Goal: Task Accomplishment & Management: Manage account settings

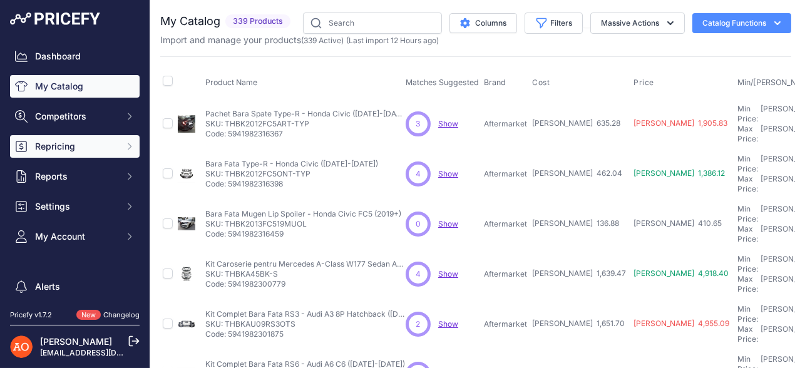
click at [80, 143] on span "Repricing" at bounding box center [76, 146] width 82 height 13
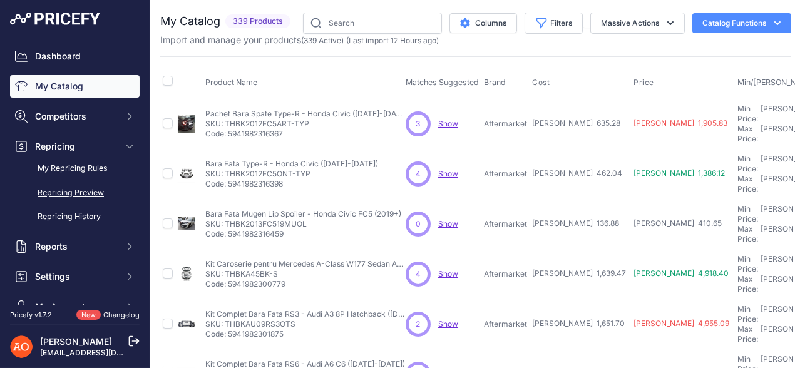
click at [90, 189] on link "Repricing Preview" at bounding box center [75, 193] width 130 height 22
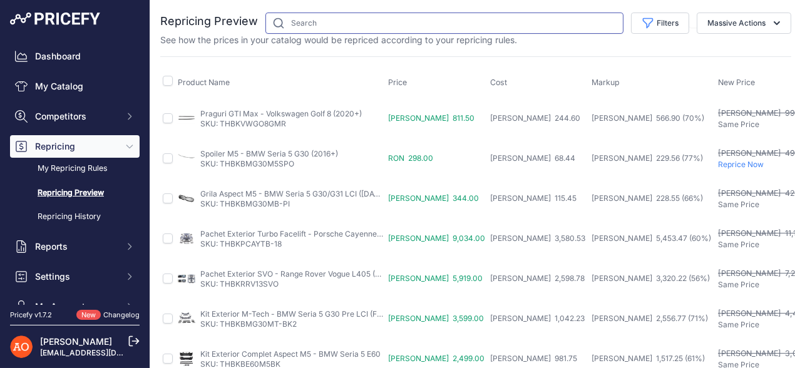
click at [301, 25] on input "text" at bounding box center [444, 23] width 358 height 21
type input "bmw"
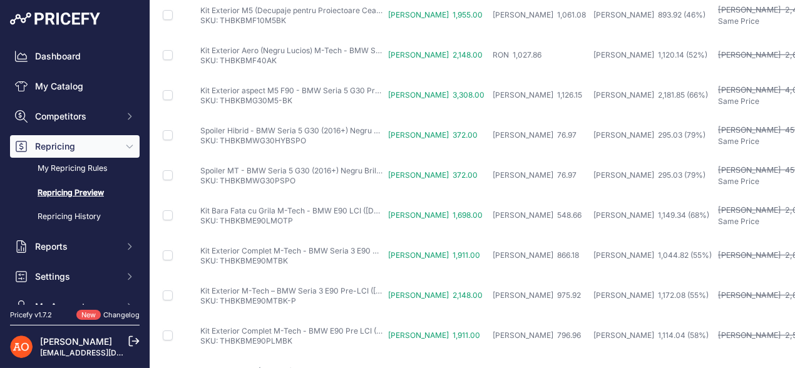
scroll to position [592, 0]
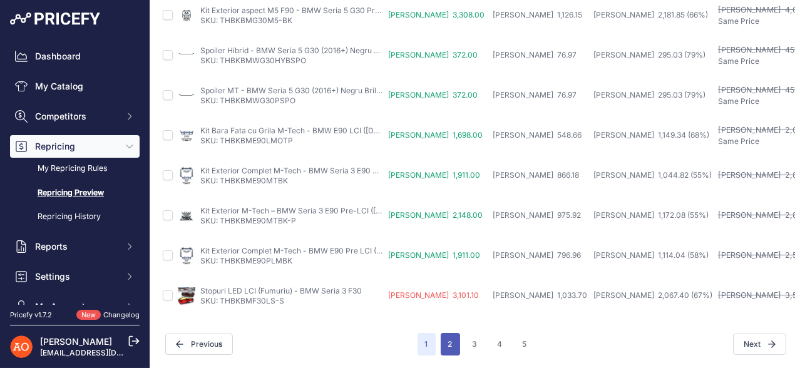
click at [454, 333] on button "2" at bounding box center [450, 344] width 19 height 23
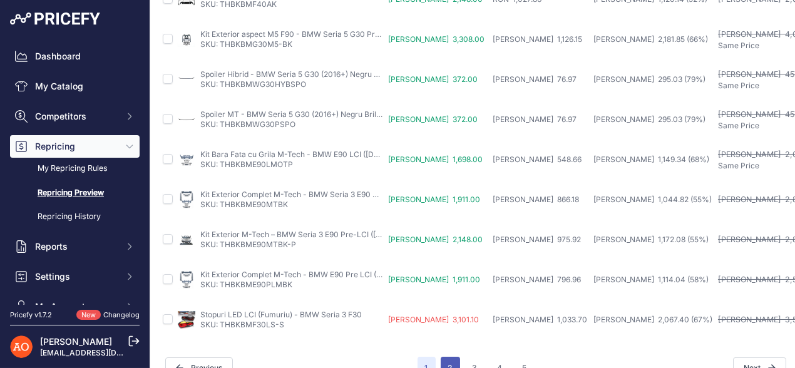
scroll to position [623, 0]
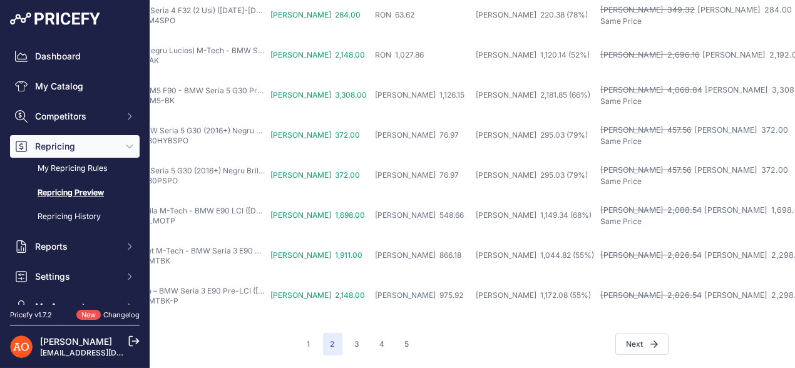
scroll to position [592, 118]
click at [348, 333] on button "3" at bounding box center [358, 344] width 20 height 23
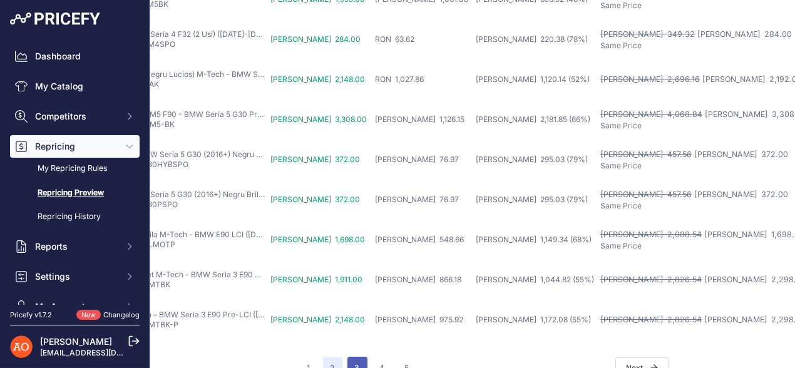
scroll to position [623, 118]
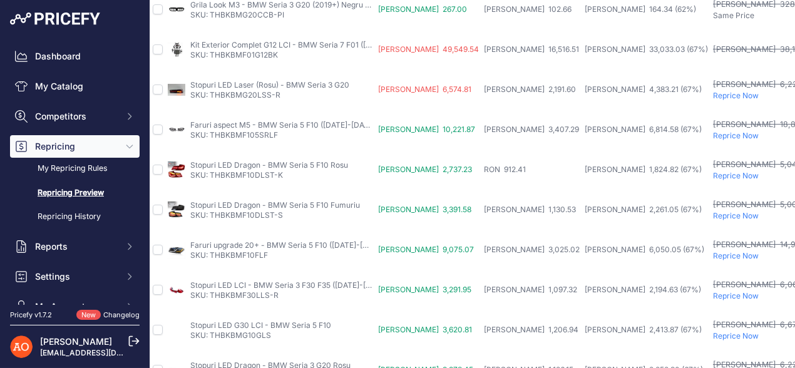
scroll to position [153, 10]
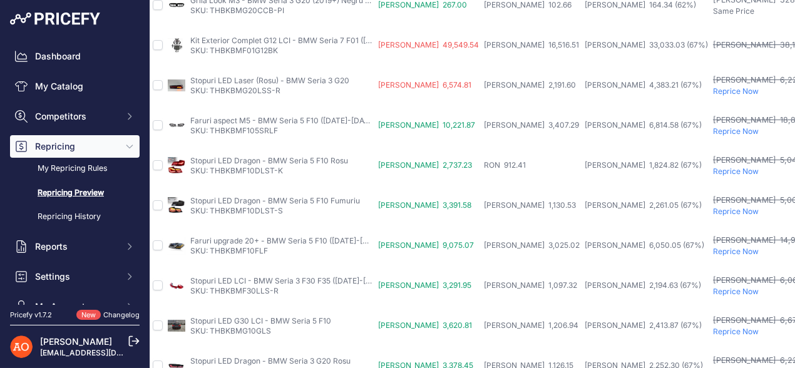
click at [250, 86] on p "SKU: THBKBMG20LSS-R" at bounding box center [269, 91] width 159 height 10
click at [250, 80] on link "Stopuri LED Laser (Rosu) - BMW Seria 3 G20" at bounding box center [269, 80] width 159 height 9
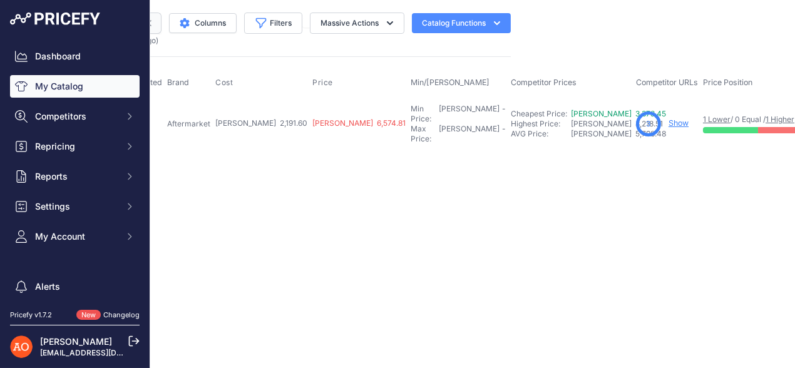
scroll to position [0, 342]
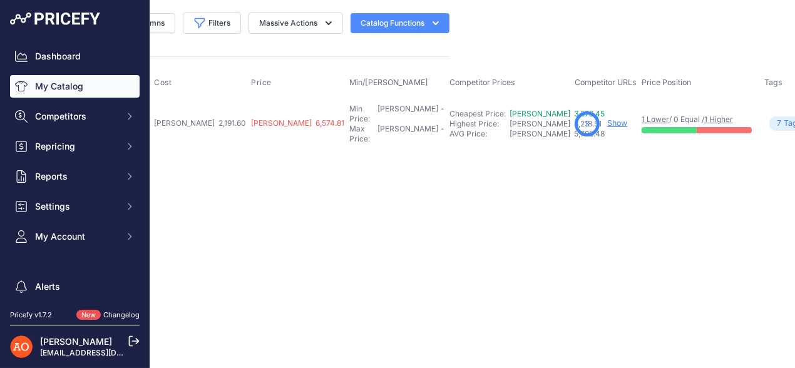
click at [607, 120] on link "Show" at bounding box center [617, 122] width 20 height 9
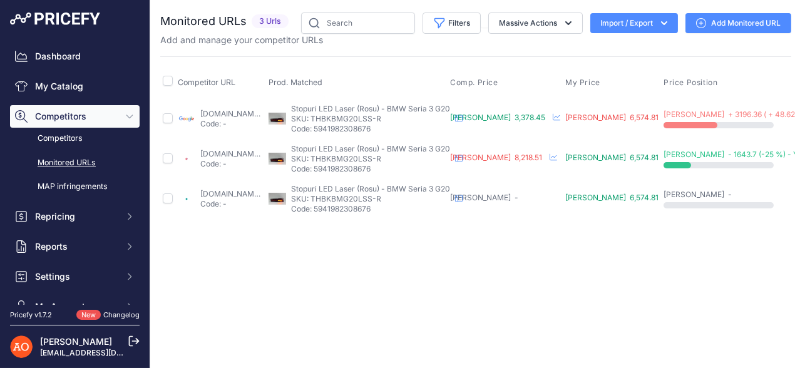
drag, startPoint x: 359, startPoint y: 116, endPoint x: 432, endPoint y: 116, distance: 72.6
click at [432, 116] on p "SKU: THBKBMG20LSS-R" at bounding box center [370, 119] width 159 height 10
copy p "THBKBMG20LSS-R"
click at [430, 289] on div "Close You are not connected to the internet." at bounding box center [475, 184] width 651 height 368
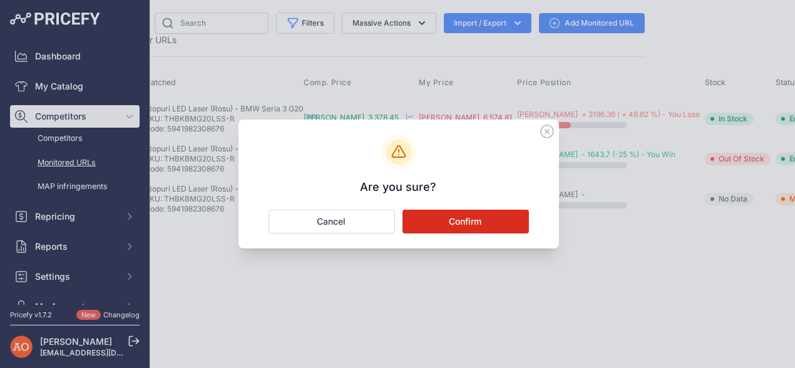
click at [458, 214] on button "Confirm" at bounding box center [466, 222] width 126 height 24
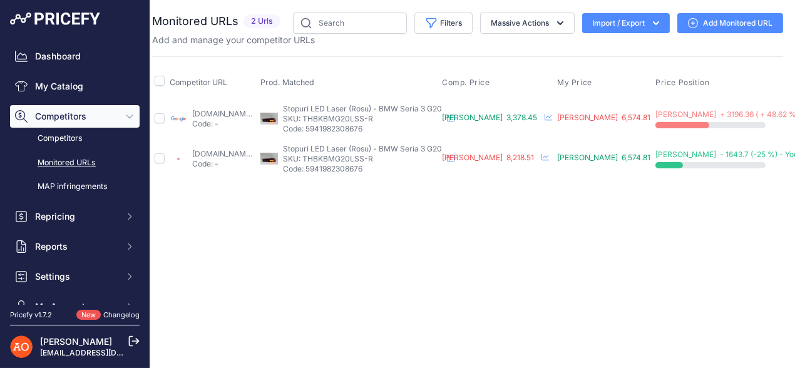
scroll to position [0, 0]
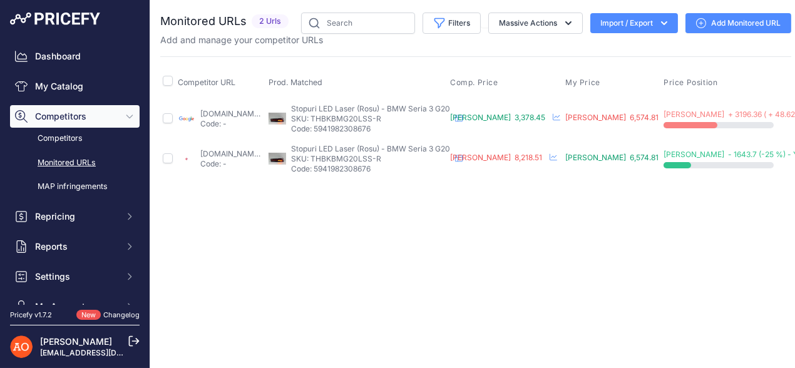
click at [270, 154] on link "emag.ro/stopuri-led-laser-bmw-seria-3-g20-rosu-thbkbmg20lss-r/pd/d6gng33bm/?pri…" at bounding box center [240, 153] width 81 height 9
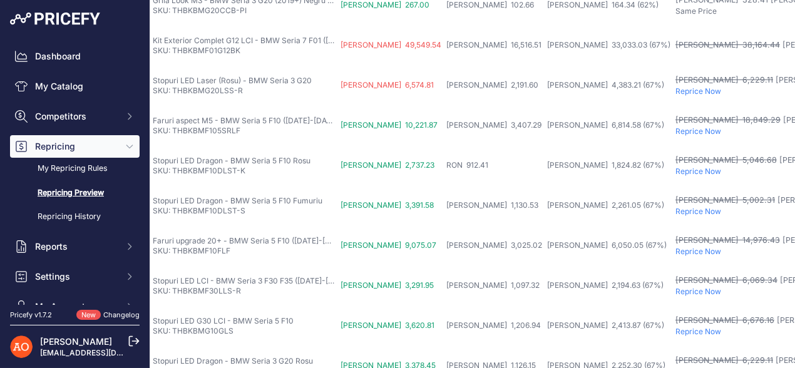
scroll to position [153, 0]
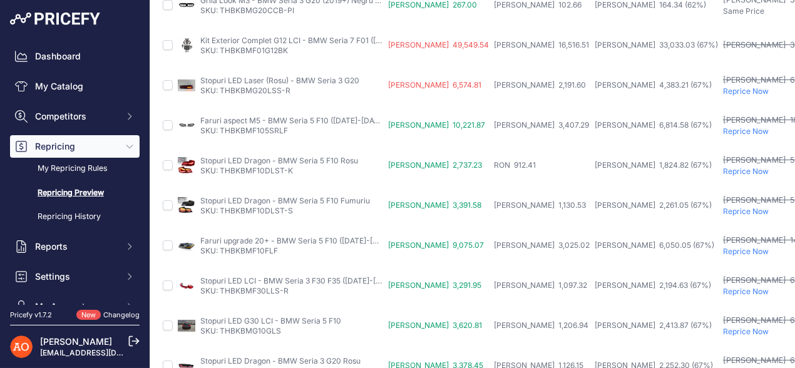
click at [445, 346] on td "RON 3,378.45" at bounding box center [439, 366] width 106 height 40
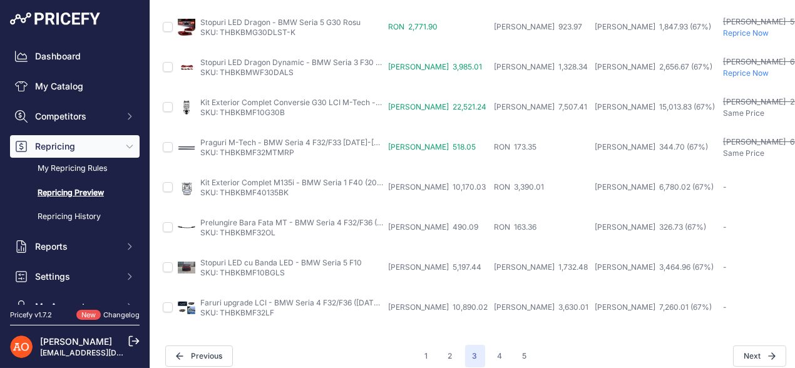
scroll to position [592, 0]
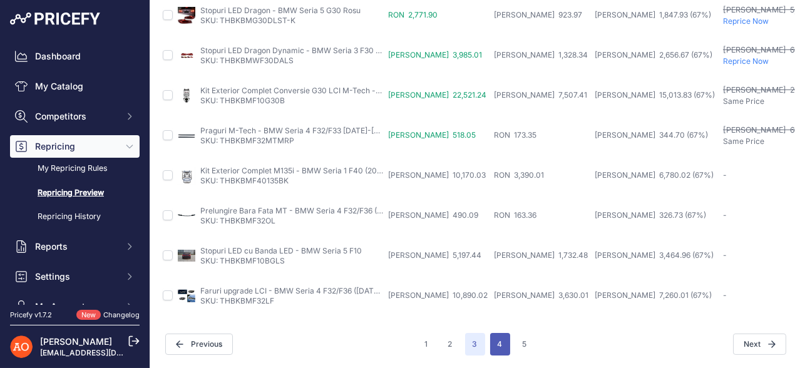
click at [497, 336] on button "4" at bounding box center [500, 344] width 20 height 23
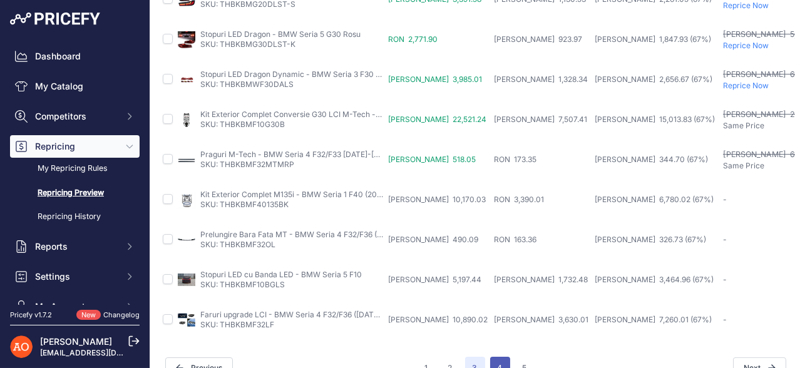
scroll to position [623, 0]
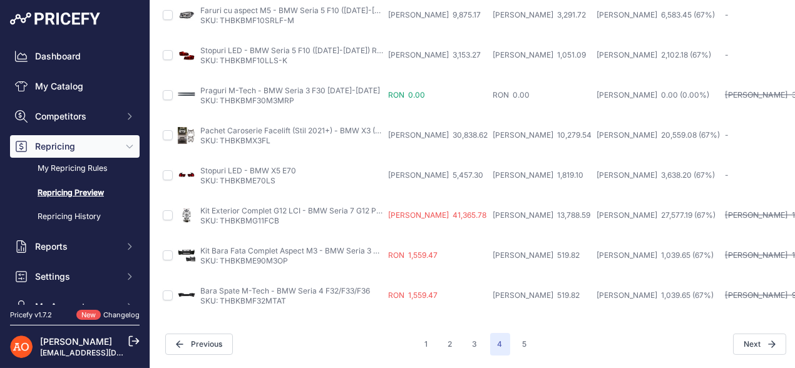
scroll to position [592, 0]
click at [520, 334] on button "5" at bounding box center [524, 344] width 19 height 23
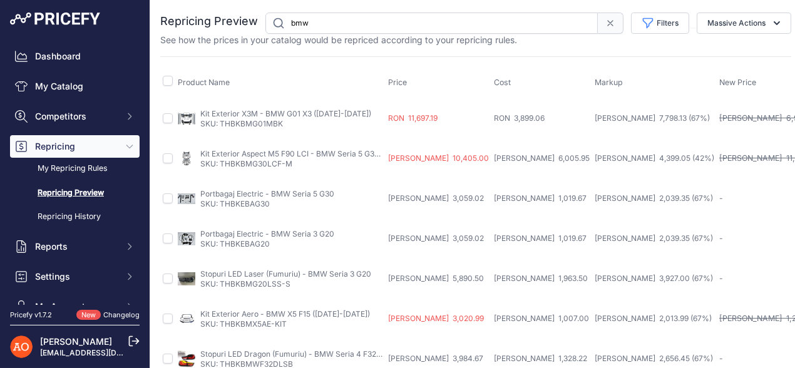
click at [598, 26] on span at bounding box center [611, 23] width 26 height 21
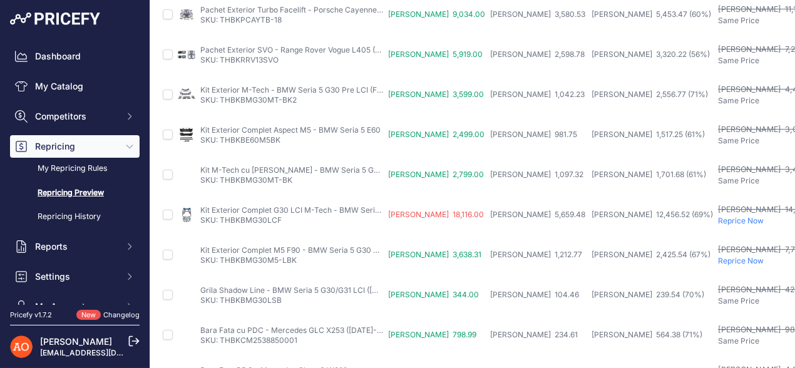
scroll to position [250, 0]
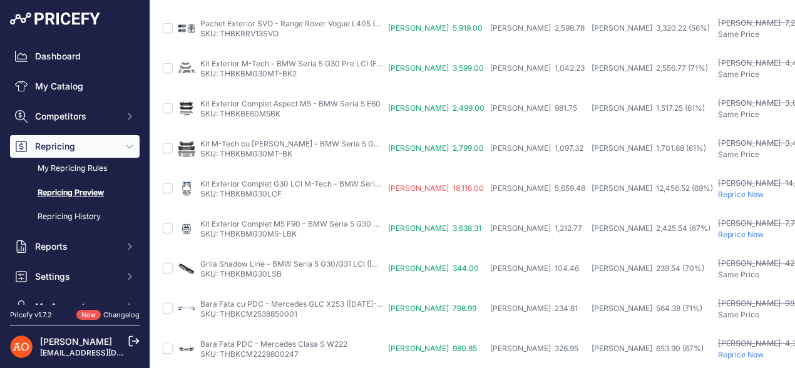
click at [61, 187] on link "Repricing Preview" at bounding box center [75, 193] width 130 height 22
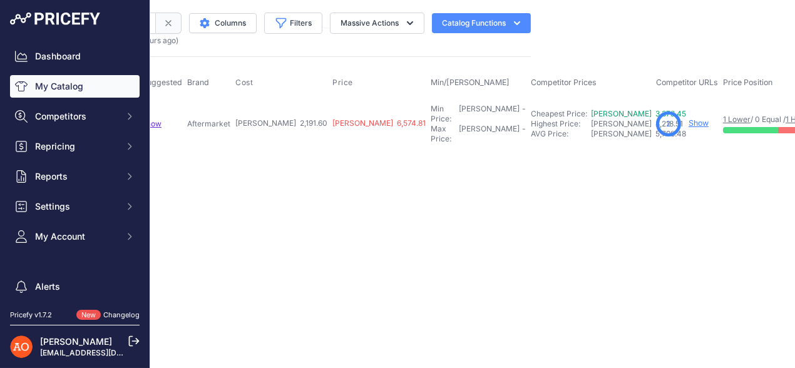
scroll to position [0, 349]
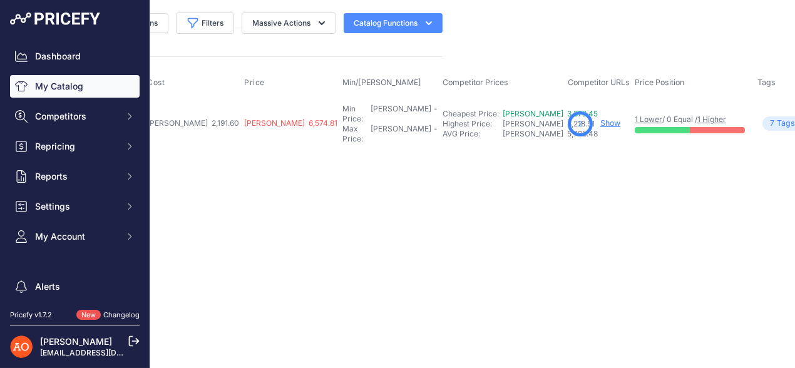
click at [600, 118] on link "Show" at bounding box center [610, 122] width 20 height 9
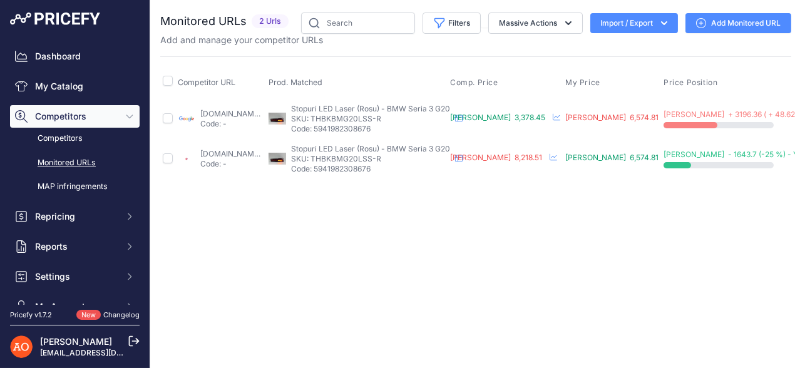
scroll to position [0, 127]
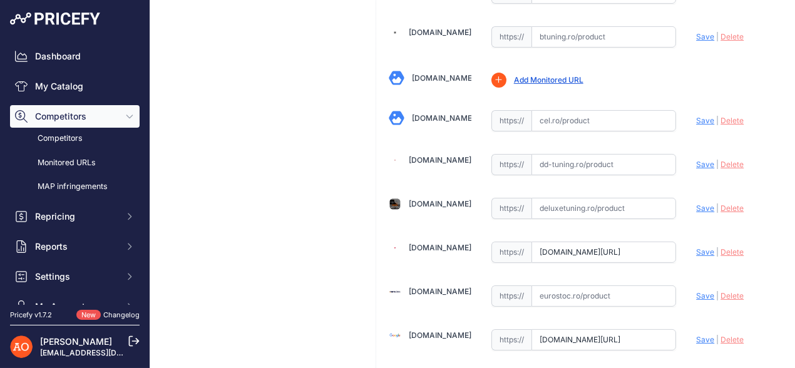
scroll to position [689, 0]
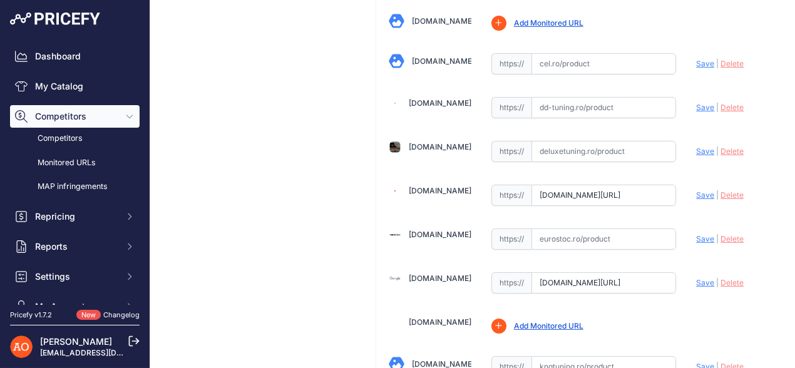
click at [724, 278] on span "Delete" at bounding box center [732, 282] width 23 height 9
click at [721, 190] on span "Delete" at bounding box center [732, 194] width 23 height 9
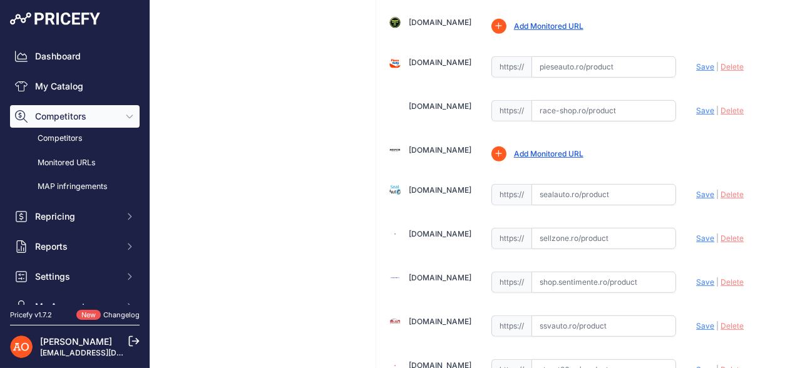
scroll to position [1314, 0]
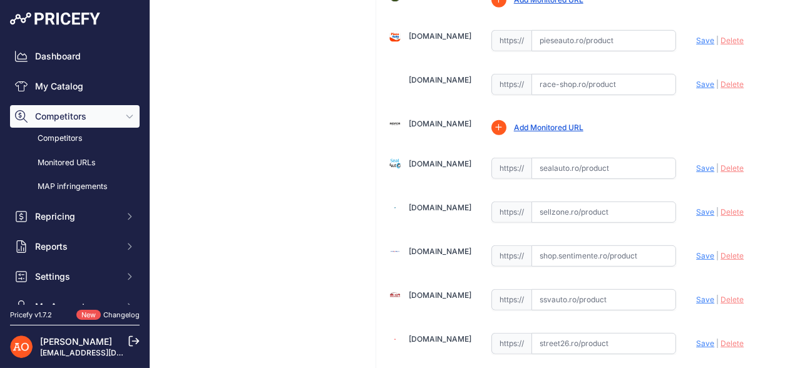
click at [549, 158] on input "text" at bounding box center [604, 168] width 145 height 21
paste input "[URL][DOMAIN_NAME]"
click at [696, 163] on span "Save" at bounding box center [705, 167] width 18 height 9
type input "[URL][DOMAIN_NAME]"
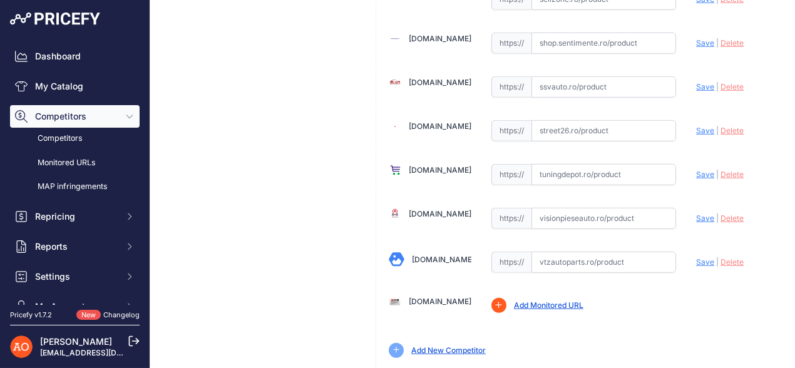
scroll to position [1550, 0]
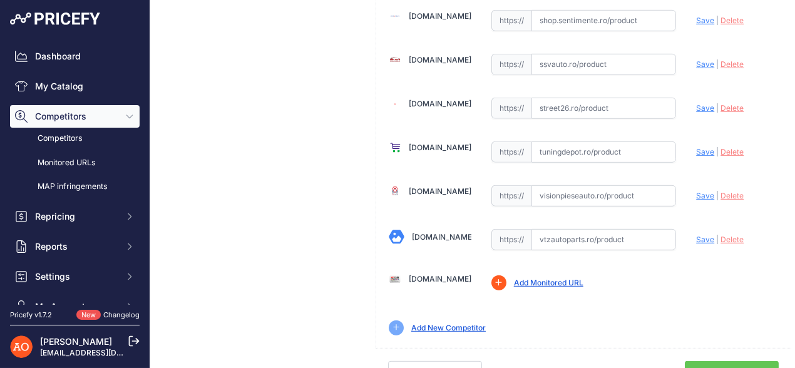
click at [711, 361] on link "Done" at bounding box center [732, 373] width 94 height 24
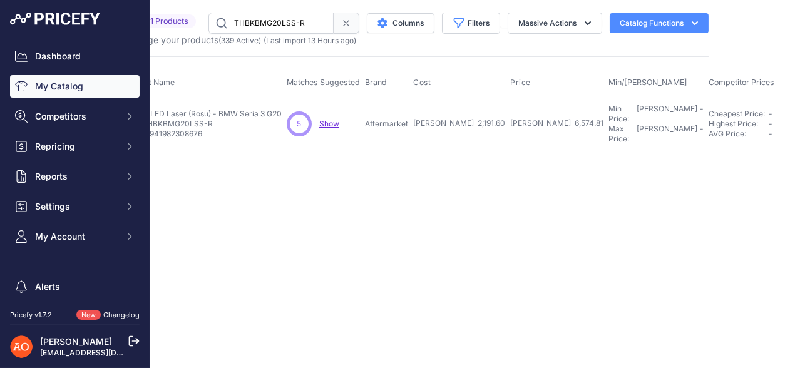
scroll to position [0, 73]
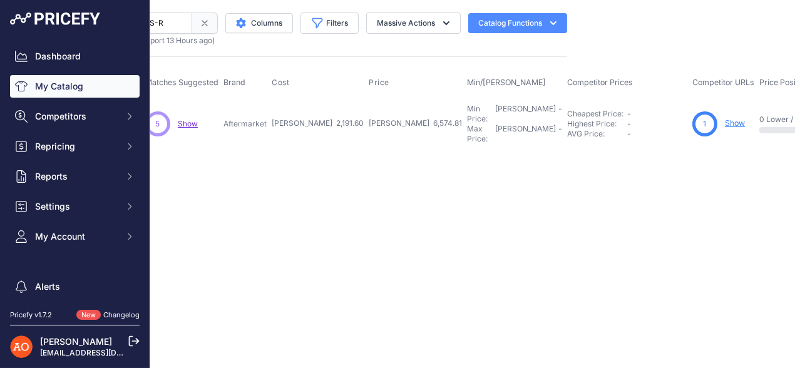
scroll to position [0, 349]
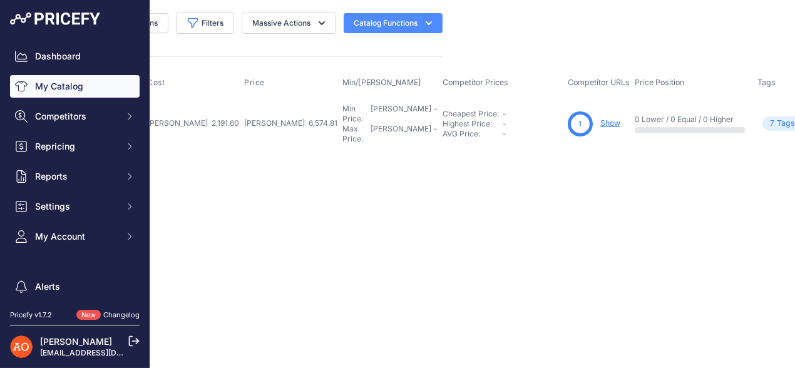
click at [600, 118] on link "Show" at bounding box center [610, 122] width 20 height 9
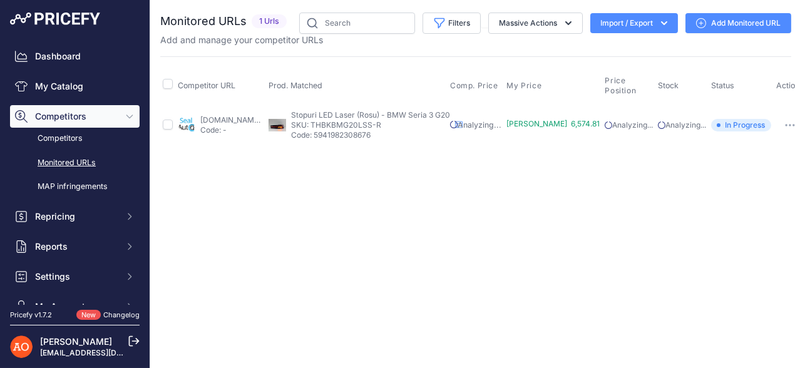
scroll to position [0, 19]
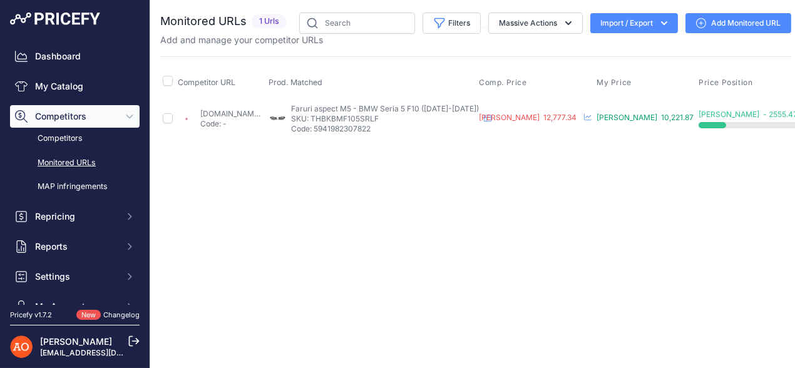
scroll to position [0, 110]
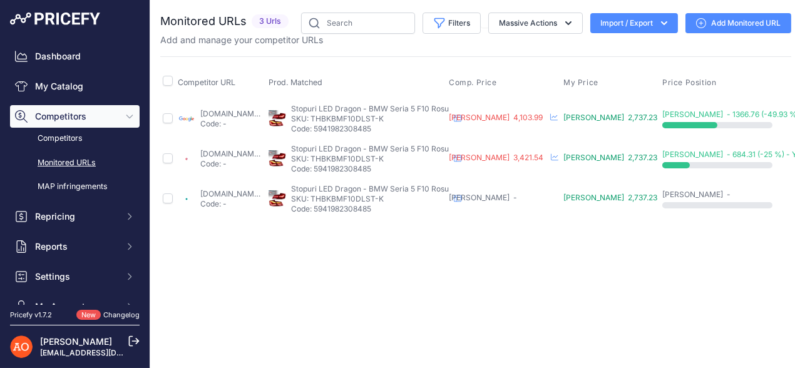
scroll to position [0, 117]
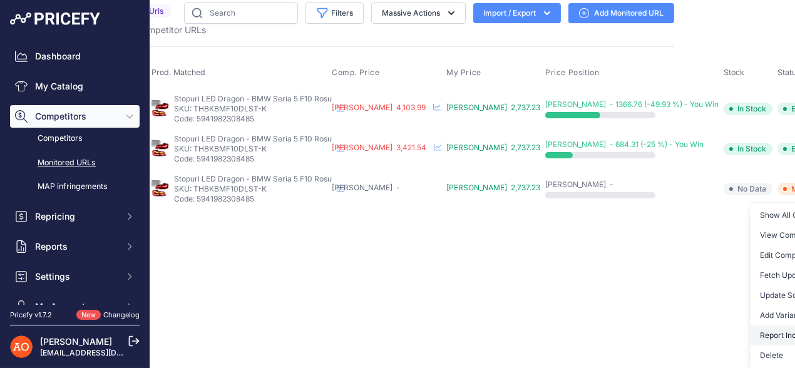
scroll to position [18, 117]
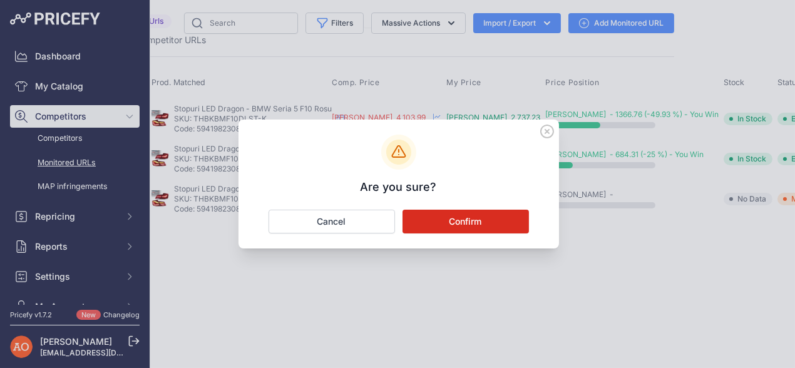
click at [475, 230] on button "Confirm" at bounding box center [466, 222] width 126 height 24
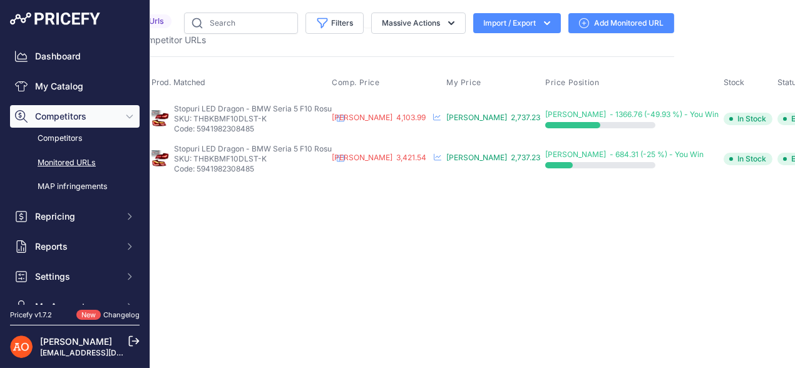
scroll to position [0, 4]
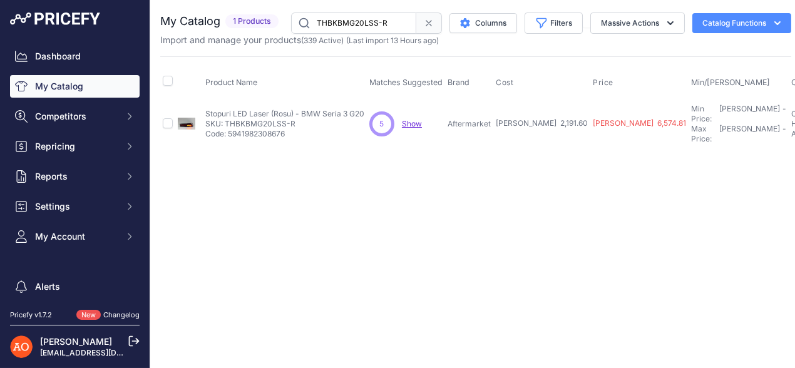
drag, startPoint x: 227, startPoint y: 115, endPoint x: 301, endPoint y: 121, distance: 74.8
click at [301, 121] on p "SKU: THBKBMG20LSS-R" at bounding box center [284, 124] width 159 height 10
copy p "THBKBMG20LSS-R"
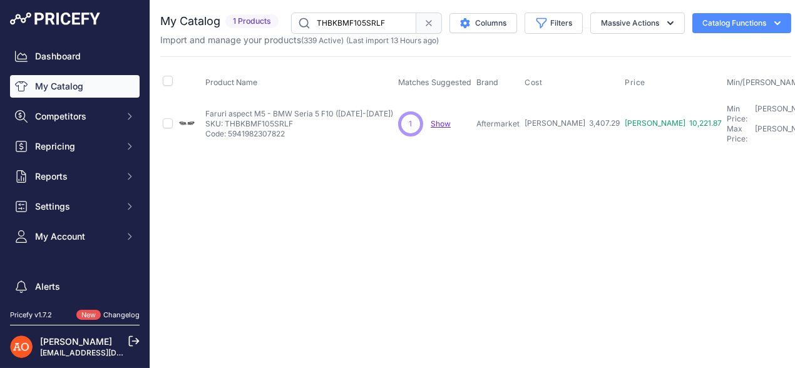
drag, startPoint x: 227, startPoint y: 116, endPoint x: 291, endPoint y: 114, distance: 63.9
click at [291, 119] on p "SKU: THBKBMF105SRLF" at bounding box center [299, 124] width 188 height 10
copy p "THBKBMF105SRLF"
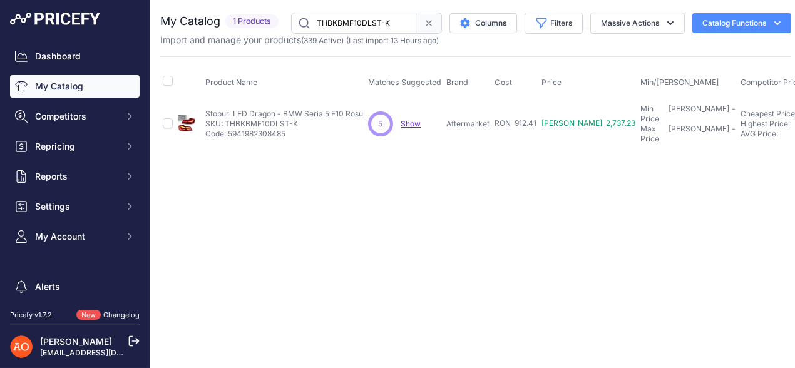
drag, startPoint x: 232, startPoint y: 118, endPoint x: 282, endPoint y: 116, distance: 50.1
click at [301, 119] on p "SKU: THBKBMF10DLST-K" at bounding box center [284, 124] width 158 height 10
copy p "THBKBMF10DLST-K"
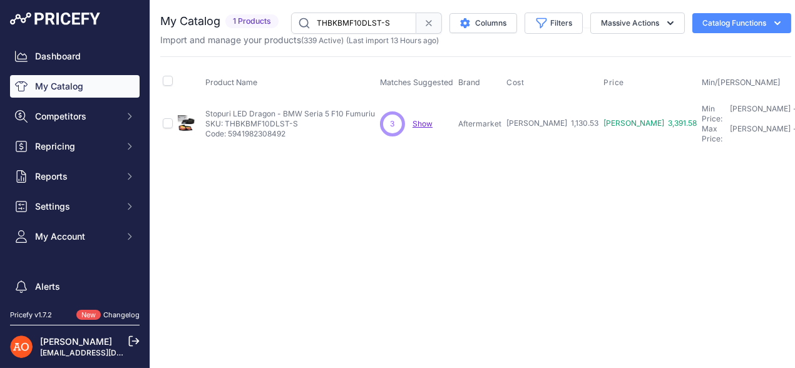
drag, startPoint x: 227, startPoint y: 119, endPoint x: 292, endPoint y: 118, distance: 65.1
click at [298, 121] on p "SKU: THBKBMF10DLST-S" at bounding box center [290, 124] width 170 height 10
copy p "THBKBMF10DLST-S"
drag, startPoint x: 224, startPoint y: 119, endPoint x: 301, endPoint y: 121, distance: 77.0
click at [301, 121] on p "SKU: THBKBMF10DLST-S" at bounding box center [290, 124] width 170 height 10
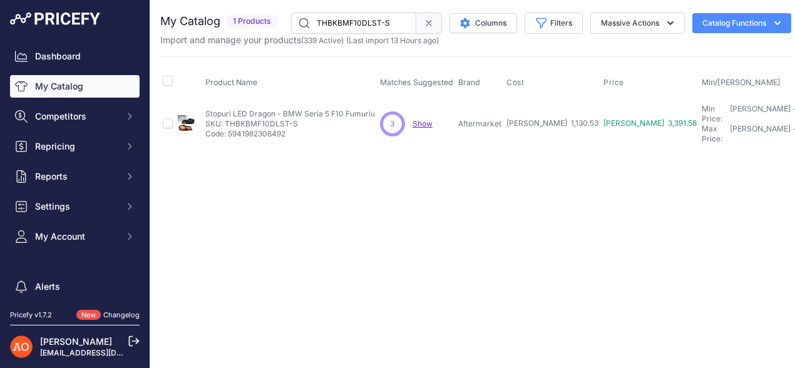
copy p "THBKBMF10DLST-S"
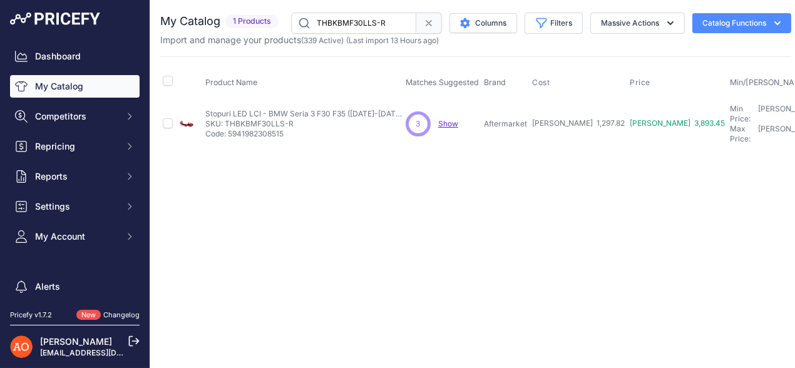
drag, startPoint x: 225, startPoint y: 120, endPoint x: 280, endPoint y: 120, distance: 54.5
click at [310, 122] on p "SKU: THBKBMF30LLS-R" at bounding box center [305, 124] width 200 height 10
copy p "THBKBMF30LLS-R"
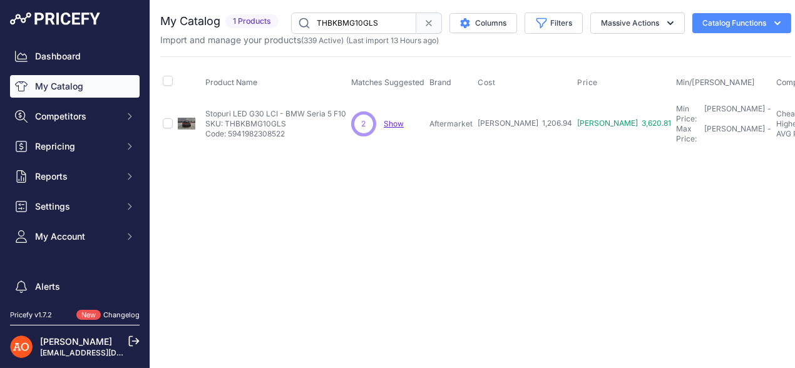
drag, startPoint x: 226, startPoint y: 118, endPoint x: 289, endPoint y: 119, distance: 63.3
click at [289, 120] on p "SKU: THBKBMG10GLS" at bounding box center [275, 124] width 141 height 10
copy p "THBKBMG10GLS"
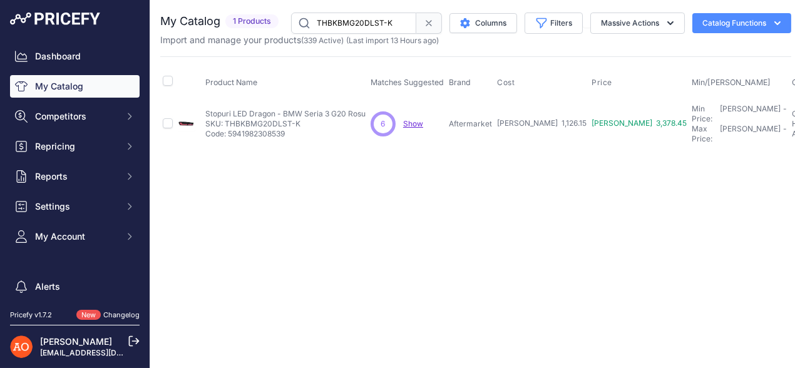
drag, startPoint x: 226, startPoint y: 118, endPoint x: 299, endPoint y: 118, distance: 73.3
click at [299, 119] on p "SKU: THBKBMG20DLST-K" at bounding box center [285, 124] width 160 height 10
copy p "THBKBMG20DLST-K"
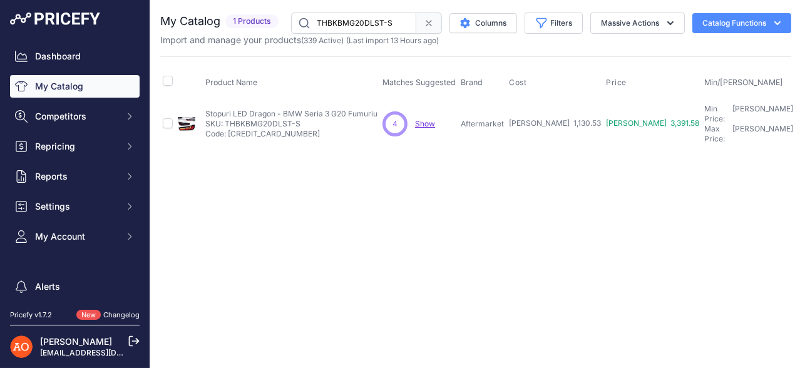
drag, startPoint x: 227, startPoint y: 116, endPoint x: 302, endPoint y: 114, distance: 75.2
click at [302, 119] on p "SKU: THBKBMG20DLST-S" at bounding box center [291, 124] width 172 height 10
copy p "THBKBMG20DLST-S"
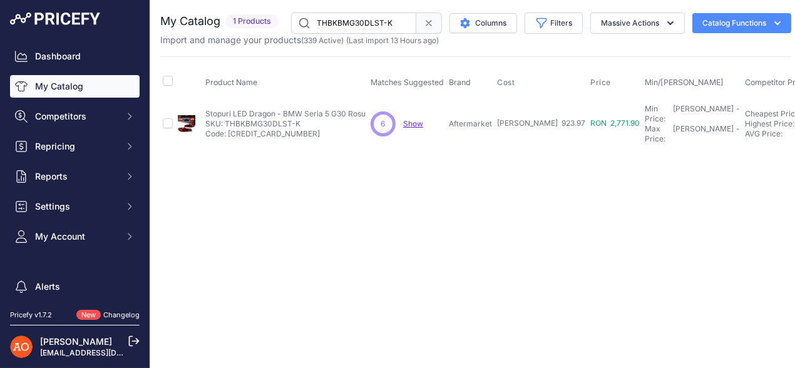
drag, startPoint x: 225, startPoint y: 118, endPoint x: 300, endPoint y: 118, distance: 75.1
click at [300, 119] on p "SKU: THBKBMG30DLST-K" at bounding box center [285, 124] width 160 height 10
copy p "THBKBMG30DLST-K"
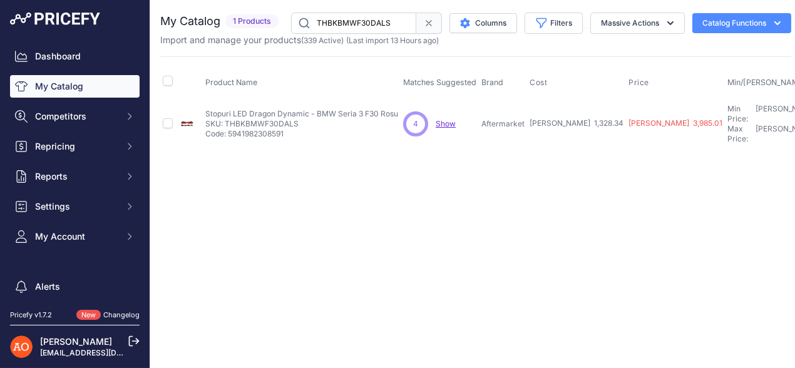
drag, startPoint x: 226, startPoint y: 118, endPoint x: 310, endPoint y: 120, distance: 83.9
click at [310, 120] on p "SKU: THBKBMWF30DALS" at bounding box center [301, 124] width 193 height 10
copy p "THBKBMWF30DALS"
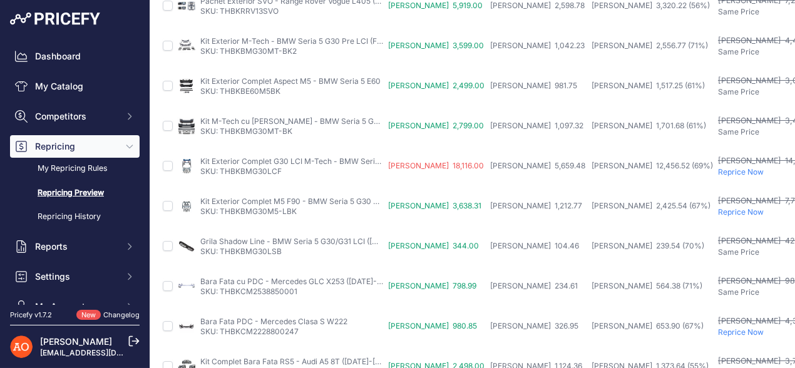
scroll to position [438, 0]
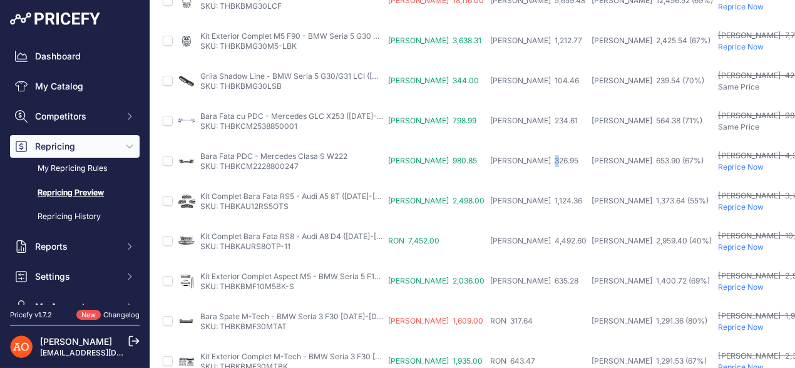
click at [490, 160] on span "RON 326.95" at bounding box center [534, 160] width 88 height 9
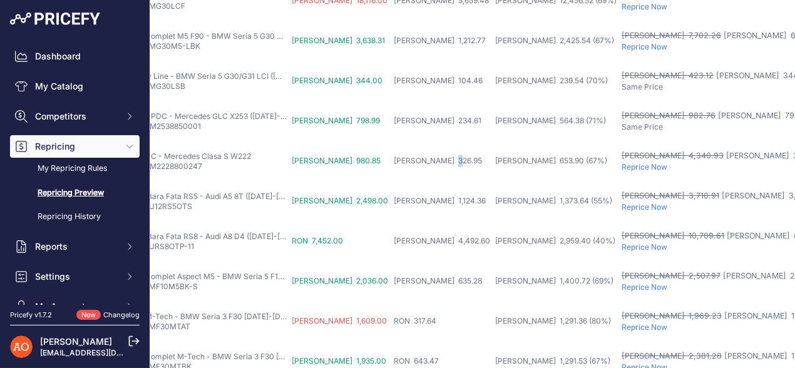
scroll to position [438, 99]
click at [619, 164] on p "Reprice Now" at bounding box center [744, 167] width 250 height 10
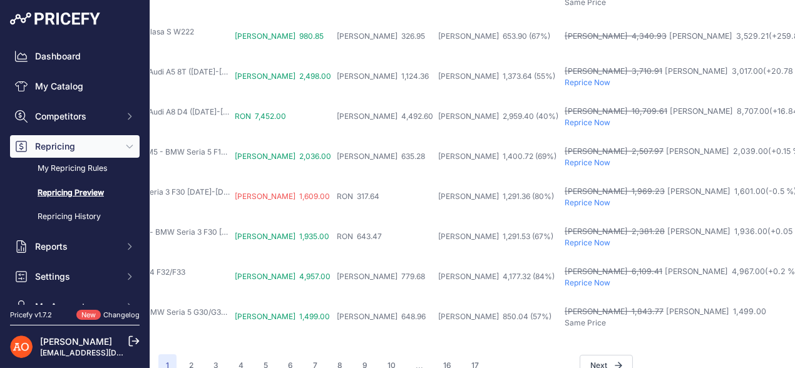
scroll to position [501, 153]
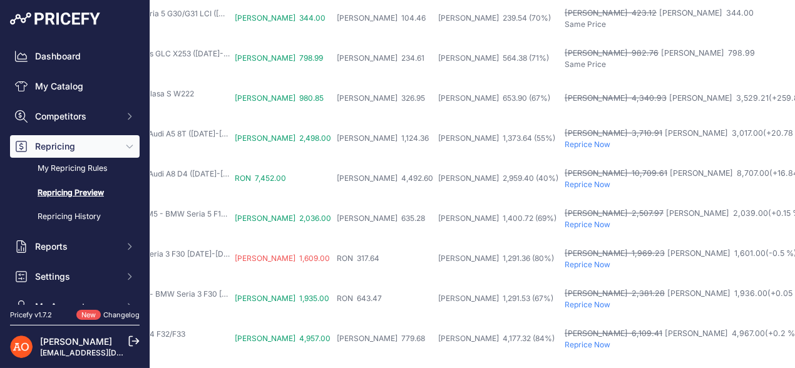
click at [565, 180] on p "Reprice Now" at bounding box center [690, 185] width 250 height 10
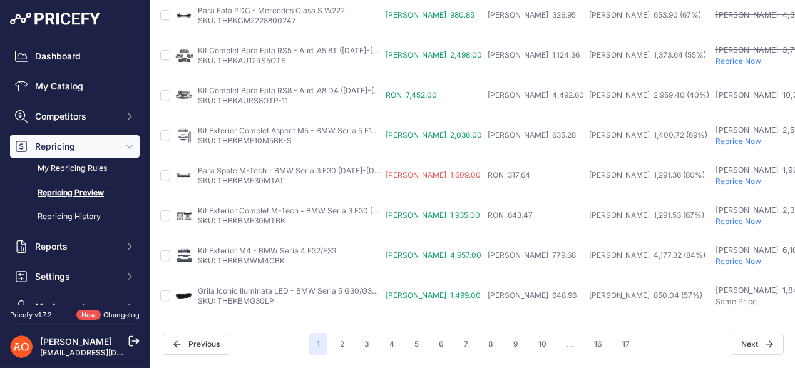
scroll to position [592, 3]
click at [339, 333] on button "2" at bounding box center [341, 344] width 19 height 23
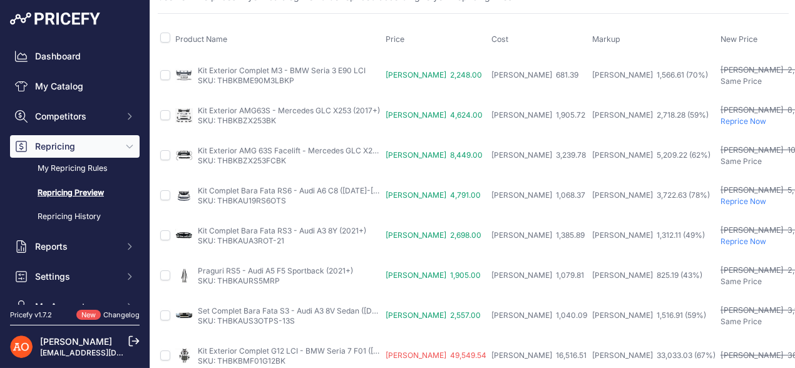
scroll to position [0, 3]
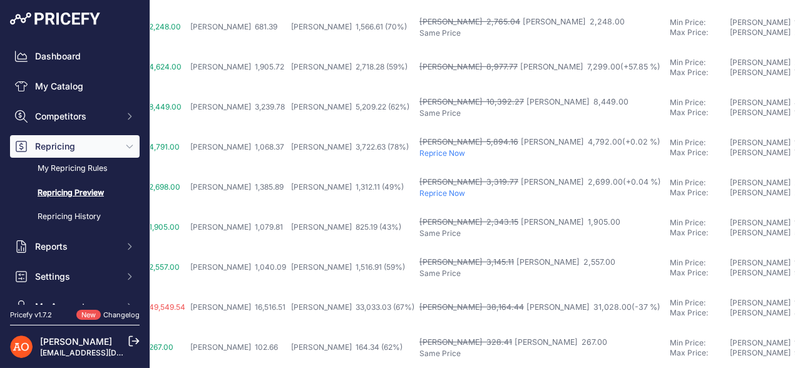
scroll to position [91, 314]
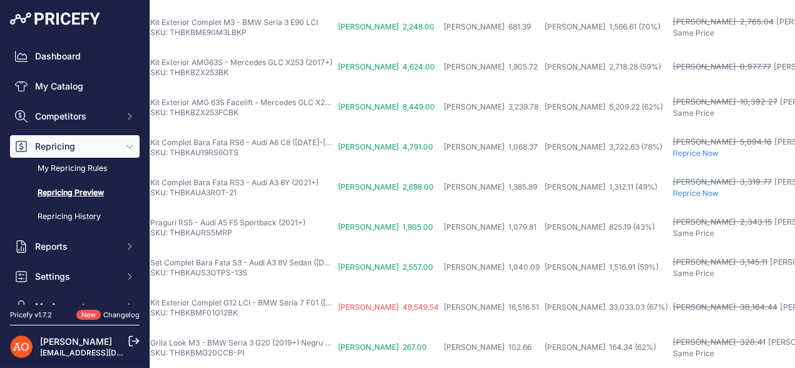
scroll to position [91, 0]
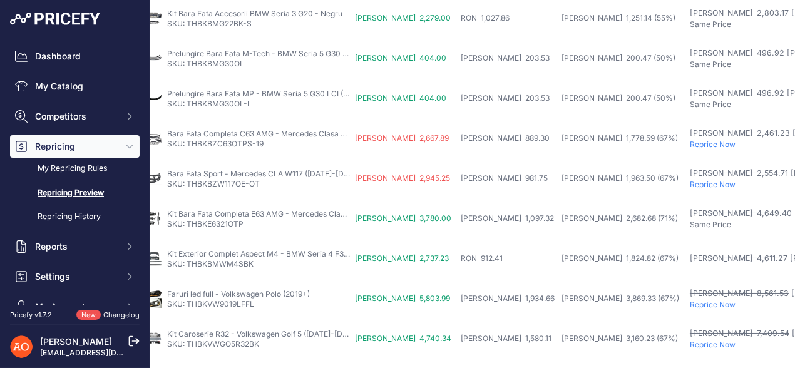
scroll to position [467, 33]
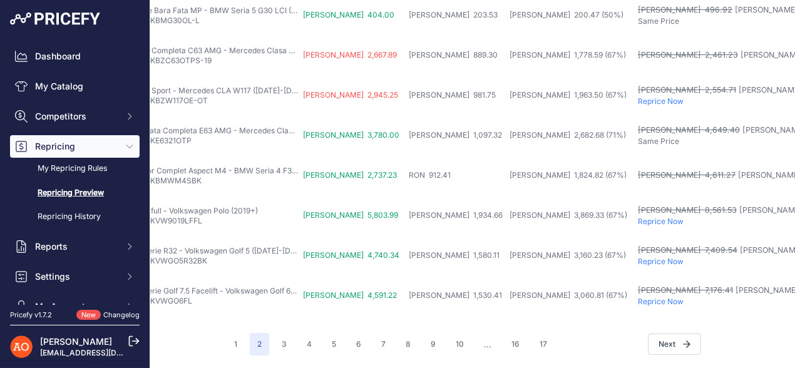
scroll to position [592, 0]
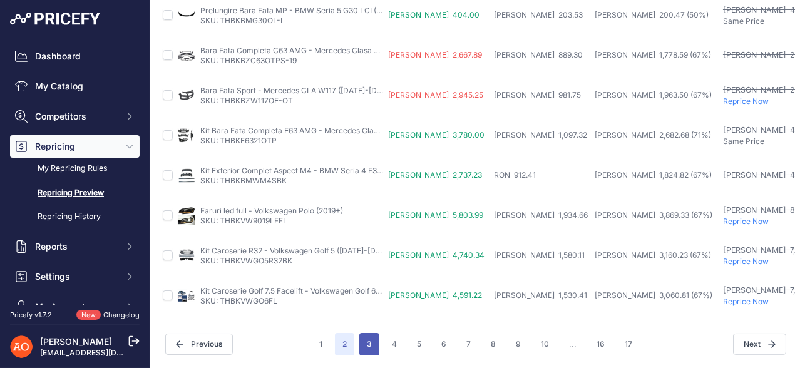
click at [369, 333] on button "3" at bounding box center [369, 344] width 20 height 23
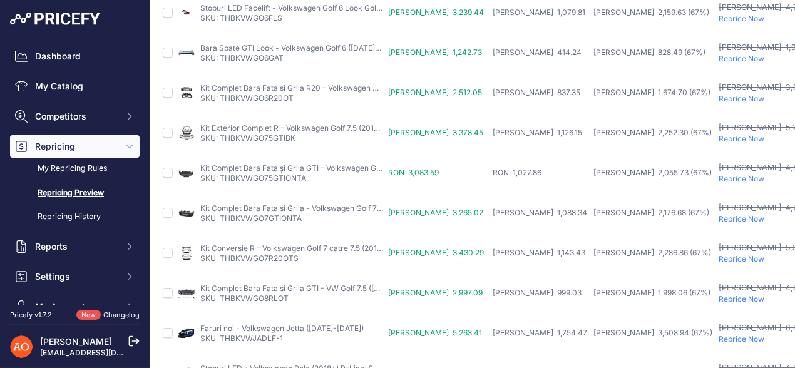
scroll to position [125, 0]
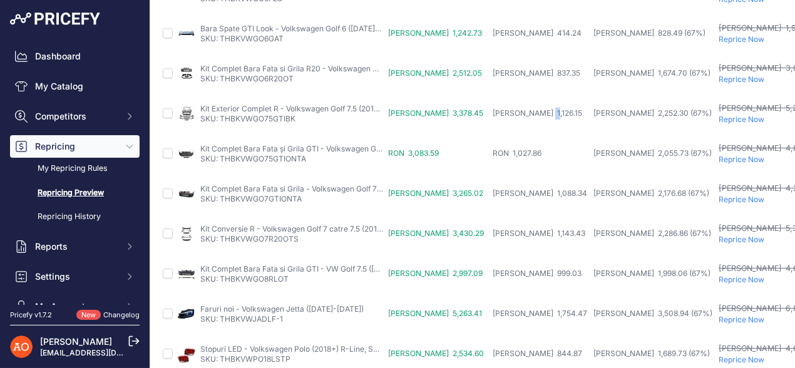
drag, startPoint x: 453, startPoint y: 111, endPoint x: 464, endPoint y: 114, distance: 11.5
click at [493, 114] on span "RON 1,126.15" at bounding box center [538, 112] width 90 height 9
drag, startPoint x: 454, startPoint y: 152, endPoint x: 463, endPoint y: 158, distance: 11.1
click at [490, 158] on td "RON 1,027.86" at bounding box center [540, 154] width 101 height 40
drag, startPoint x: 455, startPoint y: 195, endPoint x: 471, endPoint y: 197, distance: 16.5
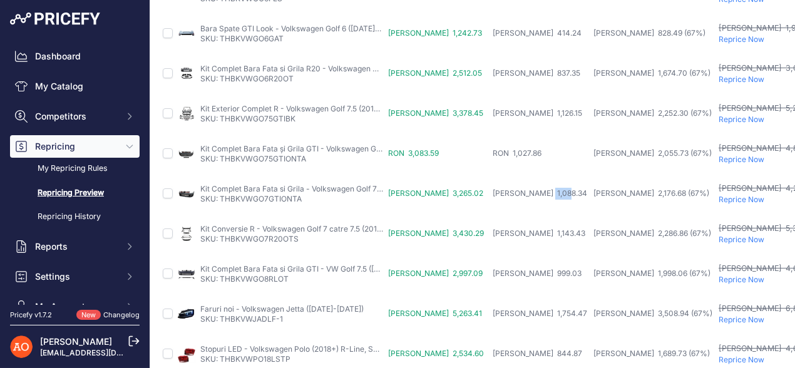
click at [490, 197] on td "RON 1,088.34" at bounding box center [540, 194] width 101 height 40
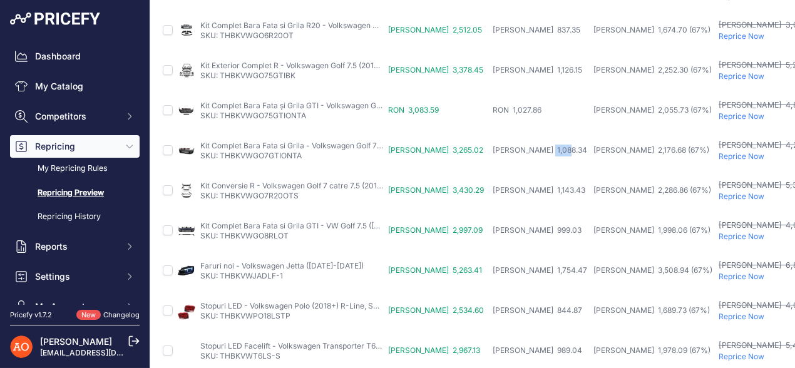
scroll to position [188, 0]
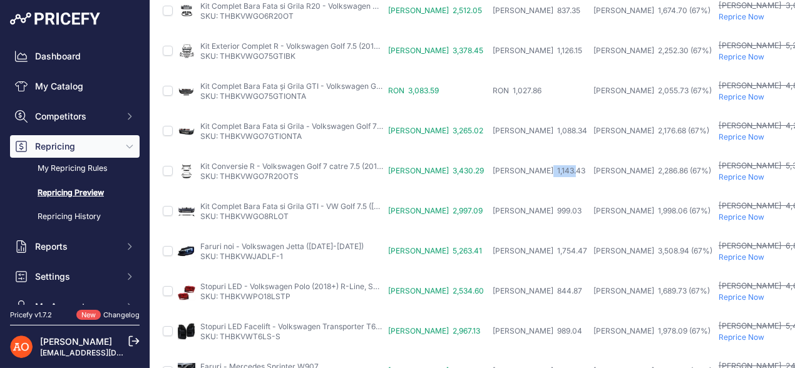
drag, startPoint x: 450, startPoint y: 170, endPoint x: 476, endPoint y: 170, distance: 26.3
click at [493, 170] on span "RON 1,143.43" at bounding box center [539, 170] width 93 height 9
drag, startPoint x: 450, startPoint y: 209, endPoint x: 483, endPoint y: 209, distance: 33.8
click at [493, 209] on span "RON 999.03" at bounding box center [537, 210] width 89 height 9
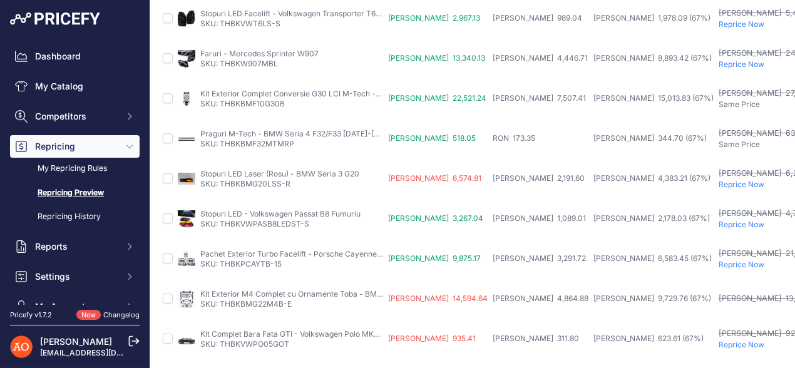
scroll to position [563, 0]
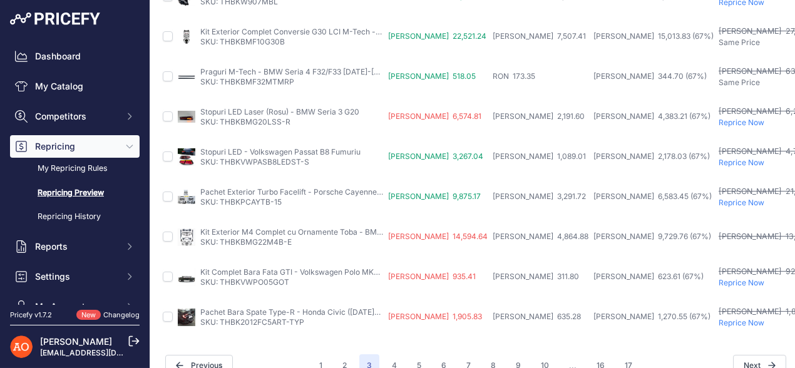
drag, startPoint x: 249, startPoint y: 155, endPoint x: 451, endPoint y: 152, distance: 202.3
click at [493, 152] on span "RON 1,089.01" at bounding box center [539, 156] width 93 height 9
drag, startPoint x: 451, startPoint y: 152, endPoint x: 460, endPoint y: 155, distance: 9.1
click at [493, 155] on span "RON 1,089.01" at bounding box center [539, 156] width 93 height 9
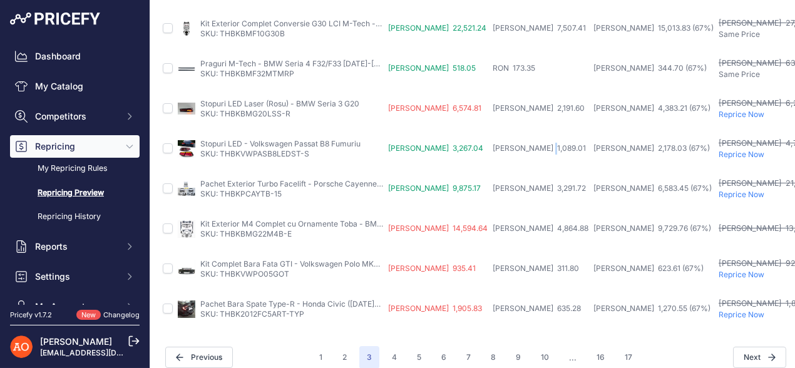
scroll to position [592, 0]
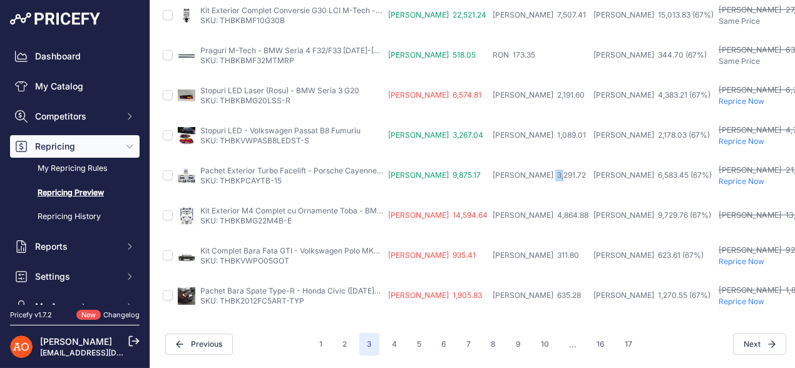
drag, startPoint x: 451, startPoint y: 167, endPoint x: 466, endPoint y: 169, distance: 15.2
click at [493, 170] on span "RON 3,291.72" at bounding box center [539, 174] width 93 height 9
drag, startPoint x: 452, startPoint y: 208, endPoint x: 459, endPoint y: 208, distance: 6.9
click at [493, 210] on span "RON 4,864.88" at bounding box center [541, 214] width 96 height 9
drag, startPoint x: 451, startPoint y: 244, endPoint x: 458, endPoint y: 244, distance: 7.5
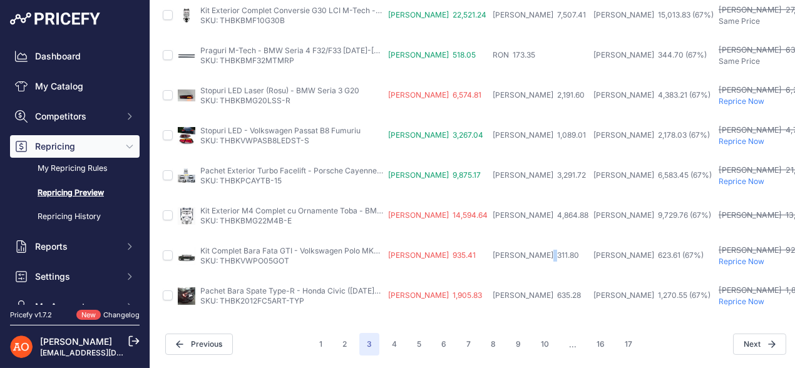
click at [493, 250] on span "RON 311.80" at bounding box center [536, 254] width 86 height 9
drag, startPoint x: 451, startPoint y: 285, endPoint x: 474, endPoint y: 287, distance: 23.3
click at [493, 291] on span "RON 635.28" at bounding box center [537, 295] width 88 height 9
click at [392, 333] on button "4" at bounding box center [394, 344] width 20 height 23
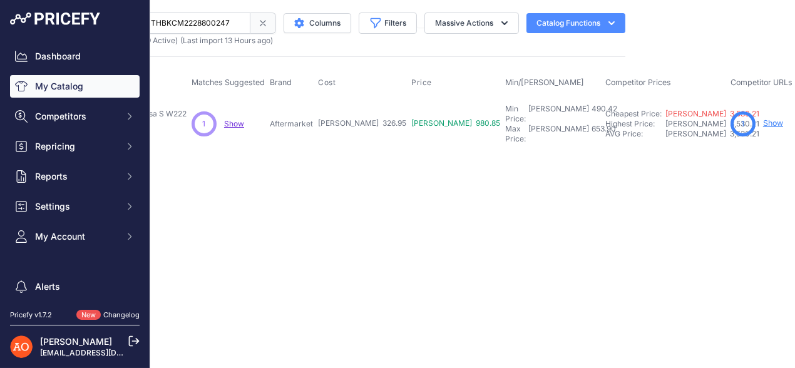
scroll to position [0, 178]
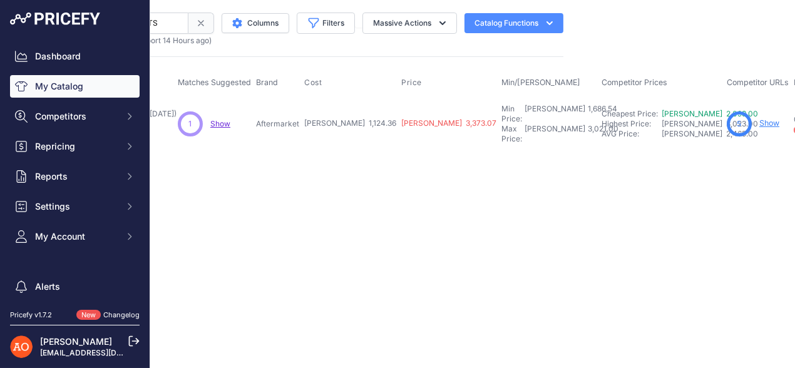
scroll to position [0, 377]
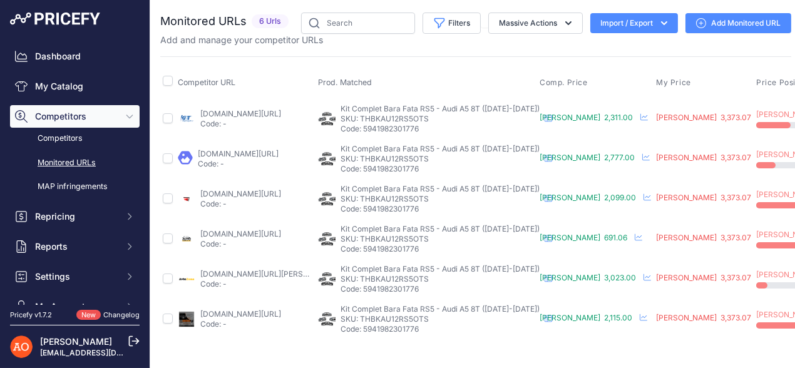
click at [270, 110] on link "accesoriiautotuning.ro/5992095pd/bara-fata-compatibil-cu-audi-a5-8t-facelift-20…" at bounding box center [240, 113] width 81 height 9
click at [202, 155] on link "angeleye.ro/bara-fata-compatibil-cu-audi-a5-8t-pre-facelift-2007-2011-rs5-desig…" at bounding box center [238, 153] width 81 height 9
click at [247, 189] on link "angelsauto.ro/produs/bara-fata-rs-audi-a5-8t-facelift-2012-2016-rs-design/?prir…" at bounding box center [240, 193] width 81 height 9
click at [212, 276] on link "avtozona.ro/products/fata-bronya-pentru-audi-a5-8t-lifting-facial-2012-2016-rs5…" at bounding box center [271, 273] width 142 height 9
click at [240, 312] on link "deluxetuning.ro/cumpara/bara-fata-compatibil-cu-audi-a5-8t-facelift-2012-2016-r…" at bounding box center [240, 313] width 81 height 9
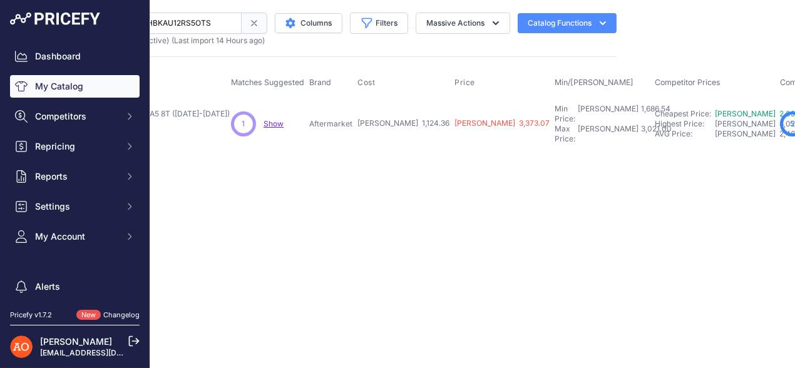
scroll to position [0, 177]
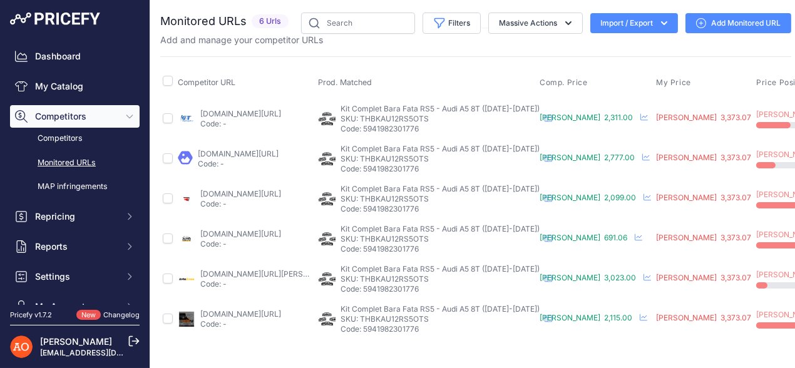
drag, startPoint x: 376, startPoint y: 116, endPoint x: 443, endPoint y: 119, distance: 67.1
click at [443, 119] on p "SKU: THBKAU12RS5OTS" at bounding box center [440, 119] width 199 height 10
copy p "THBKAU12RS5OTS"
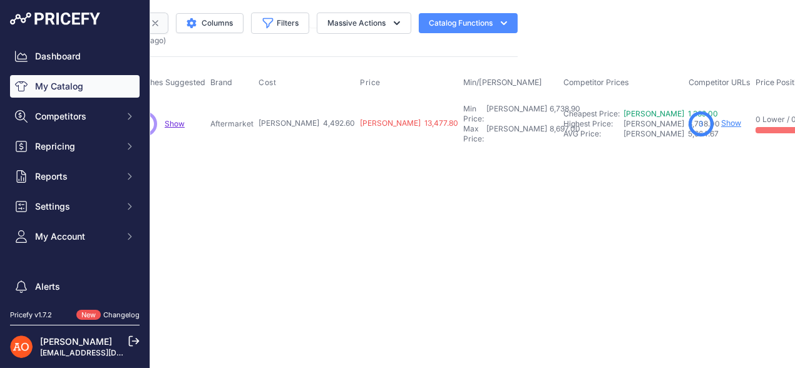
scroll to position [0, 276]
click at [719, 118] on link "Show" at bounding box center [729, 122] width 20 height 9
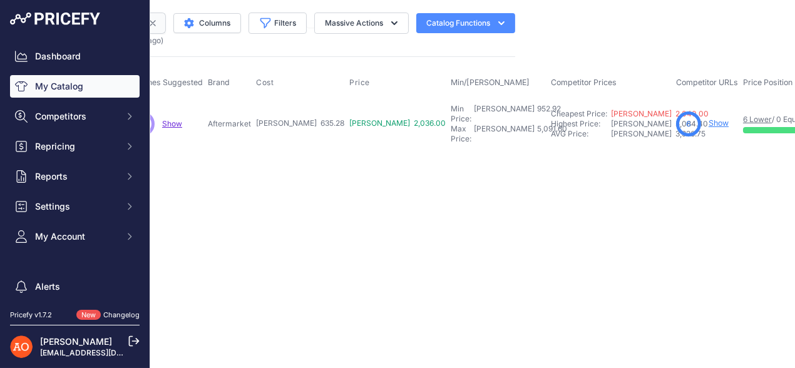
scroll to position [0, 278]
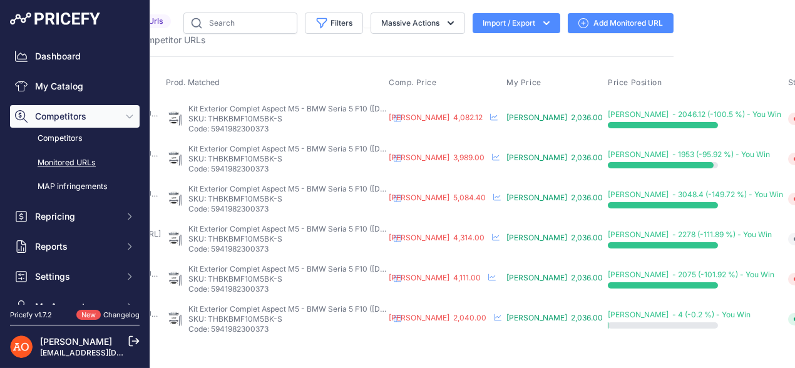
scroll to position [0, 177]
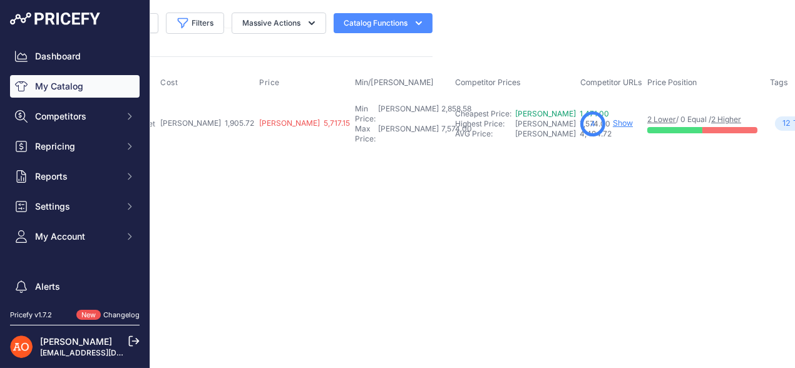
scroll to position [0, 375]
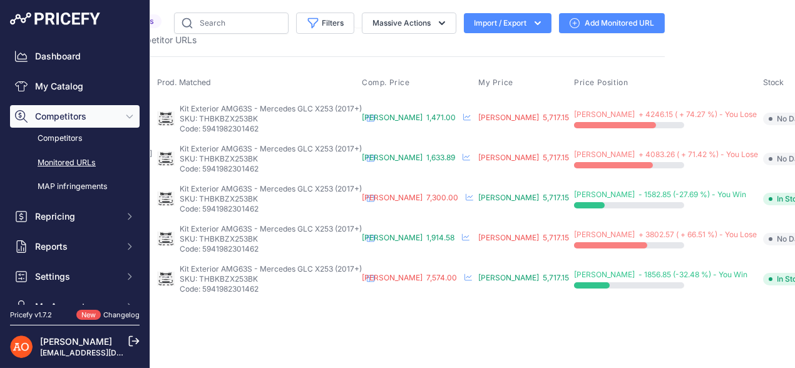
scroll to position [0, 125]
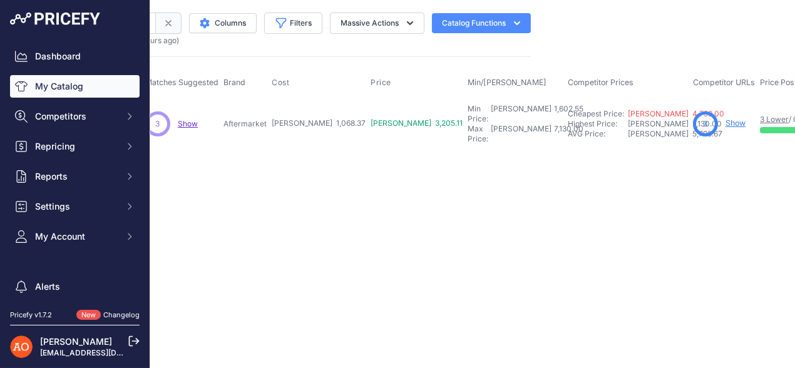
scroll to position [0, 262]
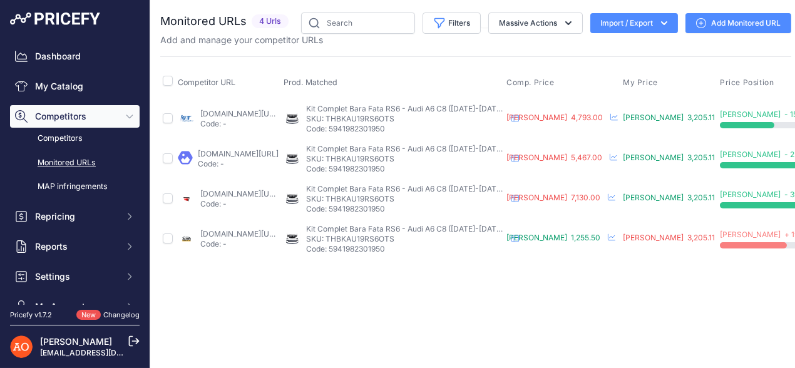
click at [278, 115] on link "accesoriiautotuning.ro/6000372pd/bara-fata-compatibila-cu-audi-a6-c8-4k-2018-up…" at bounding box center [240, 113] width 81 height 9
click at [245, 150] on link "angeleye.ro/bara-fata-cu-grila-centrala-compatibila-cu-audi-a6-c8-4k-2018-2020-…" at bounding box center [238, 153] width 81 height 9
click at [257, 190] on link "angelsauto.ro/produs/bara-fata-cu-grila-centrala-audi-a6-c8-4k-2018-2020-rs6-de…" at bounding box center [240, 193] width 81 height 9
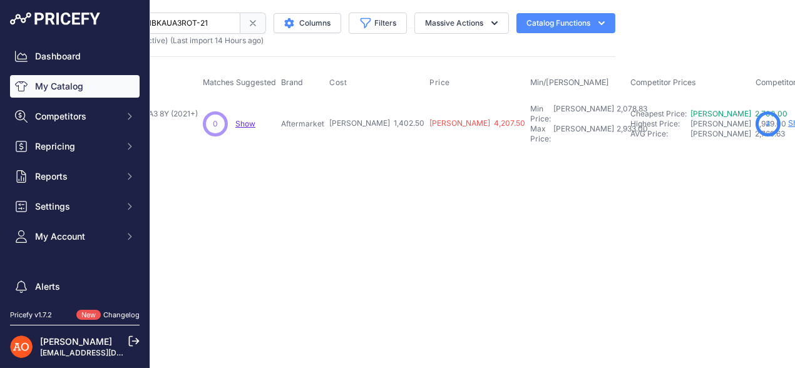
scroll to position [0, 341]
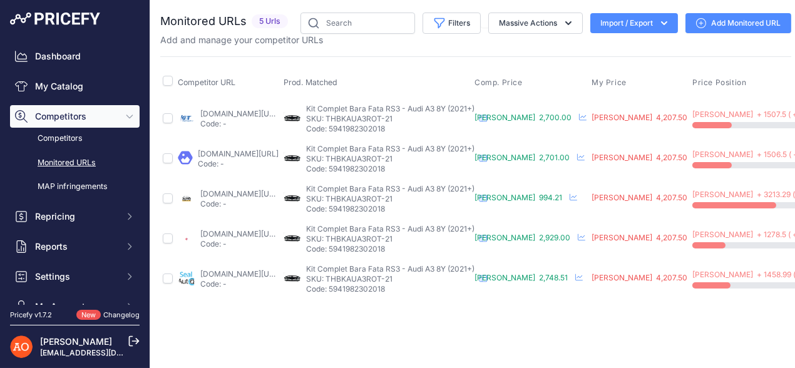
click at [240, 113] on link "accesoriiautotuning.ro/6002452pd/bara-fata-compatibil-cu-audi-a3-8y-2020-sedan-…" at bounding box center [240, 113] width 81 height 9
click at [226, 153] on link "angeleye.ro/bara-fata-compatibil-cu-audi-a3-8y-2020-sedan-sportback-rs3-design/…" at bounding box center [238, 153] width 81 height 9
click at [225, 236] on link "emag.ro/bara-fata-compatibil-cu-audi-a3-8y-2020-sedan-sportback-rs3-design-fbau…" at bounding box center [240, 233] width 81 height 9
click at [230, 271] on link "sealauto.ro/produs/bara-fata-audi-a3-8y-2020-sedan-sportback-rs3-design/?prirul…" at bounding box center [240, 273] width 81 height 9
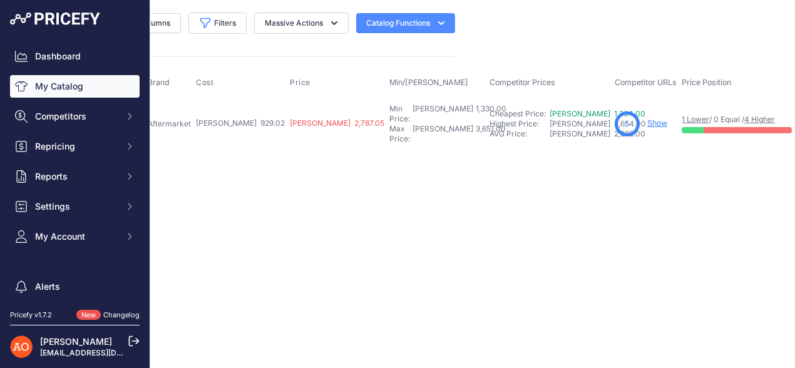
scroll to position [0, 338]
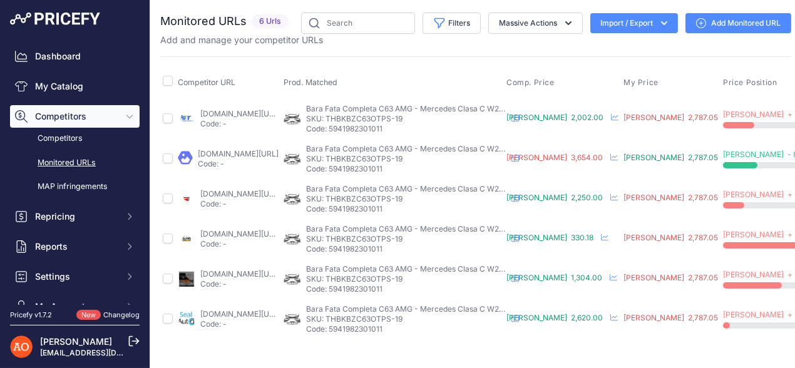
click at [277, 116] on link "accesoriiautotuning.ro/5997456pd/bara-fata-cu-grila-centrala-gt-r-compatibil-cu…" at bounding box center [240, 113] width 81 height 9
click at [232, 150] on link "angeleye.ro/bara-fata-cu-grila-crom-si-difuzor-compatibil-cu-mercedes-c-class-w…" at bounding box center [238, 153] width 81 height 9
click at [228, 191] on link "angelsauto.ro/produs/bara-fata-compatibila-cu-mercedes-w205-s205-a205-c205-14-2…" at bounding box center [240, 193] width 81 height 9
click at [257, 272] on link "deluxetuning.ro/cumpara/bara-fata-compatibil-cu-mercedes-c-class-w205-2014-up-f…" at bounding box center [240, 273] width 81 height 9
click at [235, 309] on link "sealauto.ro/produs/bara-fata-cu-grila-centrala-gt-r-mercedes-c-class-w205-s205-…" at bounding box center [240, 313] width 81 height 9
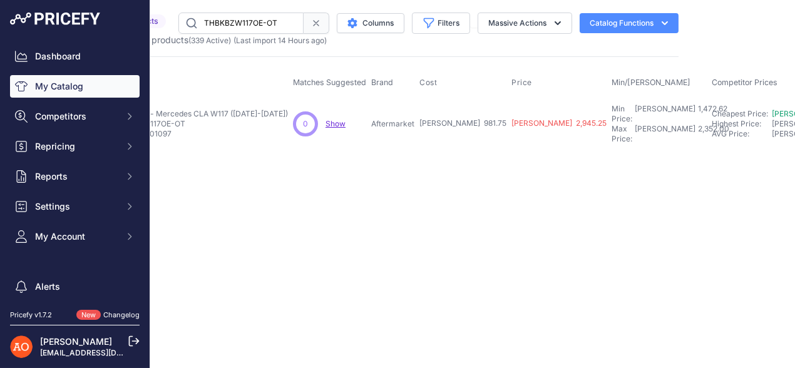
scroll to position [0, 72]
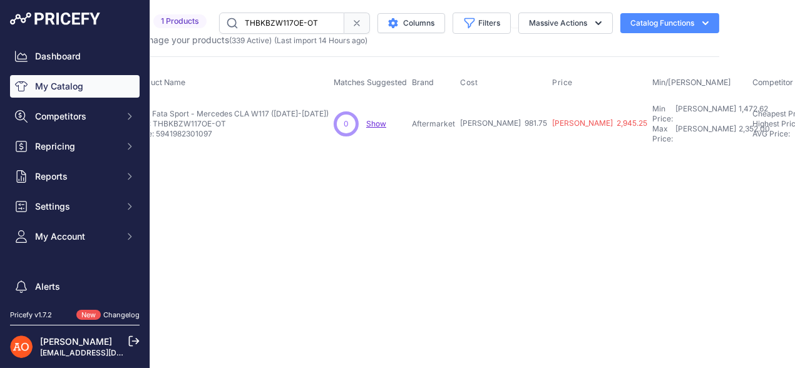
click at [367, 140] on div "You are not connected to the internet. My Catalog" at bounding box center [403, 81] width 631 height 162
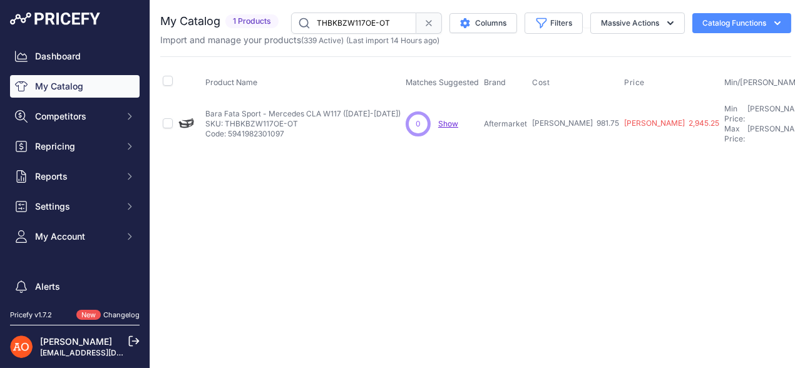
drag, startPoint x: 224, startPoint y: 115, endPoint x: 304, endPoint y: 119, distance: 79.6
click at [304, 119] on p "SKU: THBKBZW117OE-OT" at bounding box center [302, 124] width 195 height 10
copy p "THBKBZW117OE-OT"
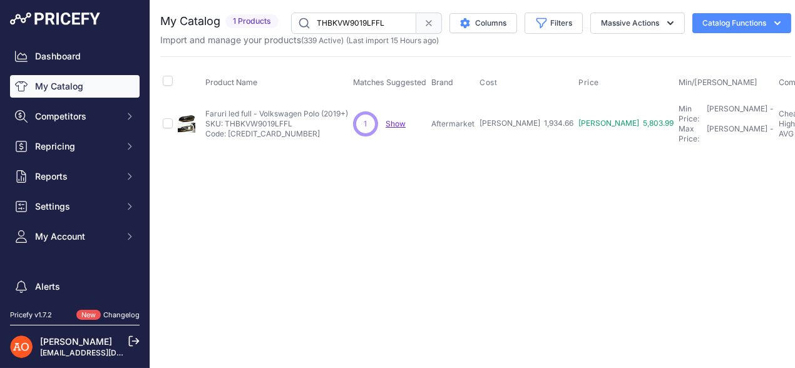
drag, startPoint x: 225, startPoint y: 118, endPoint x: 296, endPoint y: 118, distance: 71.4
click at [296, 119] on p "SKU: THBKVW9019LFFL" at bounding box center [276, 124] width 143 height 10
copy p "THBKVW9019LFFL"
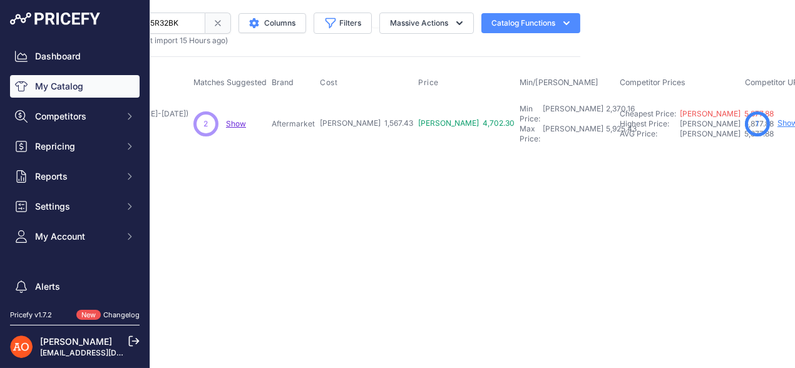
scroll to position [0, 282]
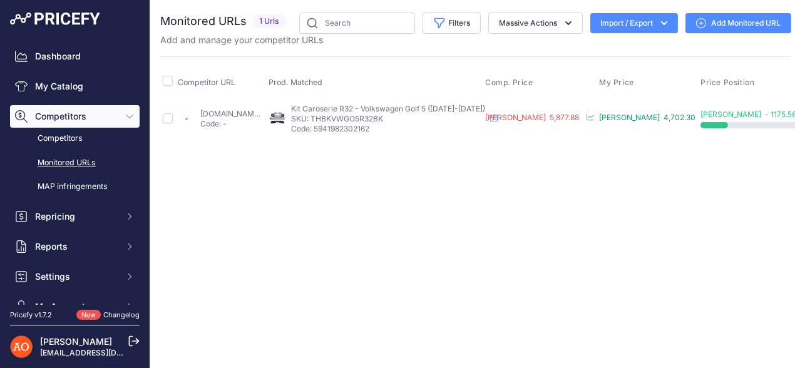
click at [251, 113] on link "[DOMAIN_NAME][URL]" at bounding box center [240, 113] width 81 height 9
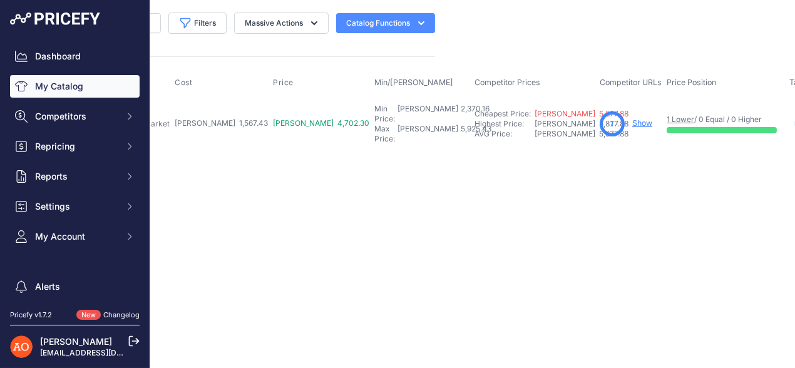
scroll to position [0, 365]
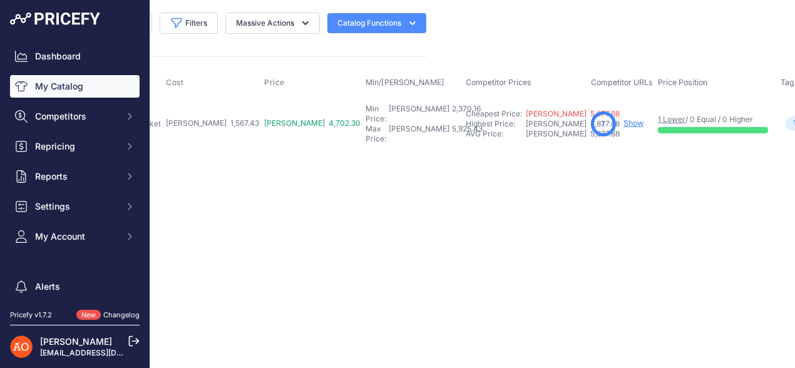
click at [624, 118] on link "Show" at bounding box center [634, 122] width 20 height 9
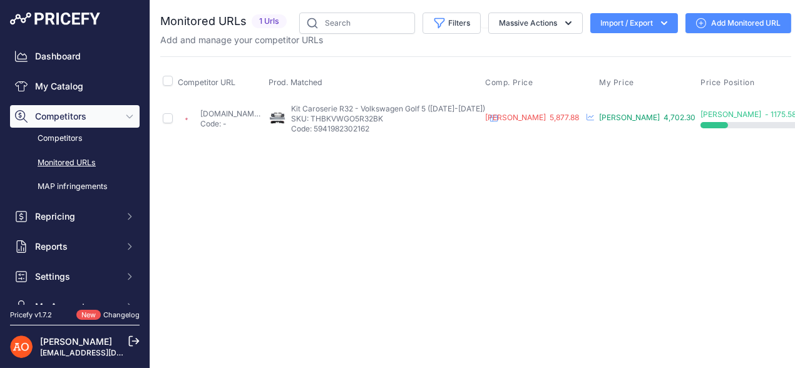
scroll to position [0, 111]
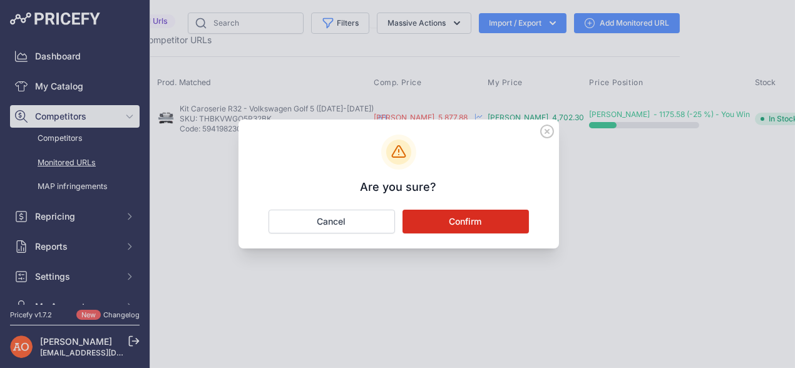
click at [601, 154] on div at bounding box center [397, 184] width 795 height 368
click at [545, 130] on icon at bounding box center [547, 131] width 13 height 13
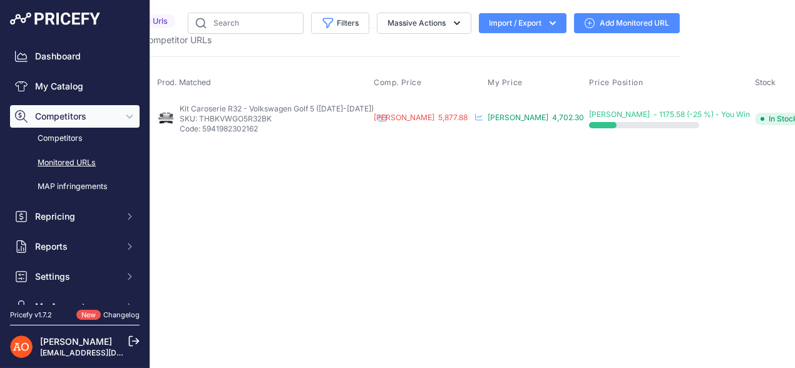
scroll to position [0, 0]
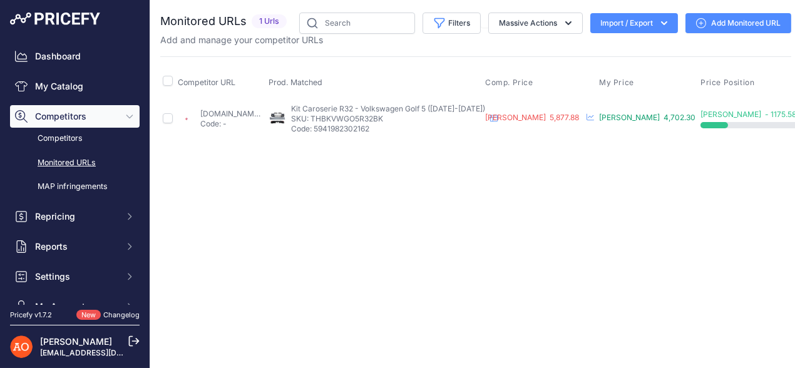
click at [364, 118] on p "SKU: THBKVWGO5R32BK" at bounding box center [388, 119] width 194 height 10
drag, startPoint x: 359, startPoint y: 118, endPoint x: 440, endPoint y: 120, distance: 80.8
click at [440, 120] on p "SKU: THBKVWGO5R32BK" at bounding box center [388, 119] width 194 height 10
copy p "THBKVWGO5R32BK"
click at [468, 200] on div "Close You are not connected to the internet." at bounding box center [475, 184] width 651 height 368
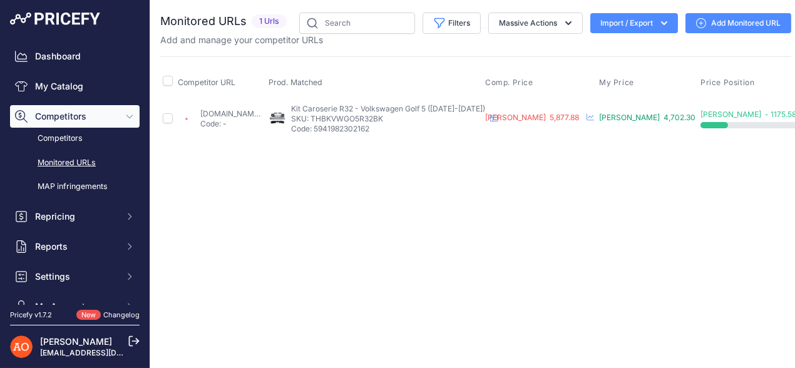
scroll to position [0, 111]
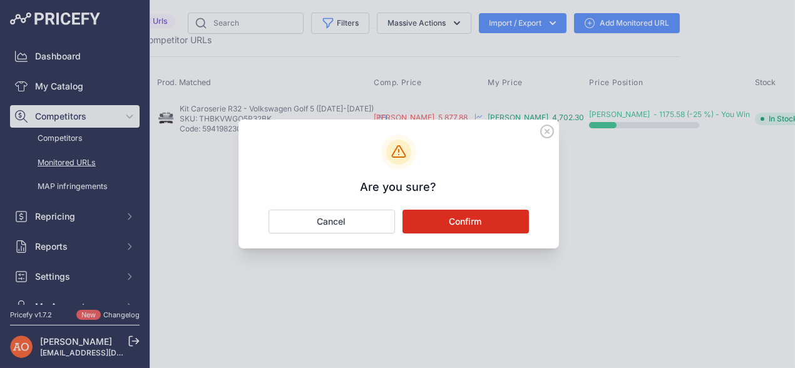
click at [471, 228] on button "Confirm" at bounding box center [466, 222] width 126 height 24
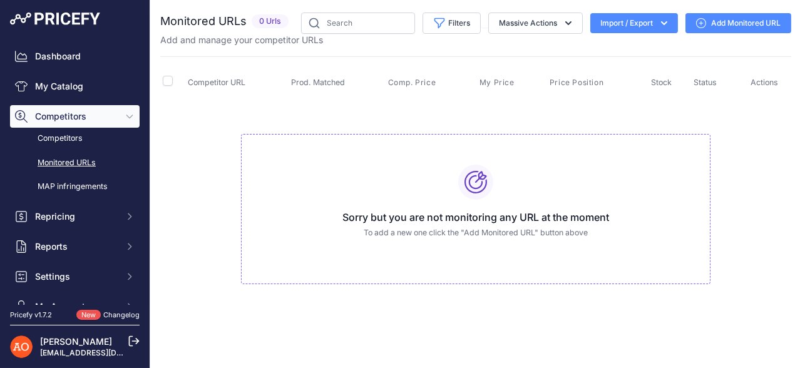
scroll to position [0, 0]
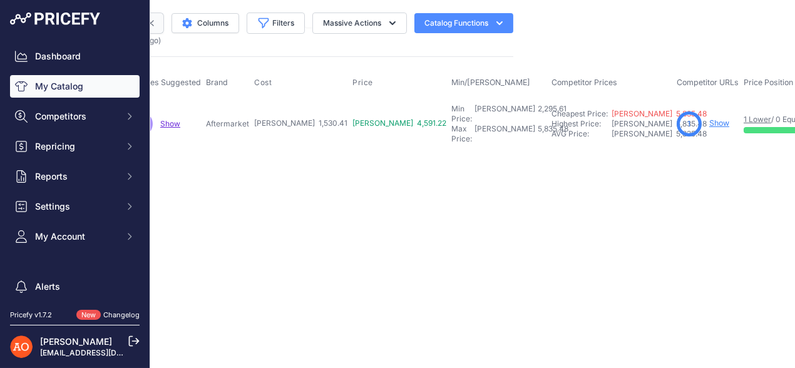
scroll to position [0, 349]
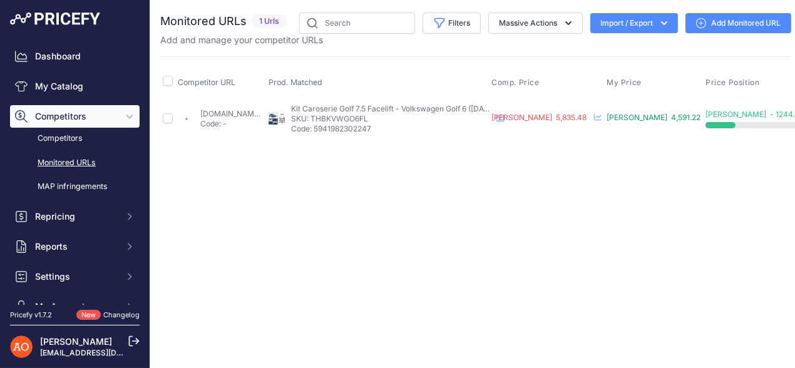
click at [233, 114] on link "[DOMAIN_NAME][URL]" at bounding box center [240, 113] width 81 height 9
drag, startPoint x: 361, startPoint y: 120, endPoint x: 424, endPoint y: 121, distance: 62.6
click at [424, 121] on p "SKU: THBKVWGO6FL" at bounding box center [391, 119] width 200 height 10
copy p "THBKVWGO6FL"
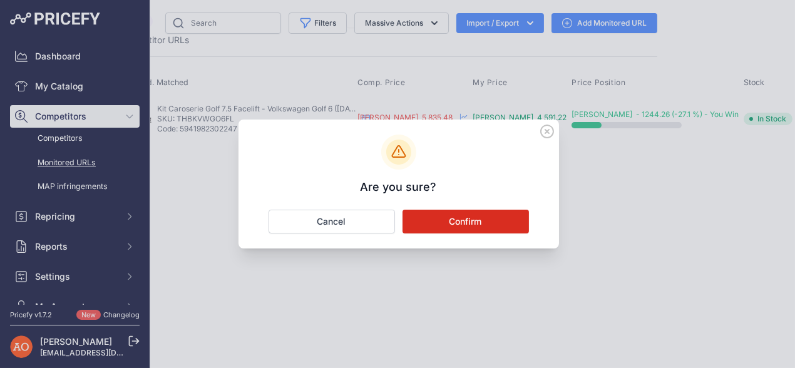
click at [503, 226] on button "Confirm" at bounding box center [466, 222] width 126 height 24
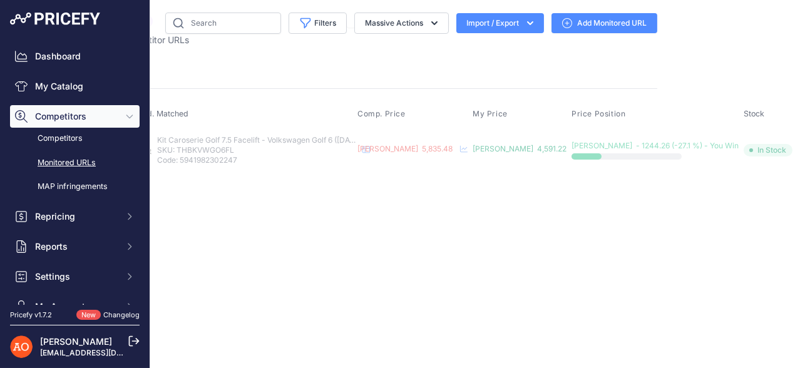
scroll to position [0, 0]
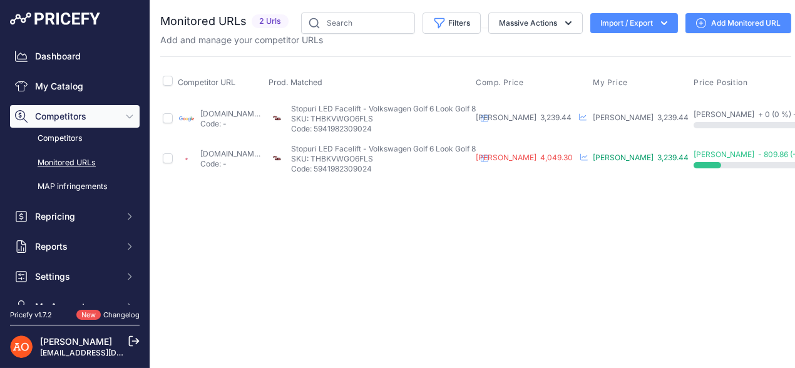
click at [230, 156] on link "emag.ro/stopuri-led-facelift-volkswagen-golf-6-look-golf-8-thbkvwgo6fls/pd/dtgn…" at bounding box center [240, 153] width 81 height 9
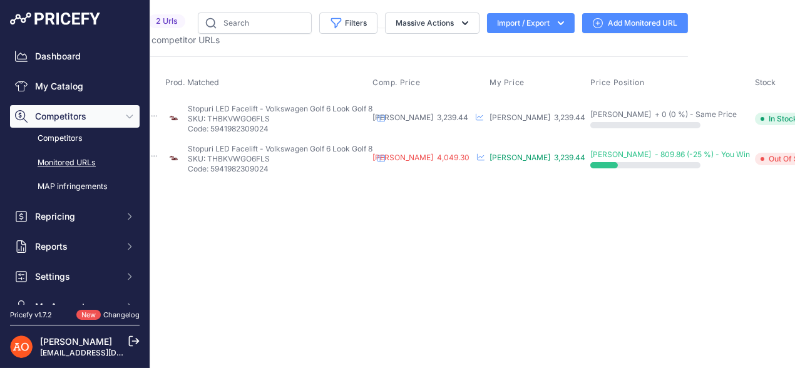
scroll to position [0, 134]
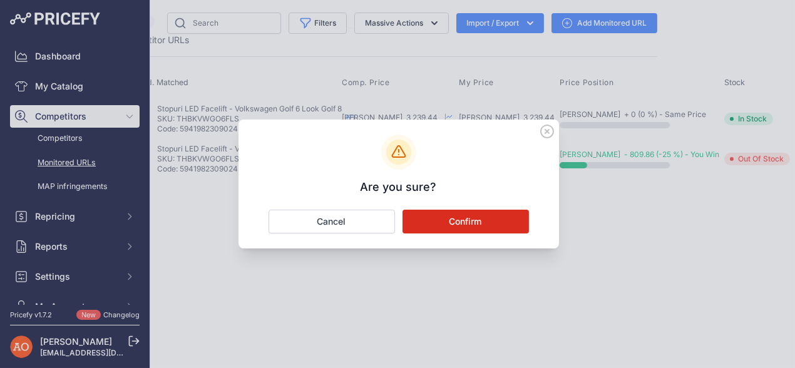
click at [477, 215] on button "Confirm" at bounding box center [466, 222] width 126 height 24
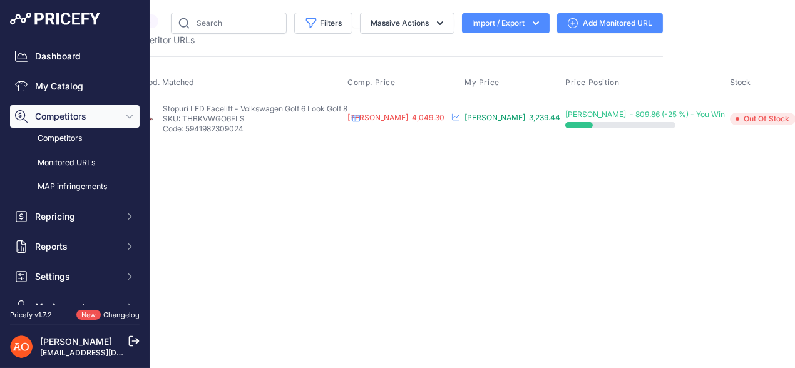
scroll to position [0, 129]
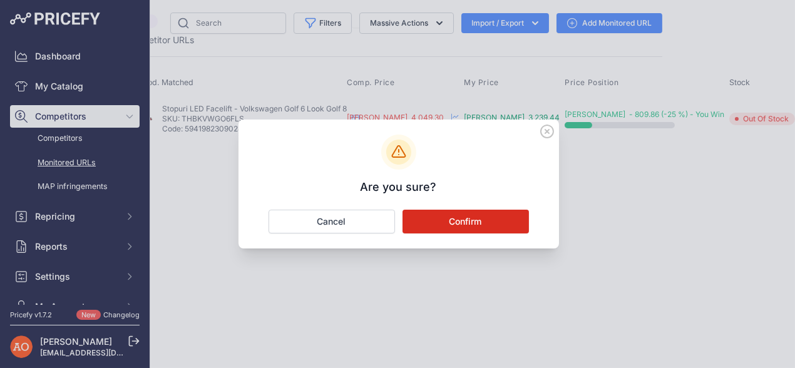
click at [459, 222] on button "Confirm" at bounding box center [466, 222] width 126 height 24
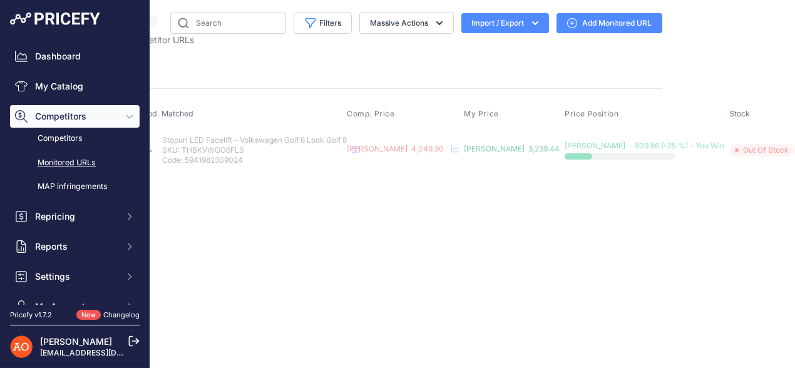
scroll to position [0, 0]
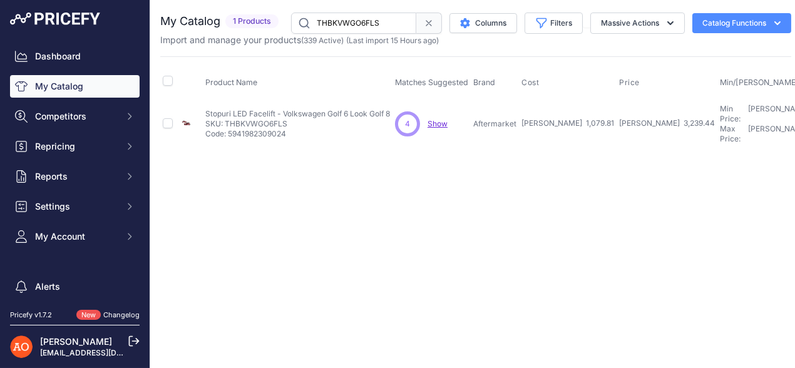
drag, startPoint x: 225, startPoint y: 115, endPoint x: 294, endPoint y: 116, distance: 68.3
click at [294, 119] on p "SKU: THBKVWGO6FLS" at bounding box center [297, 124] width 185 height 10
copy p "THBKVWGO6FLS"
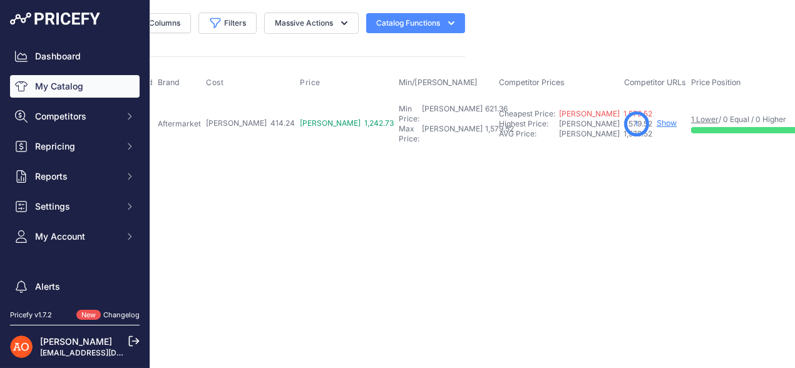
scroll to position [0, 334]
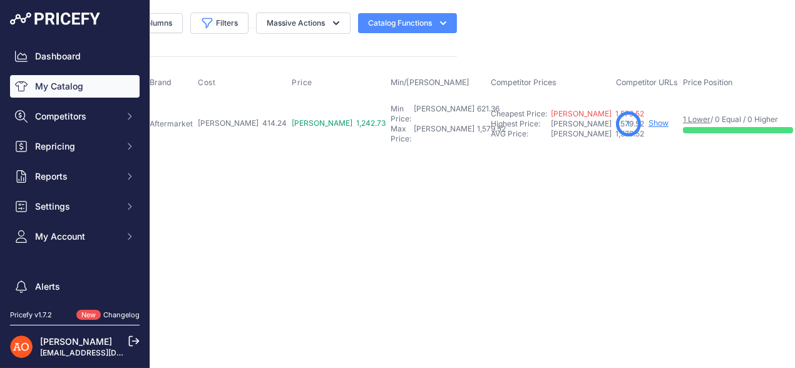
click at [649, 118] on link "Show" at bounding box center [659, 122] width 20 height 9
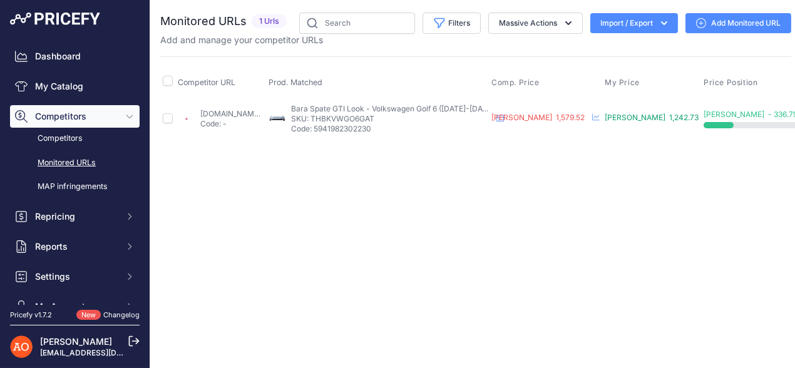
click at [259, 109] on link "emag.ro/bara-spate-gti-look-volkswagen-golf-6-2009-2012-thbkvwgo6gat/pd/dcv3zt3…" at bounding box center [240, 113] width 81 height 9
drag, startPoint x: 361, startPoint y: 116, endPoint x: 433, endPoint y: 122, distance: 72.2
click at [435, 122] on p "SKU: THBKVWGO6GAT" at bounding box center [391, 119] width 200 height 10
copy p "THBKVWGO6GAT"
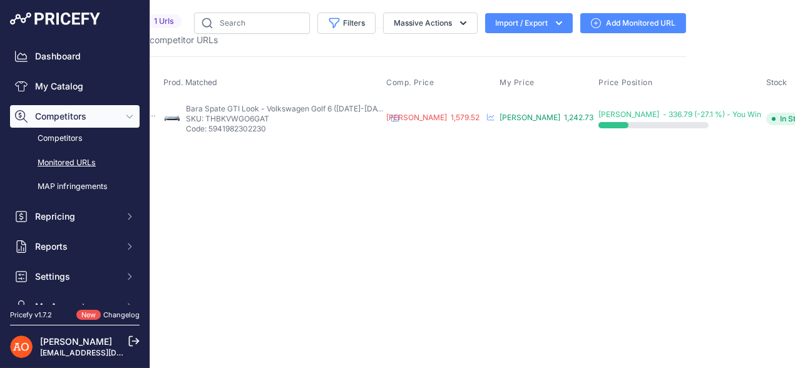
scroll to position [0, 121]
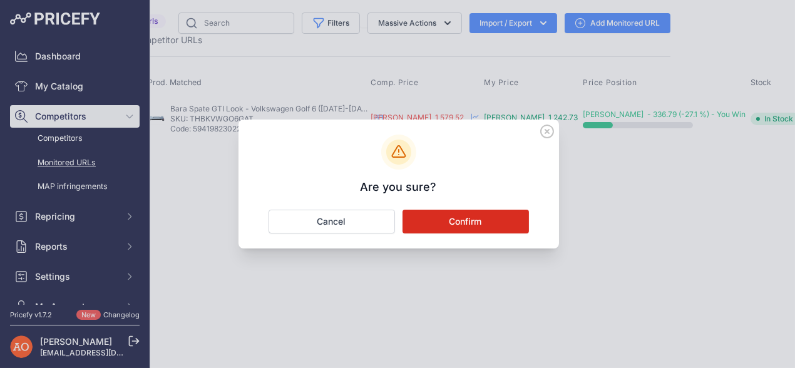
click at [481, 224] on button "Confirm" at bounding box center [466, 222] width 126 height 24
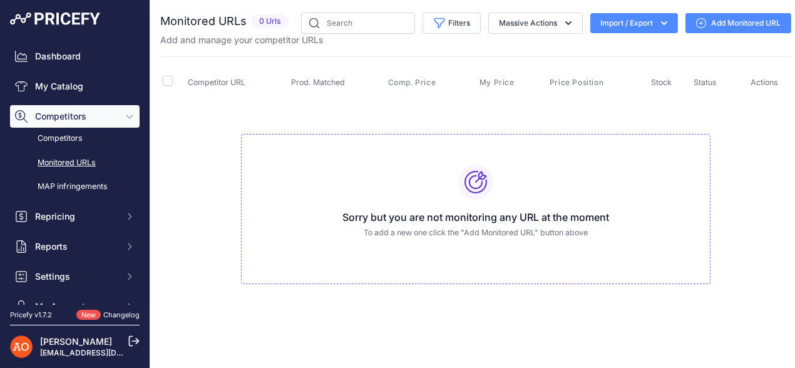
scroll to position [0, 0]
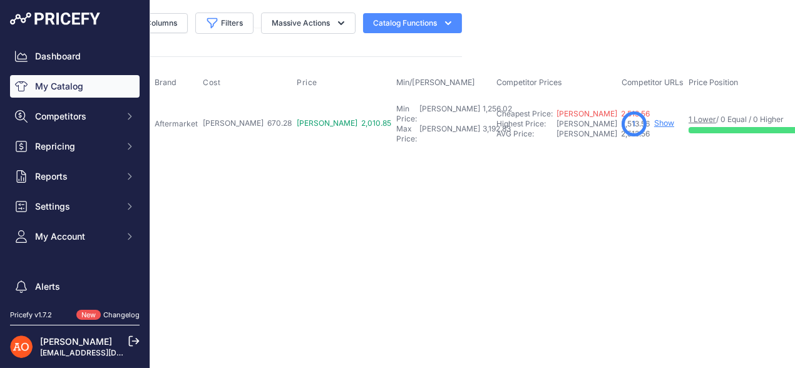
scroll to position [0, 330]
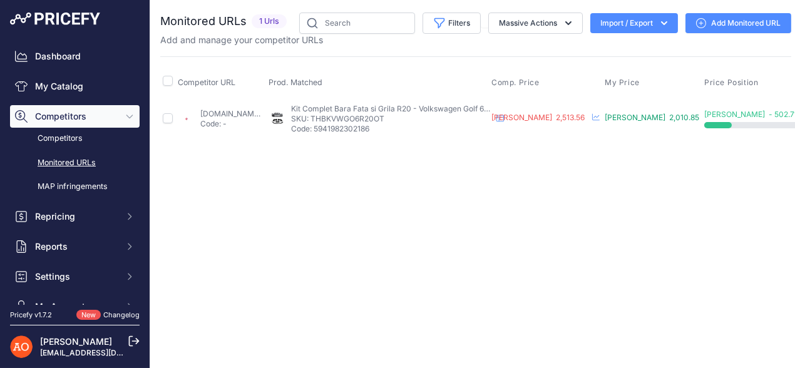
click at [236, 113] on link "[DOMAIN_NAME][URL]" at bounding box center [240, 113] width 81 height 9
drag, startPoint x: 361, startPoint y: 118, endPoint x: 433, endPoint y: 119, distance: 72.0
click at [433, 119] on p "SKU: THBKVWGO6R20OT" at bounding box center [391, 119] width 200 height 10
copy p "THBKVWGO6R20OT"
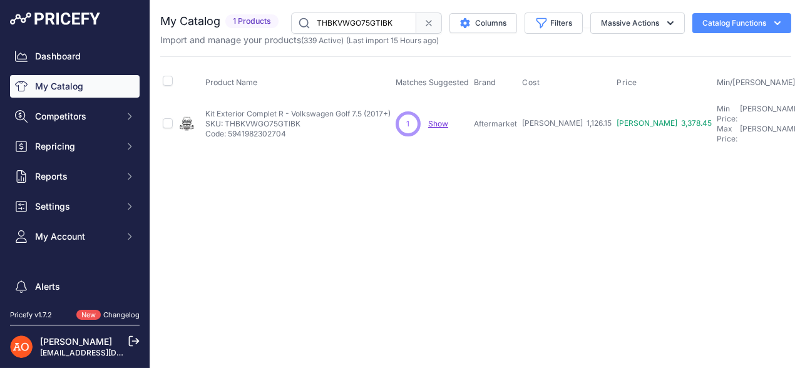
scroll to position [0, 379]
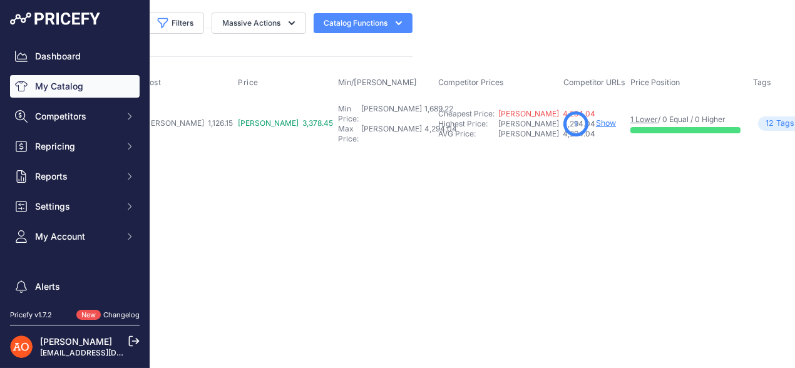
click at [596, 118] on link "Show" at bounding box center [606, 122] width 20 height 9
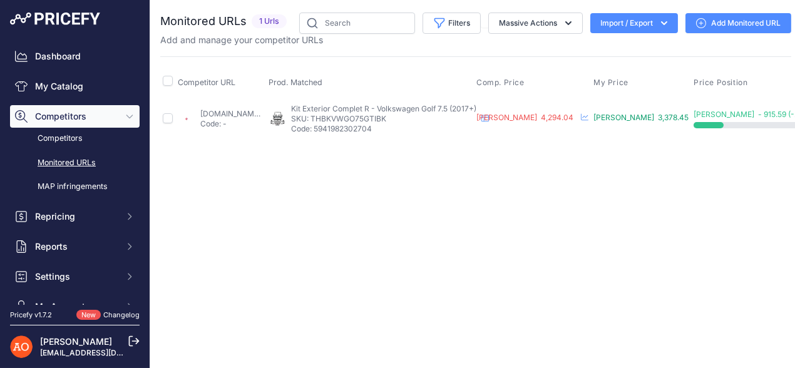
drag, startPoint x: 358, startPoint y: 115, endPoint x: 408, endPoint y: 126, distance: 50.7
click at [408, 126] on div "Kit Exterior Complet R - Volkswagen Golf 7.5 (2017+) Kit Exterior Complet R - V…" at bounding box center [383, 119] width 185 height 30
click at [394, 173] on div "Close You are not connected to the internet." at bounding box center [475, 184] width 651 height 368
drag, startPoint x: 361, startPoint y: 115, endPoint x: 441, endPoint y: 121, distance: 79.7
click at [441, 121] on p "SKU: THBKVWGO75GTIBK" at bounding box center [383, 119] width 185 height 10
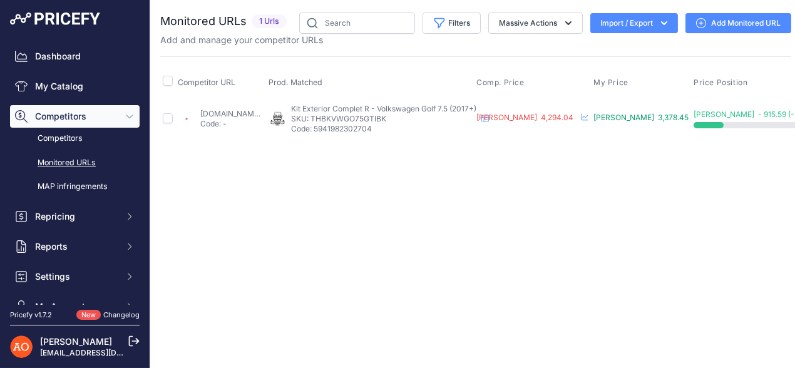
copy p "THBKVWGO75GTIBK"
click at [239, 113] on link "emag.ro/pachet-exterior-complet-r-volkswagen-golf-7-5-2017-thbkvwgo75gtibk/pd/d…" at bounding box center [240, 113] width 81 height 9
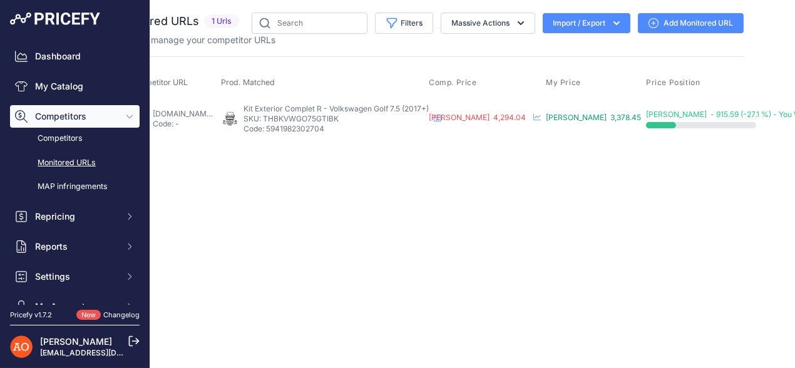
scroll to position [0, 117]
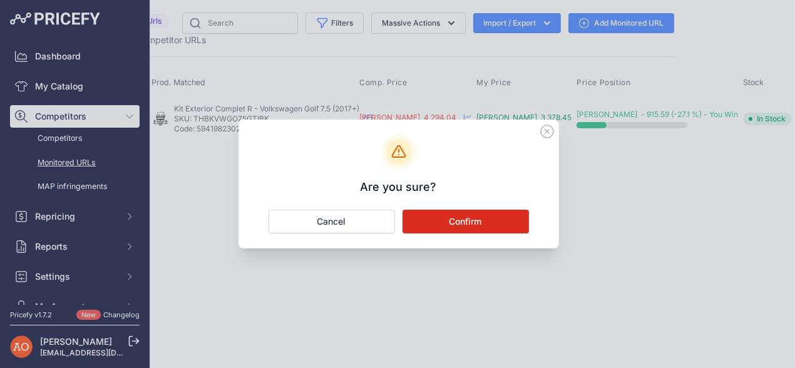
click at [467, 221] on button "Confirm" at bounding box center [466, 222] width 126 height 24
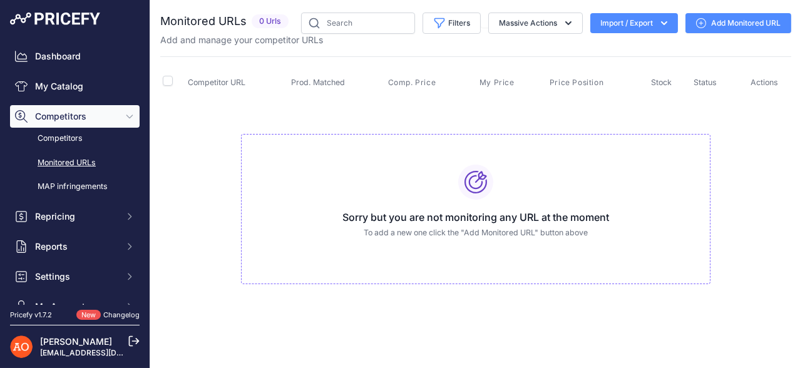
scroll to position [0, 0]
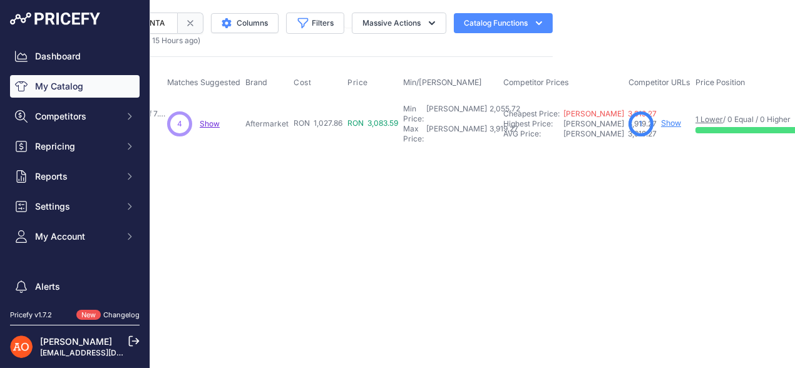
scroll to position [0, 269]
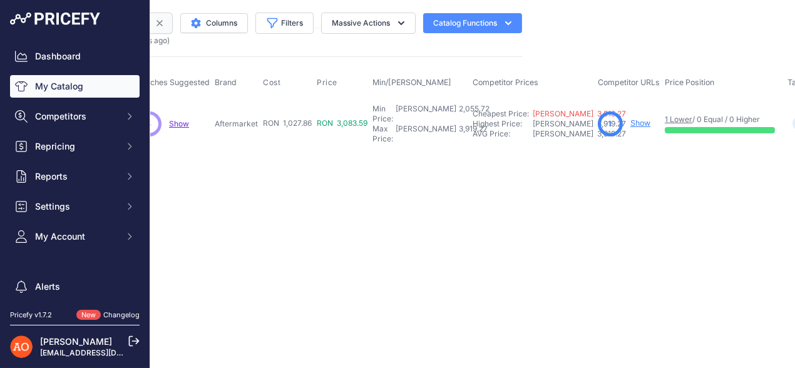
click at [641, 118] on link "Show" at bounding box center [641, 122] width 20 height 9
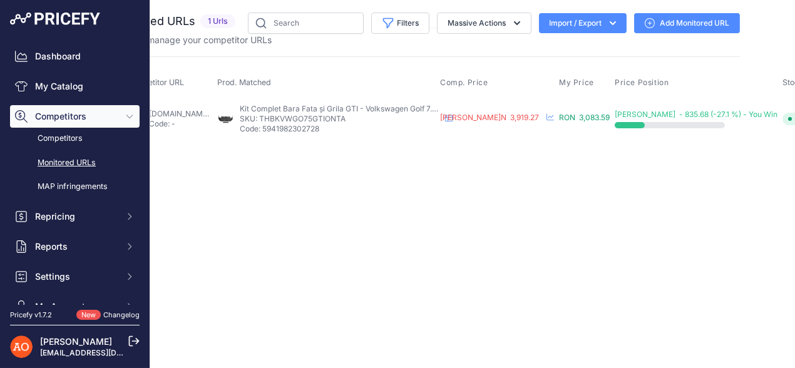
scroll to position [0, 130]
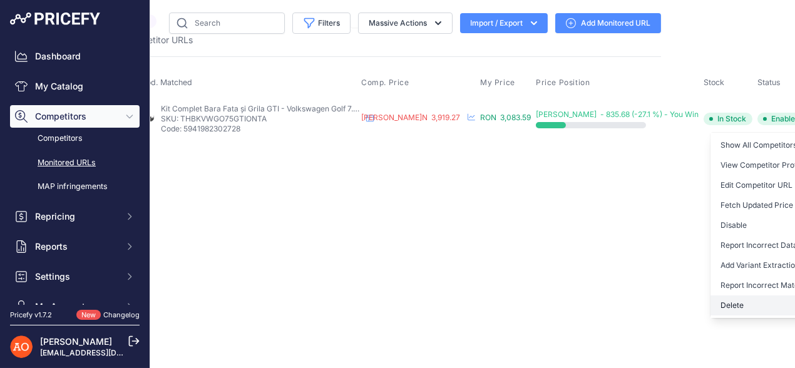
click at [726, 306] on button "Delete" at bounding box center [775, 306] width 128 height 20
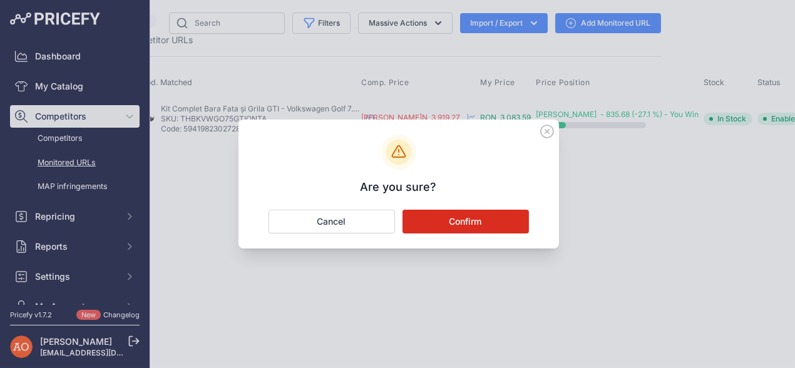
click at [447, 221] on button "Confirm" at bounding box center [466, 222] width 126 height 24
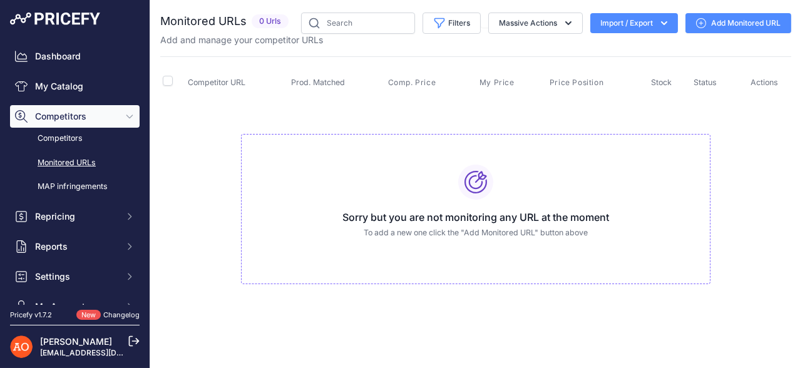
scroll to position [0, 0]
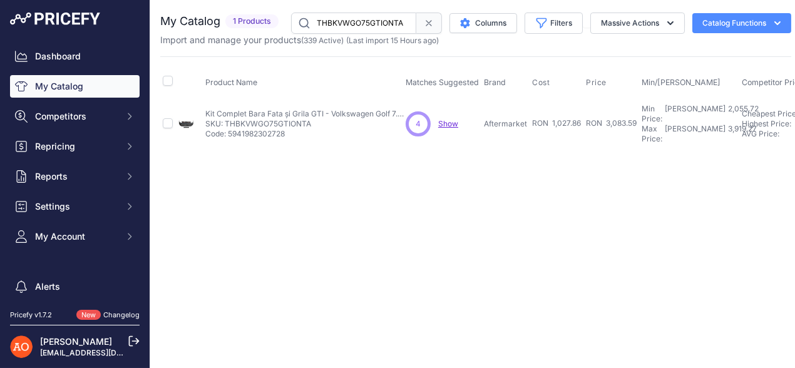
drag, startPoint x: 225, startPoint y: 117, endPoint x: 311, endPoint y: 117, distance: 85.8
click at [311, 119] on p "SKU: THBKVWGO75GTIONTA" at bounding box center [305, 124] width 200 height 10
copy p "THBKVWGO75GTIONTA"
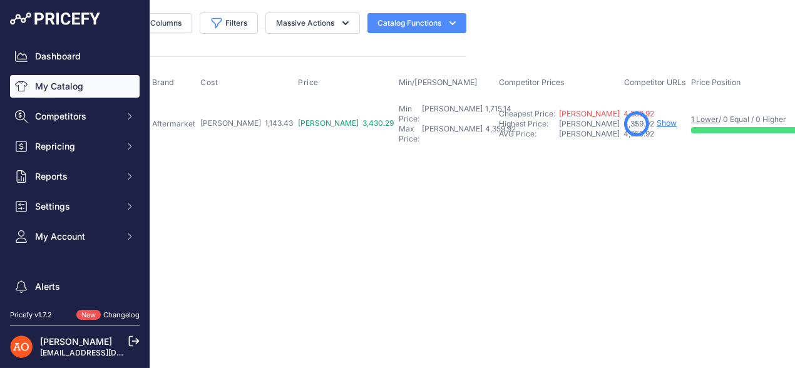
scroll to position [0, 386]
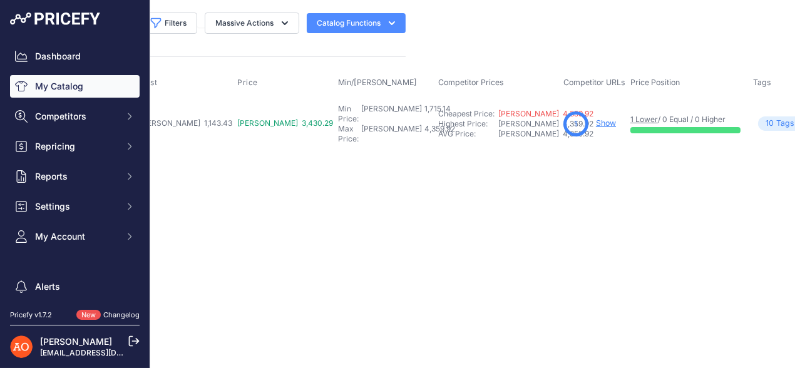
click at [596, 118] on link "Show" at bounding box center [606, 122] width 20 height 9
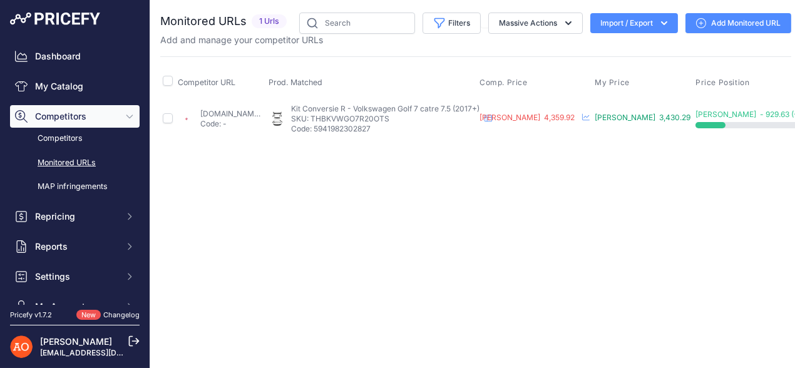
click at [261, 112] on link "emag.ro/pachet-conversie-r-volkswagen-golf-7-catre-7-5-thbkvwgo7r20ots/pd/dwh1t…" at bounding box center [240, 113] width 81 height 9
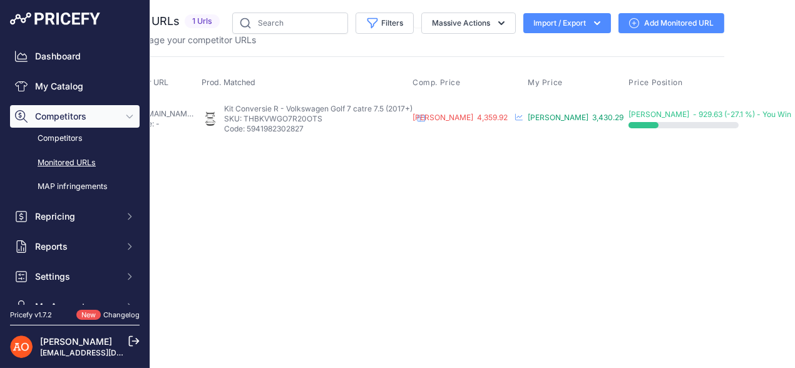
scroll to position [0, 122]
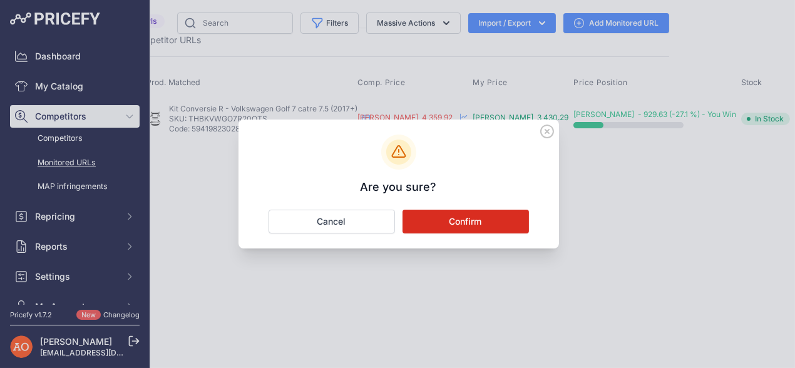
click at [547, 133] on icon at bounding box center [547, 132] width 14 height 14
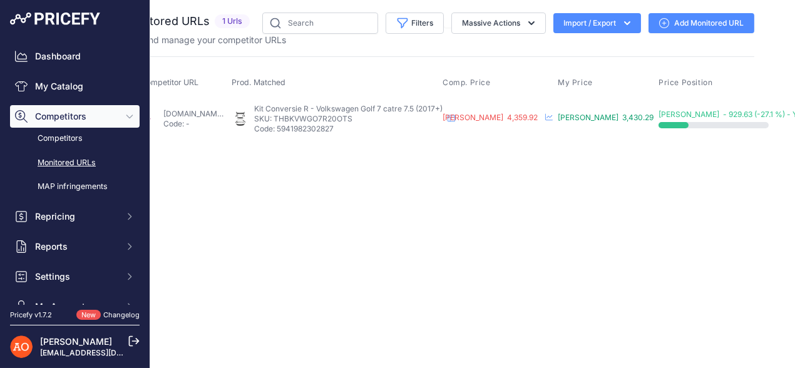
scroll to position [0, 0]
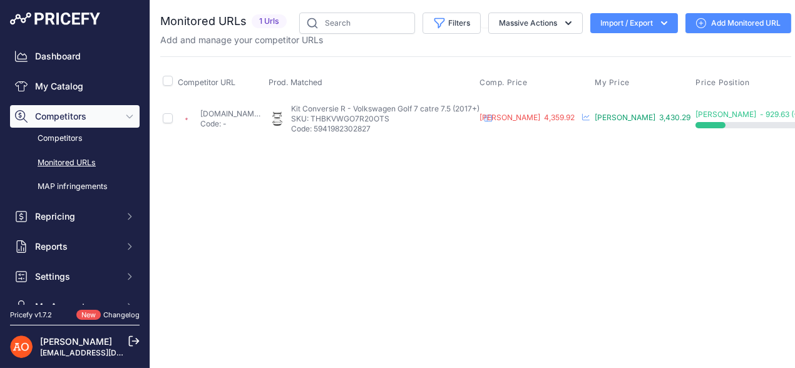
drag, startPoint x: 362, startPoint y: 121, endPoint x: 440, endPoint y: 121, distance: 77.6
click at [440, 121] on p "SKU: THBKVWGO7R20OTS" at bounding box center [385, 119] width 188 height 10
copy p "THBKVWGO7R20OTS"
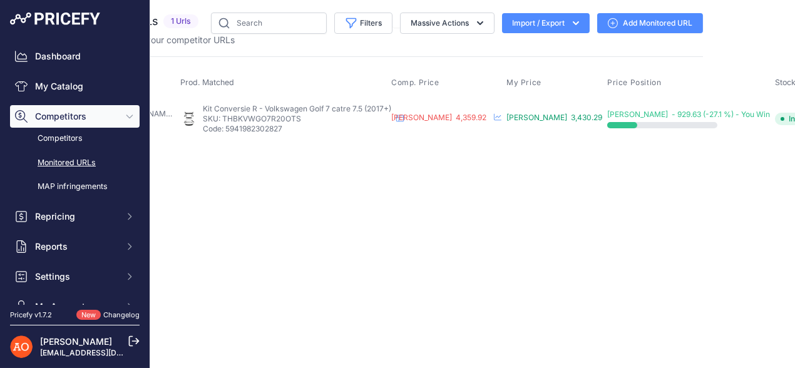
scroll to position [0, 122]
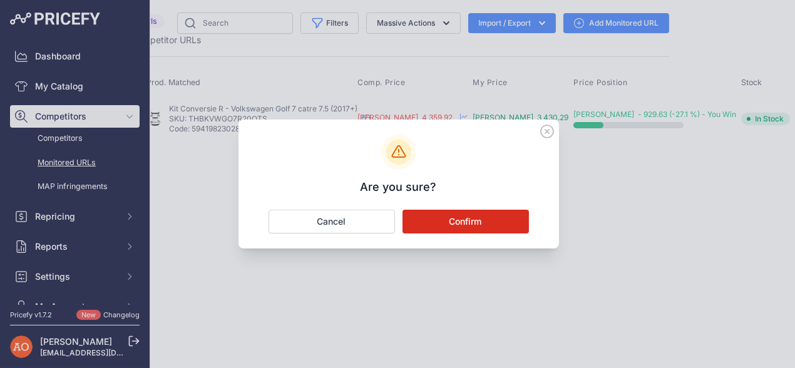
click at [456, 222] on button "Confirm" at bounding box center [466, 222] width 126 height 24
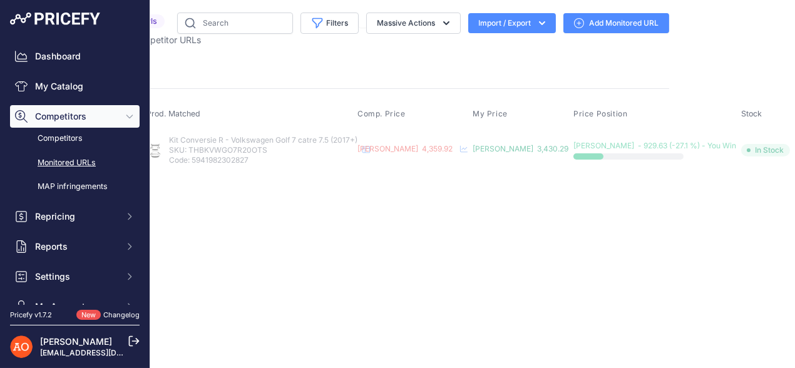
scroll to position [0, 0]
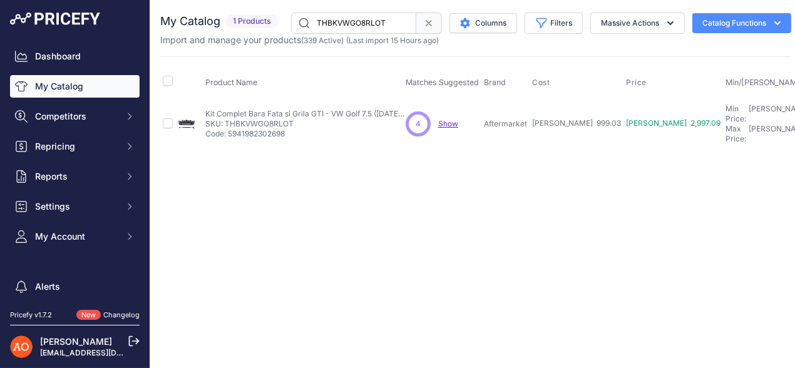
drag, startPoint x: 225, startPoint y: 117, endPoint x: 297, endPoint y: 117, distance: 72.0
click at [297, 119] on p "SKU: THBKVWGO8RLOT" at bounding box center [305, 124] width 200 height 10
copy p "THBKVWGO8RLOT"
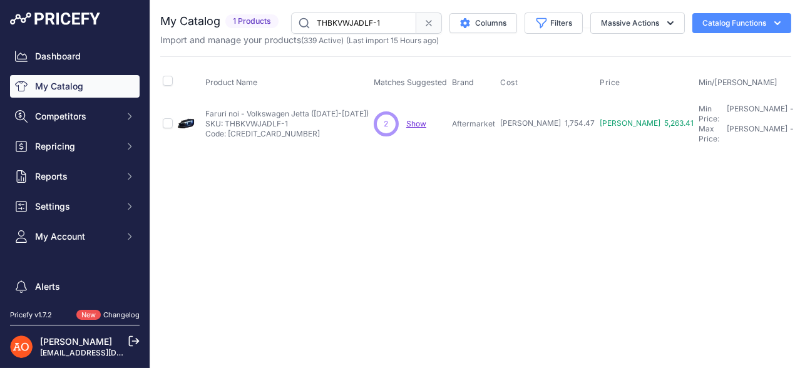
drag, startPoint x: 225, startPoint y: 119, endPoint x: 299, endPoint y: 121, distance: 73.3
click at [299, 121] on p "SKU: THBKVWJADLF-1" at bounding box center [286, 124] width 163 height 10
copy p "THBKVWJADLF-1"
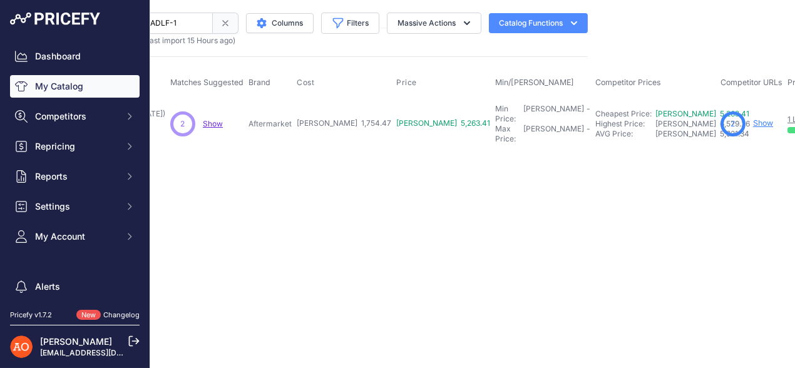
scroll to position [0, 206]
click at [751, 118] on link "Show" at bounding box center [761, 122] width 20 height 9
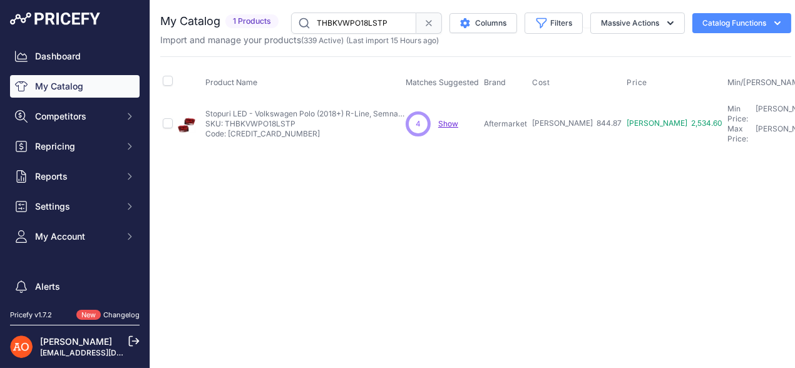
drag, startPoint x: 225, startPoint y: 119, endPoint x: 299, endPoint y: 118, distance: 73.3
click at [299, 119] on p "SKU: THBKVWPO18LSTP" at bounding box center [305, 124] width 200 height 10
copy p "THBKVWPO18LSTP"
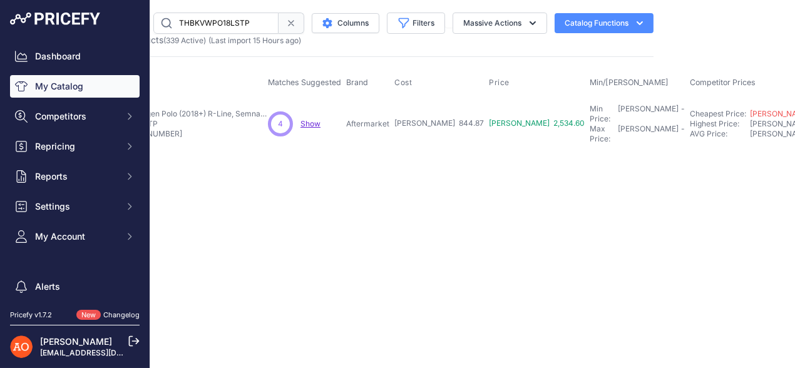
scroll to position [0, 384]
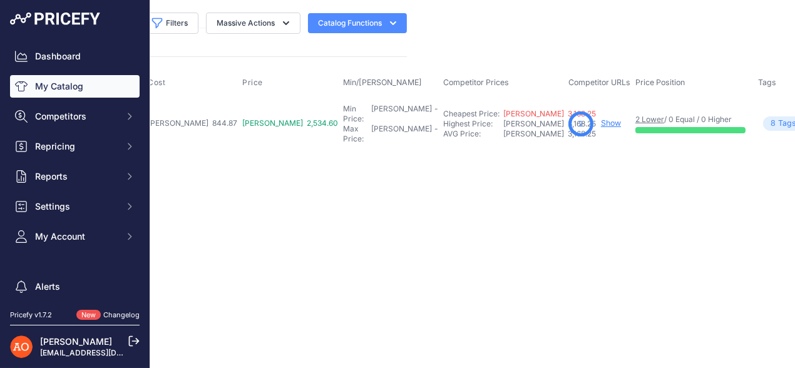
click at [601, 118] on link "Show" at bounding box center [611, 122] width 20 height 9
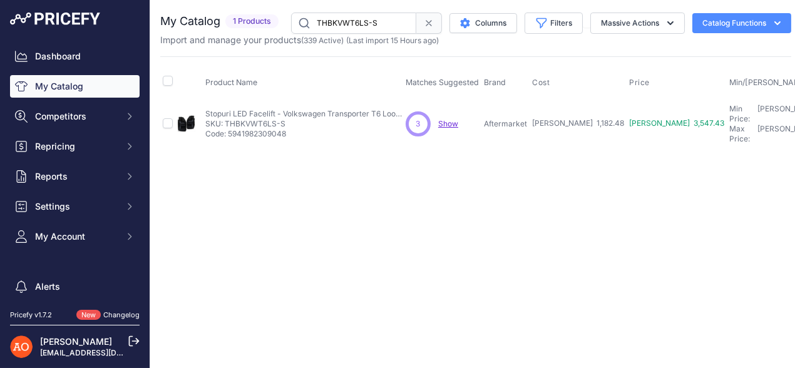
drag, startPoint x: 225, startPoint y: 116, endPoint x: 290, endPoint y: 115, distance: 64.5
click at [290, 119] on p "SKU: THBKVWT6LS-S" at bounding box center [305, 124] width 200 height 10
copy p "THBKVWT6LS-S"
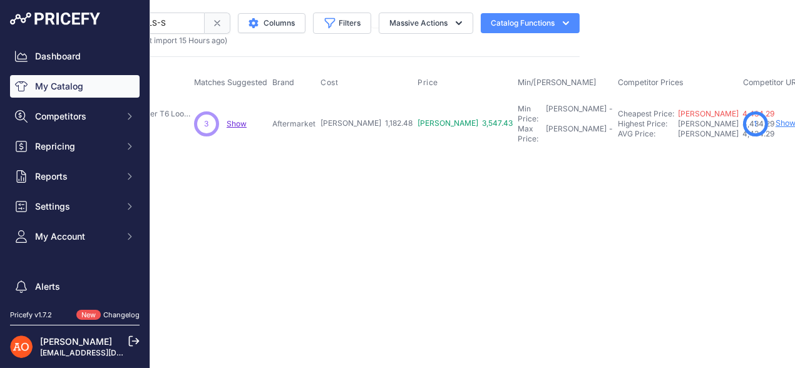
scroll to position [0, 302]
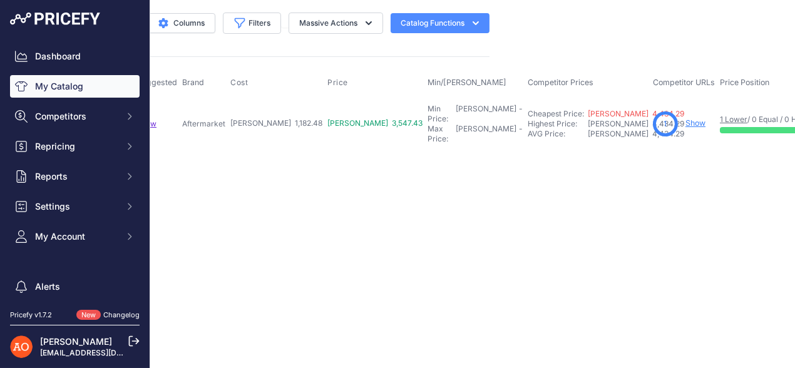
click at [686, 118] on link "Show" at bounding box center [696, 122] width 20 height 9
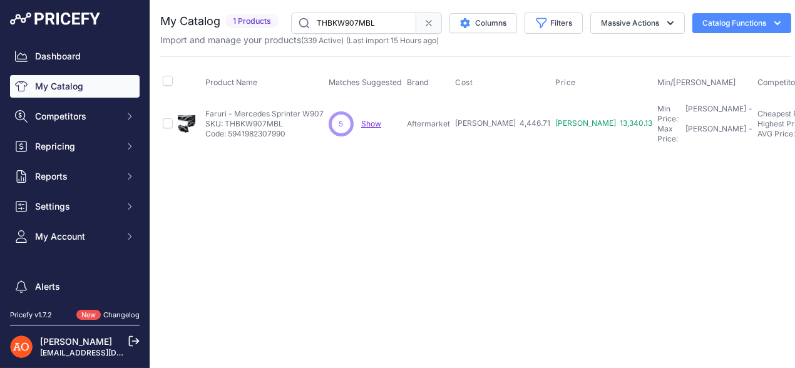
drag, startPoint x: 225, startPoint y: 116, endPoint x: 282, endPoint y: 113, distance: 57.0
click at [282, 119] on p "SKU: THBKW907MBL" at bounding box center [264, 124] width 118 height 10
copy p "THBKW907MBL"
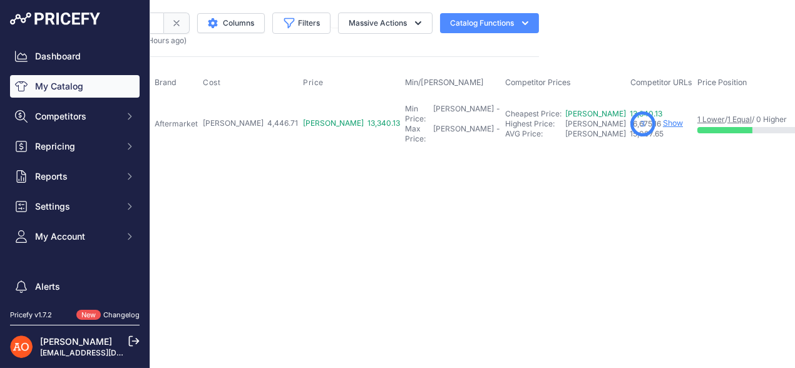
scroll to position [0, 312]
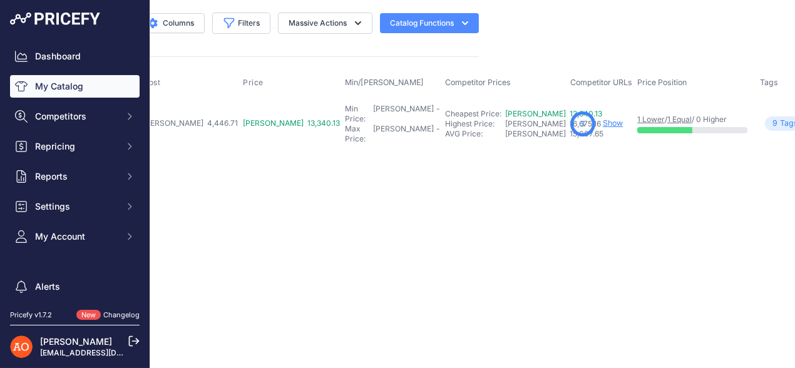
click at [603, 118] on link "Show" at bounding box center [613, 122] width 20 height 9
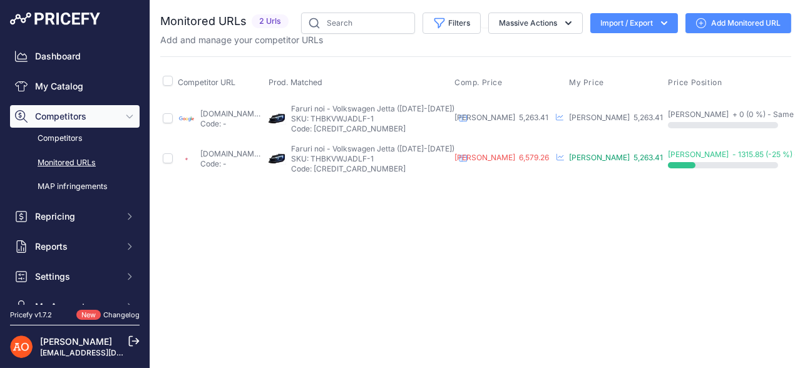
scroll to position [0, 76]
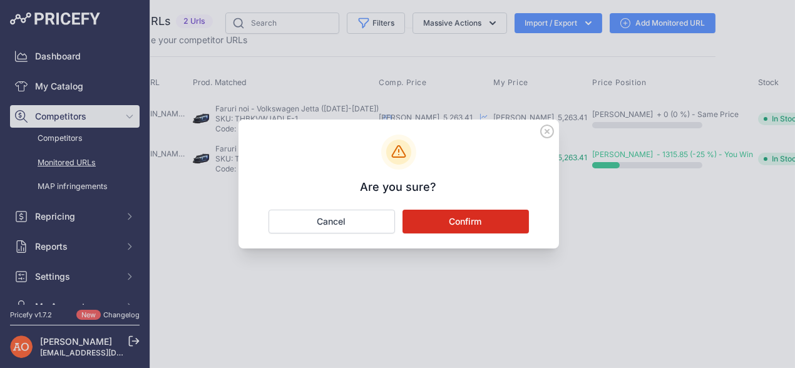
click at [497, 224] on button "Confirm" at bounding box center [466, 222] width 126 height 24
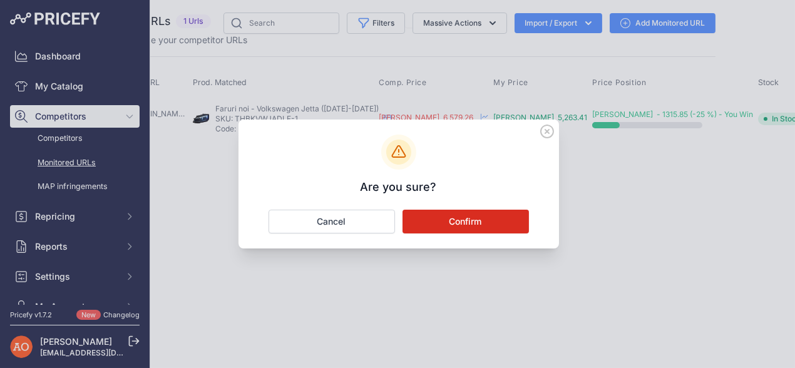
click at [475, 217] on button "Confirm" at bounding box center [466, 222] width 126 height 24
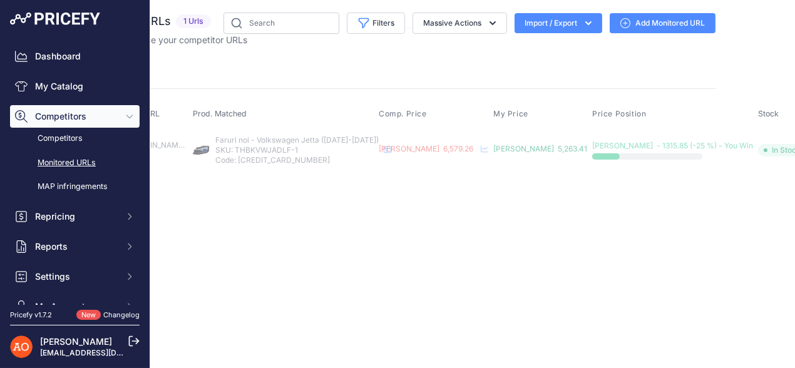
scroll to position [0, 0]
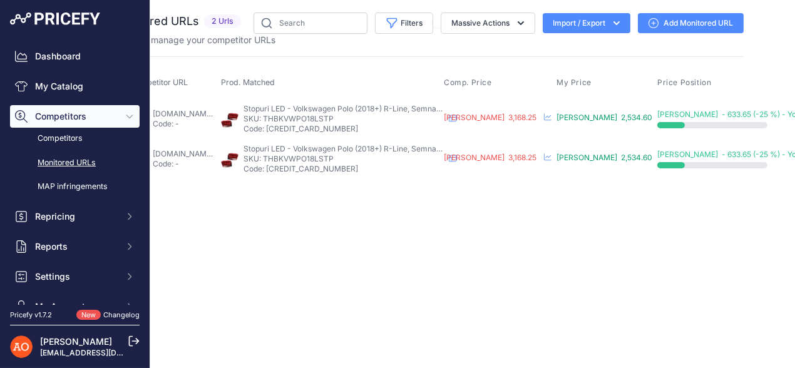
scroll to position [0, 126]
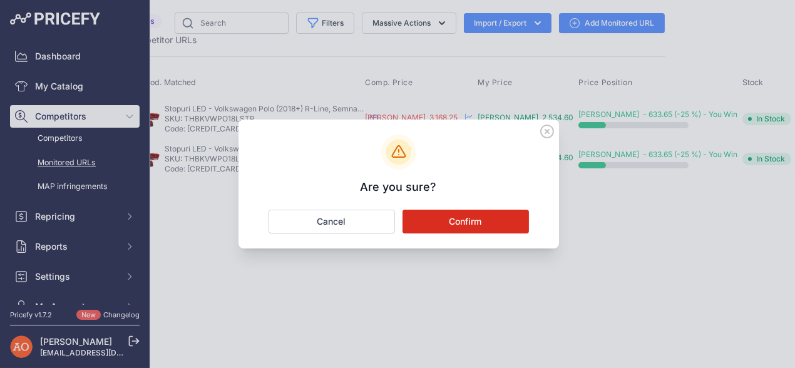
click at [502, 224] on button "Confirm" at bounding box center [466, 222] width 126 height 24
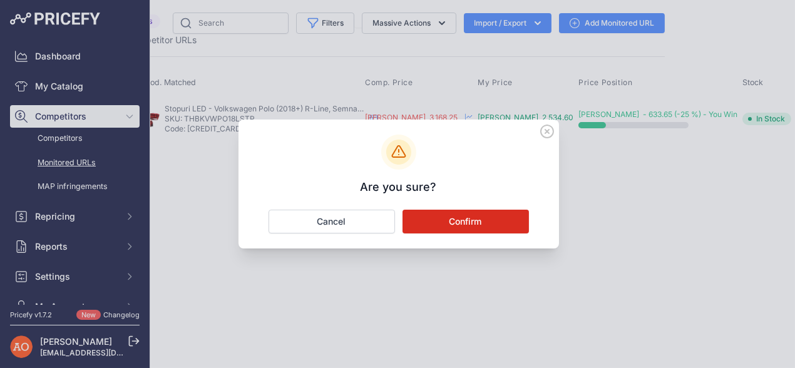
click at [438, 227] on button "Confirm" at bounding box center [466, 222] width 126 height 24
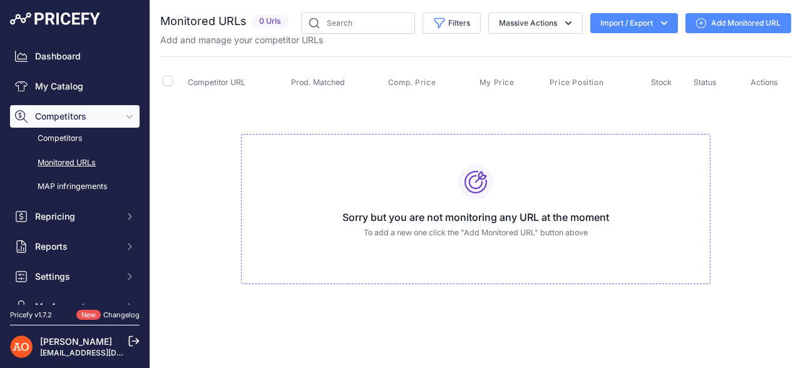
scroll to position [0, 0]
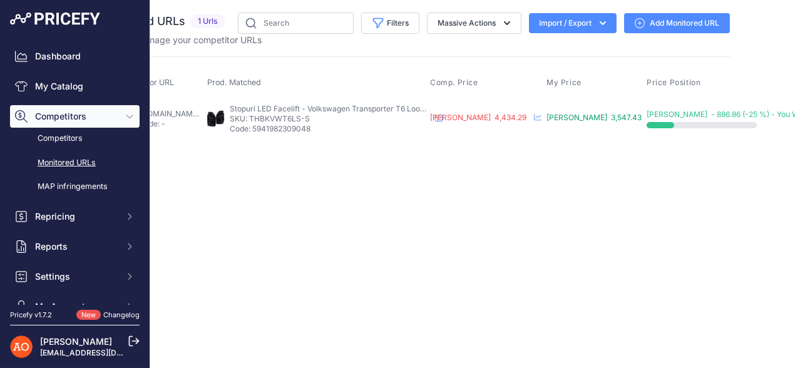
scroll to position [0, 128]
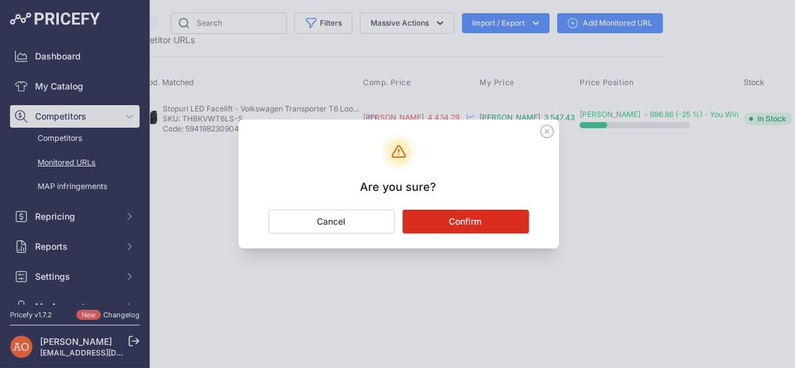
click at [552, 130] on icon at bounding box center [547, 131] width 13 height 13
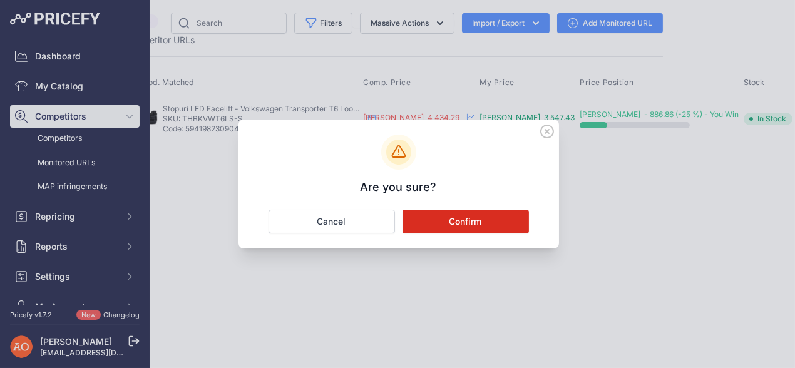
click at [460, 225] on button "Confirm" at bounding box center [466, 222] width 126 height 24
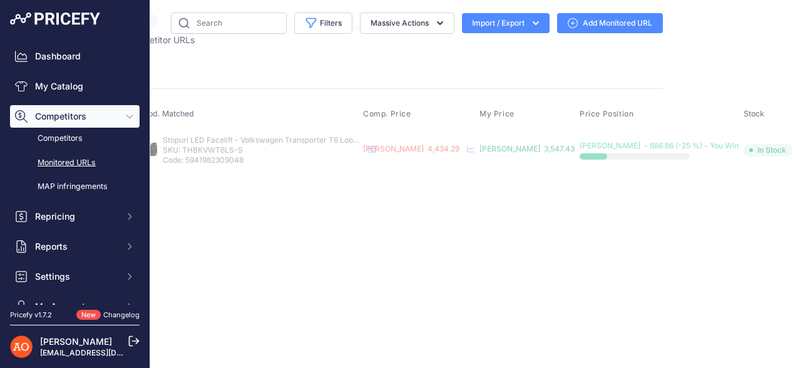
scroll to position [0, 0]
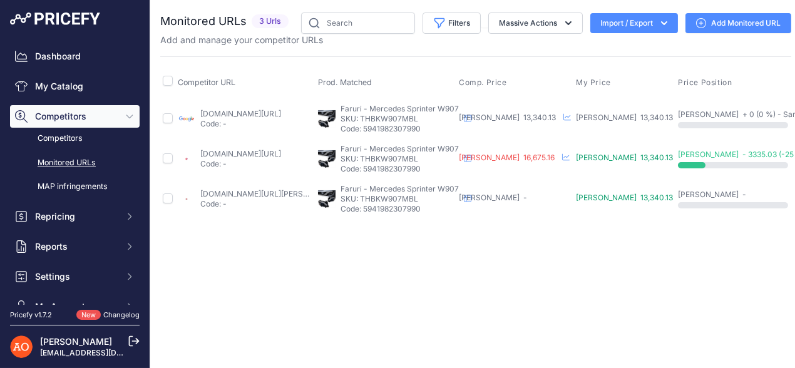
scroll to position [0, 72]
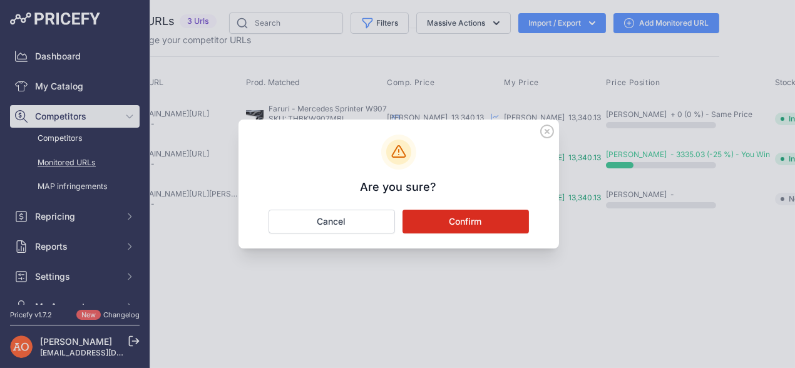
click at [470, 221] on button "Confirm" at bounding box center [466, 222] width 126 height 24
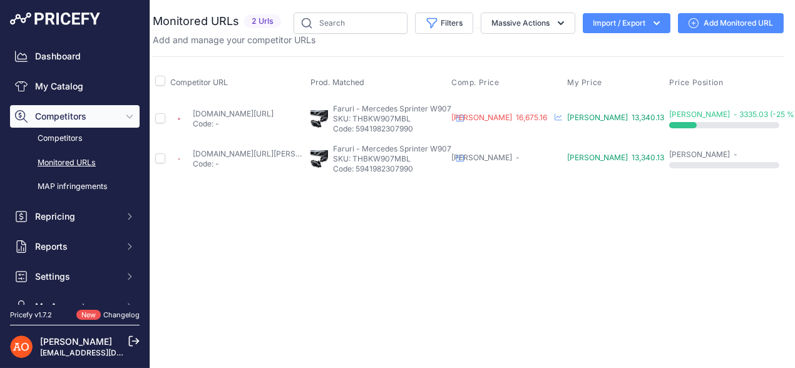
scroll to position [0, 71]
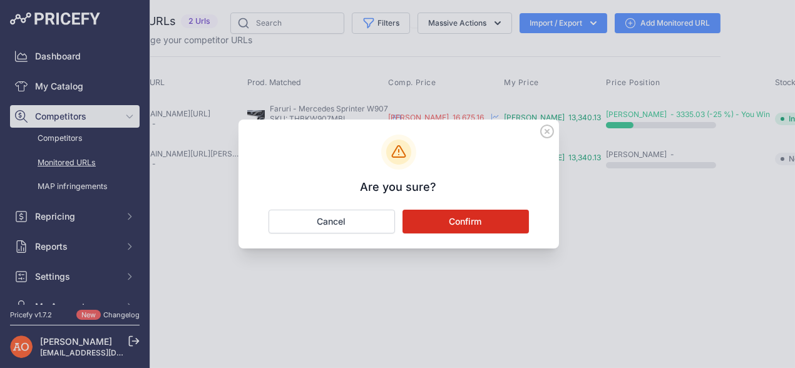
click at [507, 222] on button "Confirm" at bounding box center [466, 222] width 126 height 24
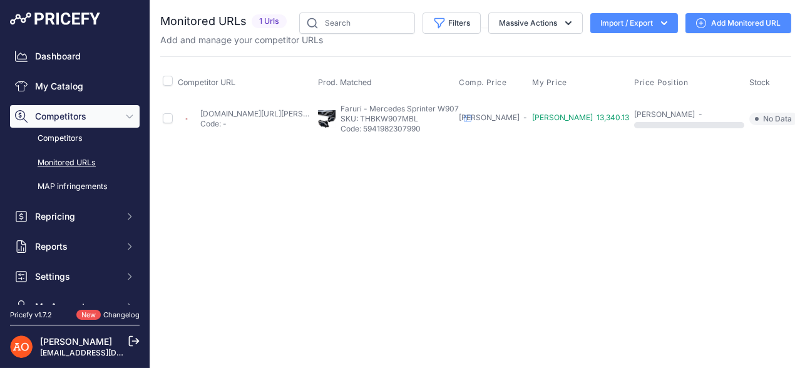
scroll to position [0, 19]
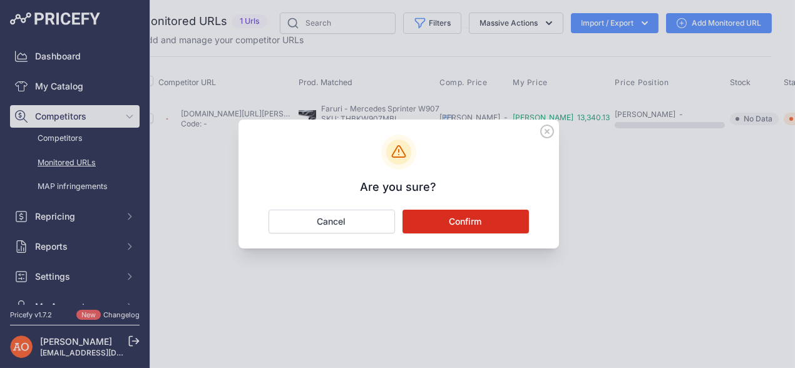
click at [492, 225] on button "Confirm" at bounding box center [466, 222] width 126 height 24
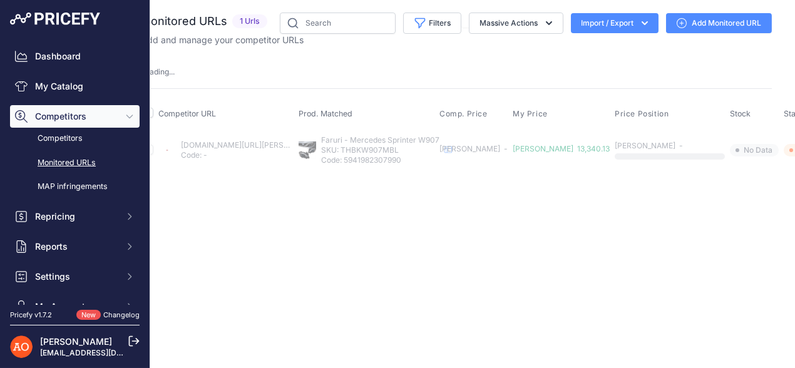
scroll to position [0, 0]
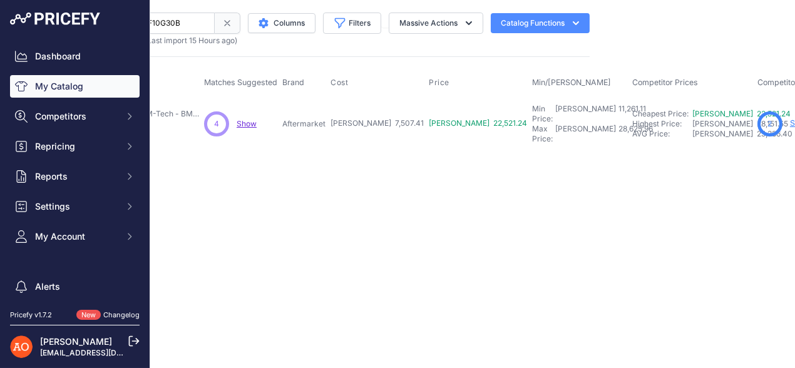
scroll to position [0, 205]
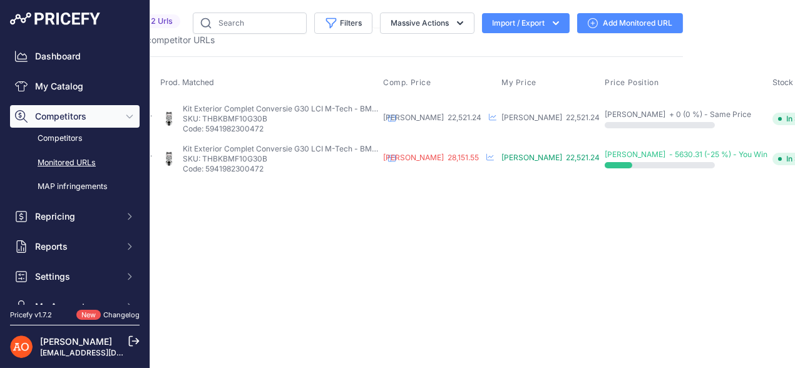
scroll to position [0, 138]
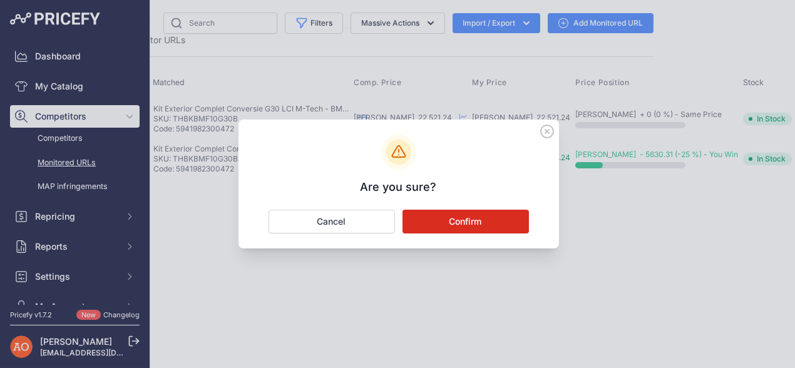
click at [475, 220] on button "Confirm" at bounding box center [466, 222] width 126 height 24
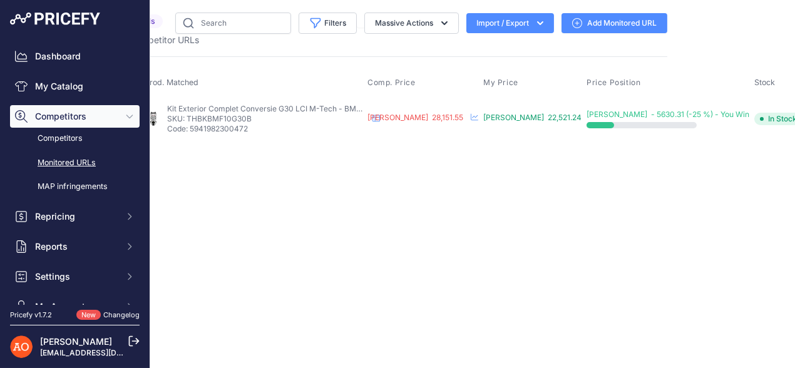
scroll to position [0, 135]
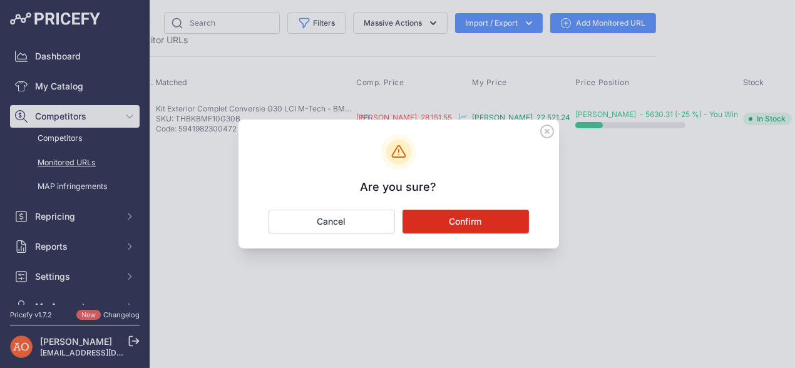
click at [550, 128] on icon at bounding box center [547, 132] width 14 height 14
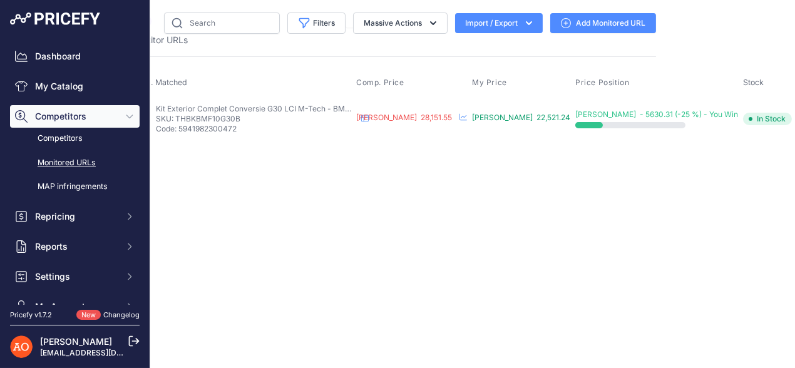
drag, startPoint x: 225, startPoint y: 119, endPoint x: 288, endPoint y: 118, distance: 62.6
click at [288, 118] on p "SKU: THBKBMF10G30B" at bounding box center [256, 119] width 200 height 10
copy p "THBKBMF10G30B"
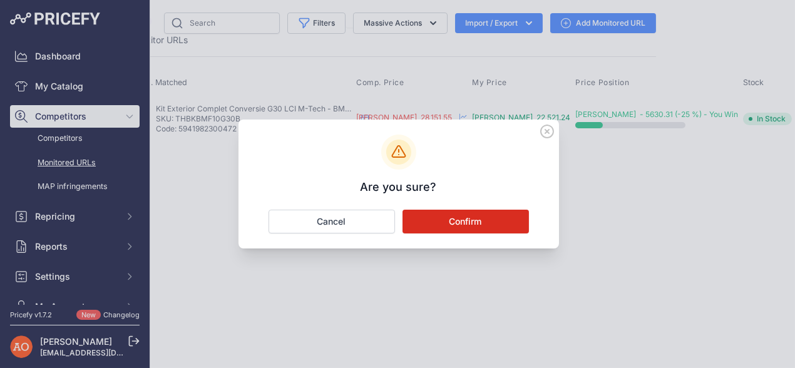
click at [471, 224] on button "Confirm" at bounding box center [466, 222] width 126 height 24
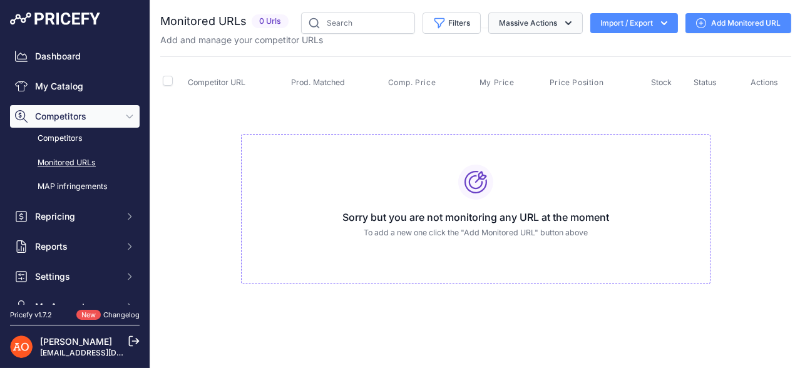
scroll to position [0, 0]
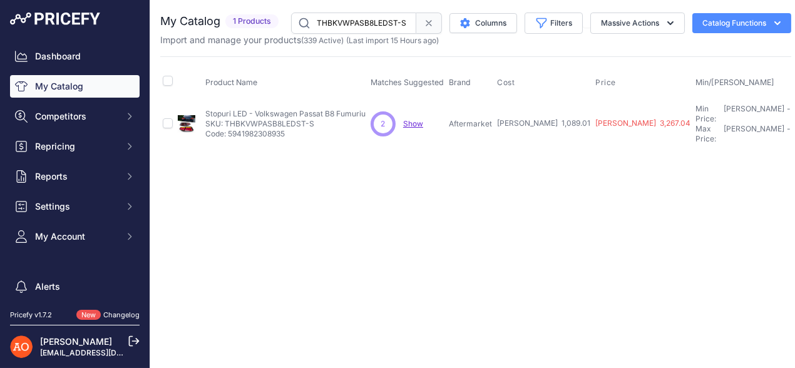
drag, startPoint x: 225, startPoint y: 118, endPoint x: 312, endPoint y: 118, distance: 87.7
click at [312, 119] on p "SKU: THBKVWPASB8LEDST-S" at bounding box center [285, 124] width 160 height 10
copy p "THBKVWPASB8LEDST-S"
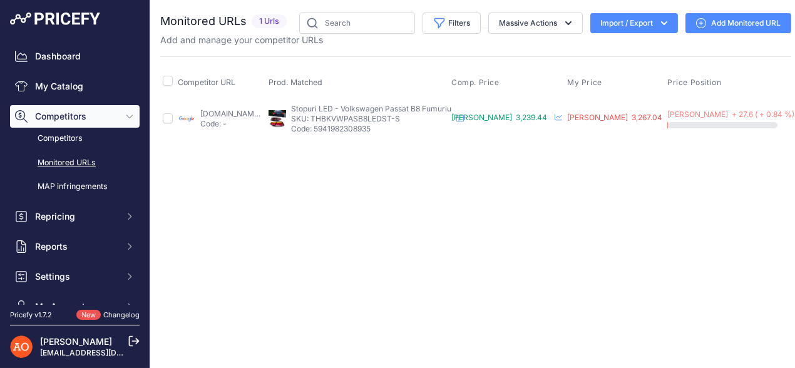
scroll to position [0, 96]
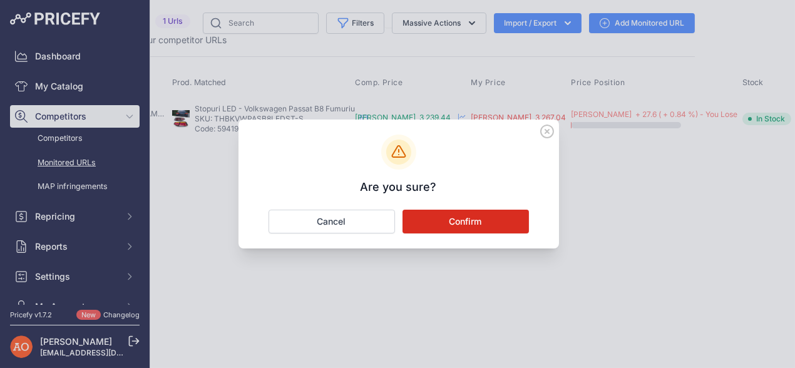
click at [461, 222] on button "Confirm" at bounding box center [466, 222] width 126 height 24
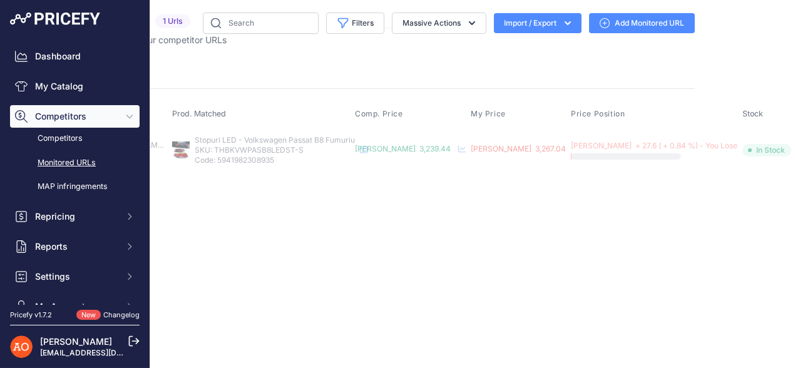
scroll to position [0, 0]
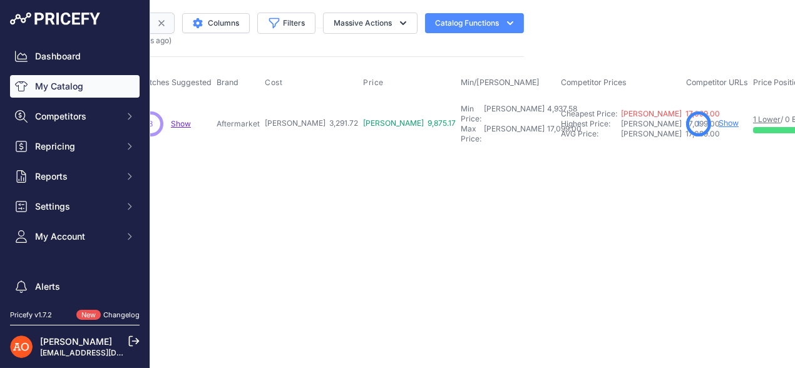
scroll to position [0, 386]
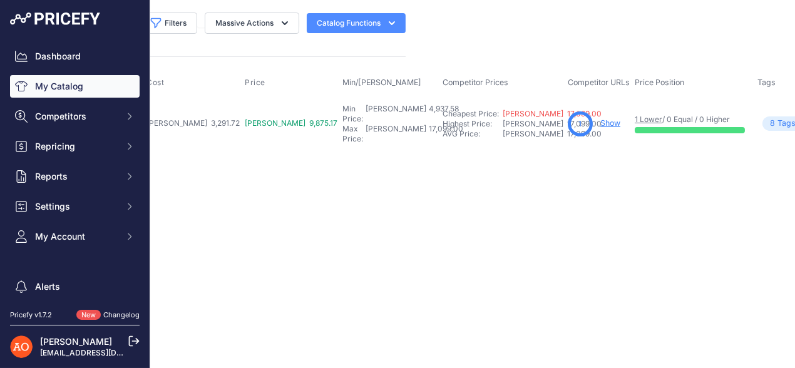
drag, startPoint x: 520, startPoint y: 120, endPoint x: 487, endPoint y: 142, distance: 40.1
click at [484, 147] on main "Close You are not connected to the internet." at bounding box center [475, 184] width 651 height 368
click at [600, 118] on link "Show" at bounding box center [610, 122] width 20 height 9
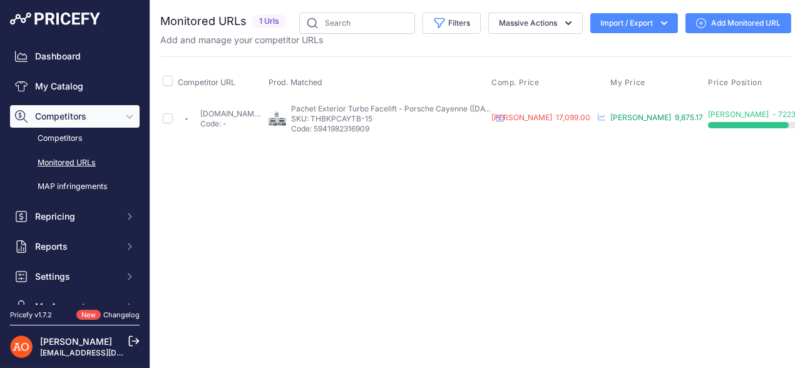
drag, startPoint x: 361, startPoint y: 117, endPoint x: 421, endPoint y: 121, distance: 60.9
click at [421, 121] on p "SKU: THBKPCAYTB-15" at bounding box center [391, 119] width 200 height 10
copy p "THBKPCAYTB-15"
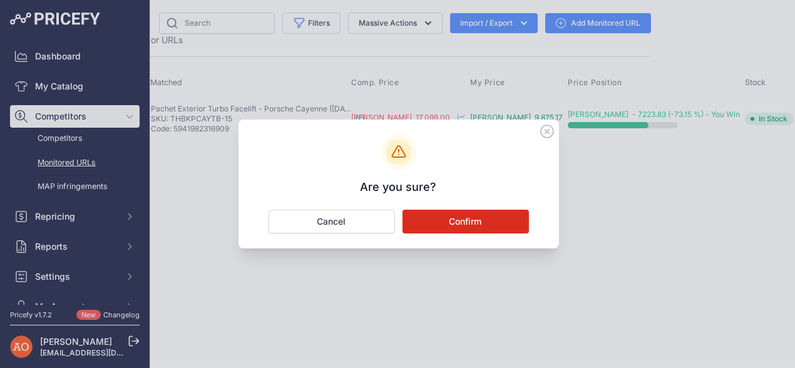
click at [438, 220] on button "Confirm" at bounding box center [466, 222] width 126 height 24
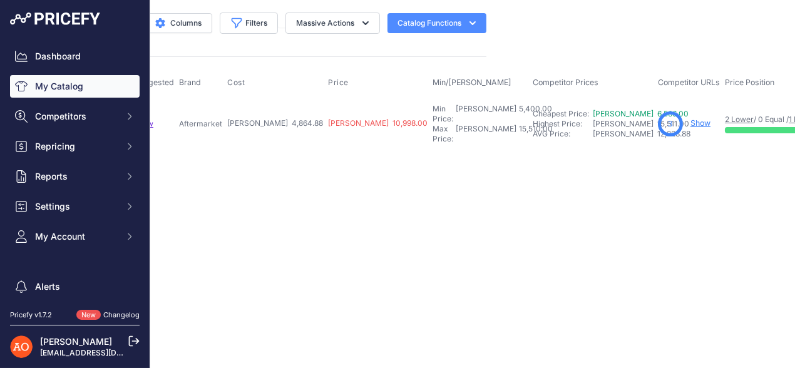
scroll to position [0, 306]
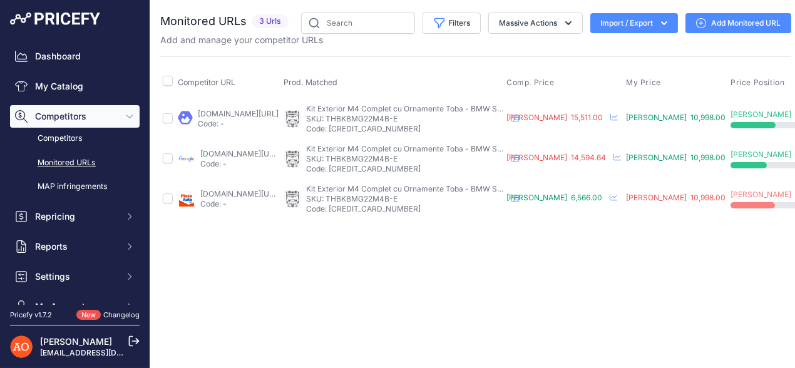
click at [262, 110] on link "angeleye.ro/pachet-exterior-compatibil-cu-bmw-seria-4-g22-coupe-g23-cabrio-2020…" at bounding box center [238, 113] width 81 height 9
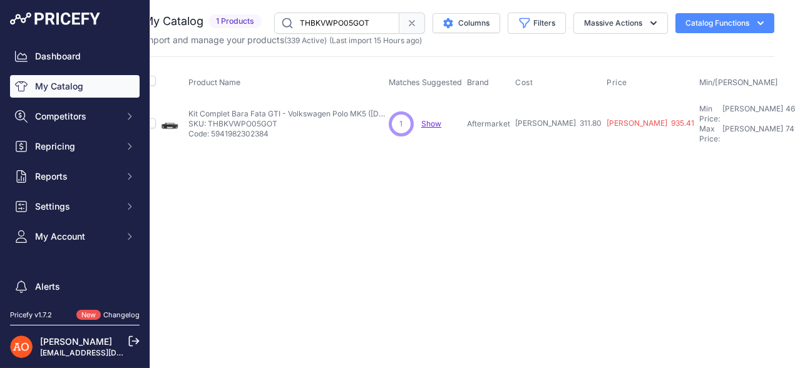
scroll to position [0, 9]
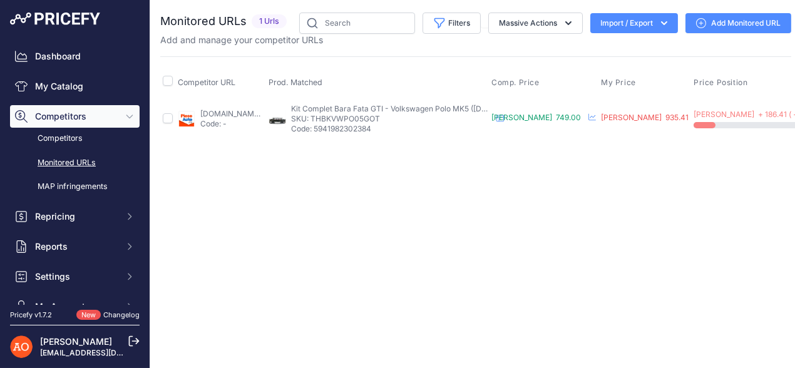
click at [233, 114] on link "pieseauto.ro/bara-fata/pachet-complet-bara-fata-gti-volkswagen-polo-mk5-1008129…" at bounding box center [240, 113] width 81 height 9
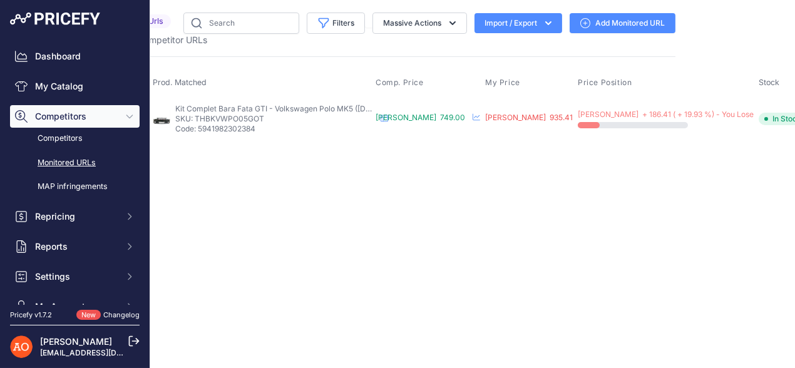
scroll to position [0, 131]
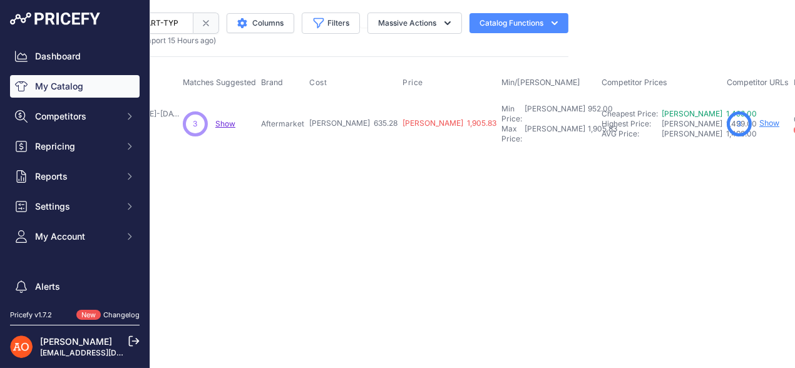
scroll to position [0, 224]
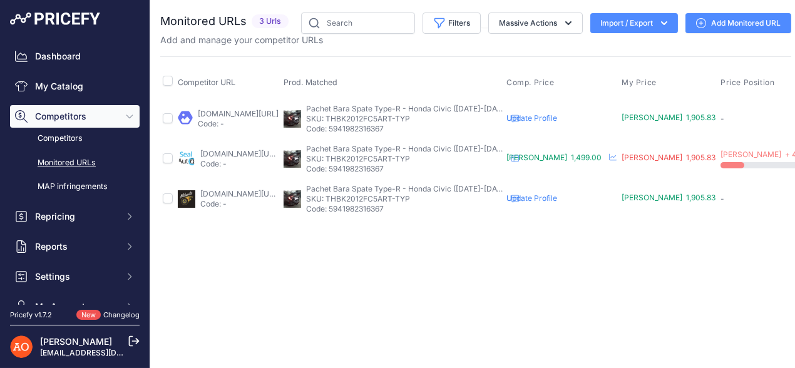
click at [223, 109] on link "bucovinatuning.ro/produs/prelungire-bara-spate-compatibila-cu-honda-civic-x-typ…" at bounding box center [238, 113] width 81 height 9
click at [281, 189] on link "mikauto.ro/bara-de-spate-pentru-honda-civic-2016-2021-type-r-design?prirule_jds…" at bounding box center [240, 193] width 81 height 9
drag, startPoint x: 375, startPoint y: 118, endPoint x: 460, endPoint y: 117, distance: 84.5
click at [460, 117] on p "SKU: THBK2012FC5ART-TYP" at bounding box center [406, 119] width 200 height 10
copy p "THBK2012FC5ART-TYP"
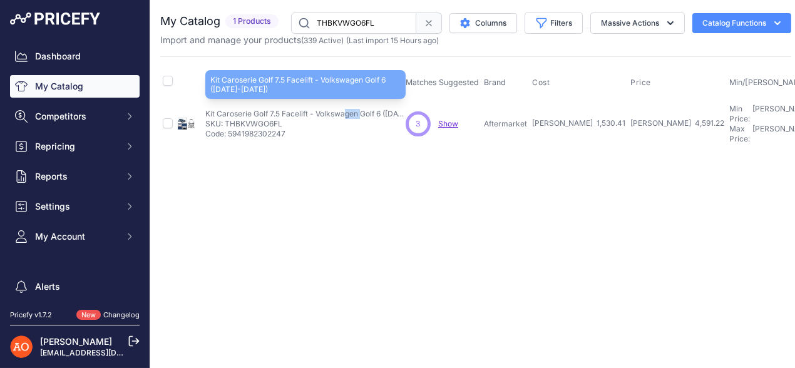
drag, startPoint x: 216, startPoint y: 108, endPoint x: 233, endPoint y: 106, distance: 17.0
click at [233, 109] on p "Kit Caroserie Golf 7.5 Facelift - Volkswagen Golf 6 ([DATE]-[DATE])" at bounding box center [305, 114] width 200 height 10
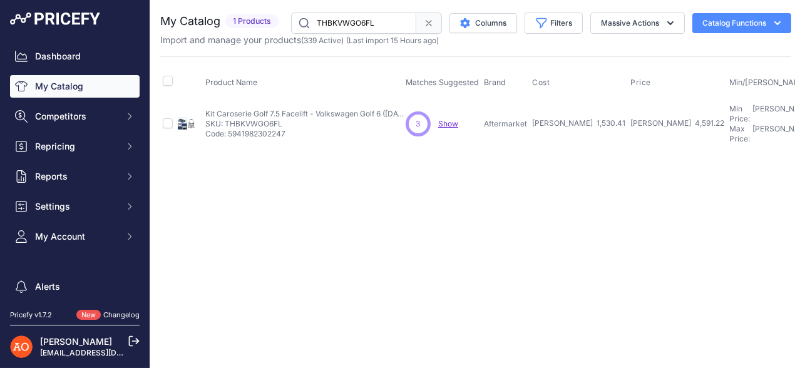
click at [317, 67] on th "Product Name" at bounding box center [303, 82] width 200 height 31
drag, startPoint x: 226, startPoint y: 118, endPoint x: 287, endPoint y: 120, distance: 60.8
click at [287, 120] on p "SKU: THBKVWGO6FL" at bounding box center [305, 124] width 200 height 10
copy p "THBKVWGO6FL"
click at [426, 237] on div "Close You are not connected to the internet." at bounding box center [475, 184] width 651 height 368
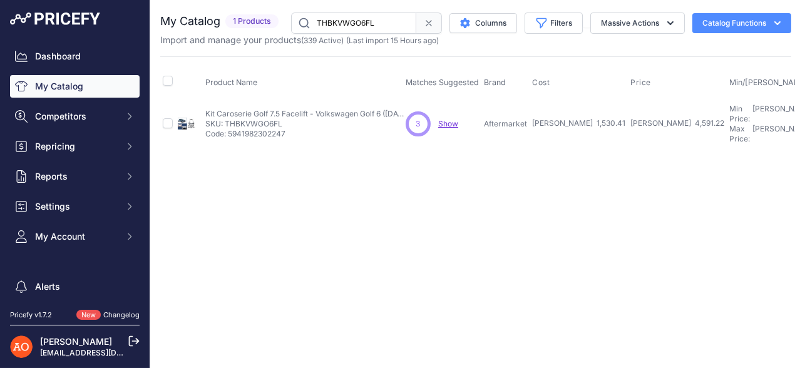
drag, startPoint x: 225, startPoint y: 121, endPoint x: 308, endPoint y: 121, distance: 82.7
click at [308, 121] on p "SKU: THBKVWGO6FL" at bounding box center [305, 124] width 200 height 10
copy p "THBKVWGO6FL"
click at [459, 246] on div "Close You are not connected to the internet." at bounding box center [475, 184] width 651 height 368
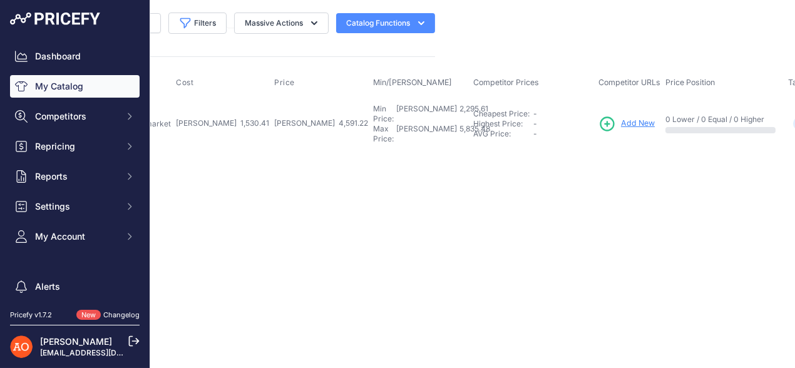
scroll to position [0, 361]
click at [594, 115] on div "Add New" at bounding box center [625, 124] width 62 height 18
click at [617, 120] on span "Add New" at bounding box center [634, 124] width 34 height 12
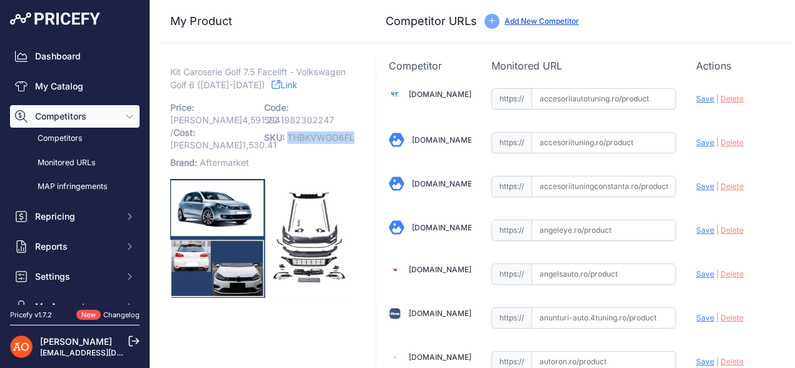
drag, startPoint x: 288, startPoint y: 135, endPoint x: 358, endPoint y: 140, distance: 69.7
